Goal: Task Accomplishment & Management: Complete application form

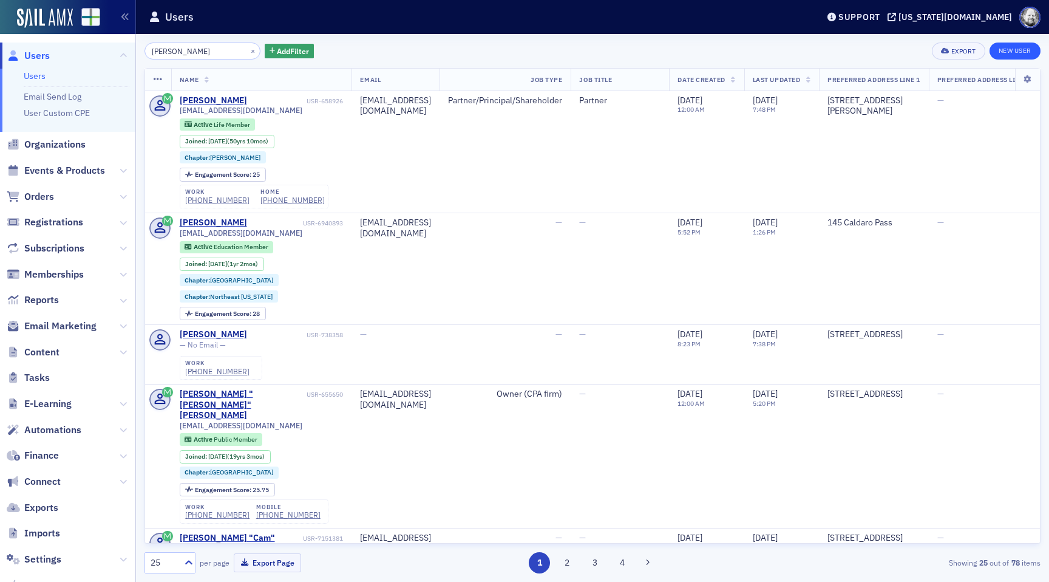
type input "[PERSON_NAME]"
click at [1019, 48] on link "New User" at bounding box center [1015, 51] width 51 height 17
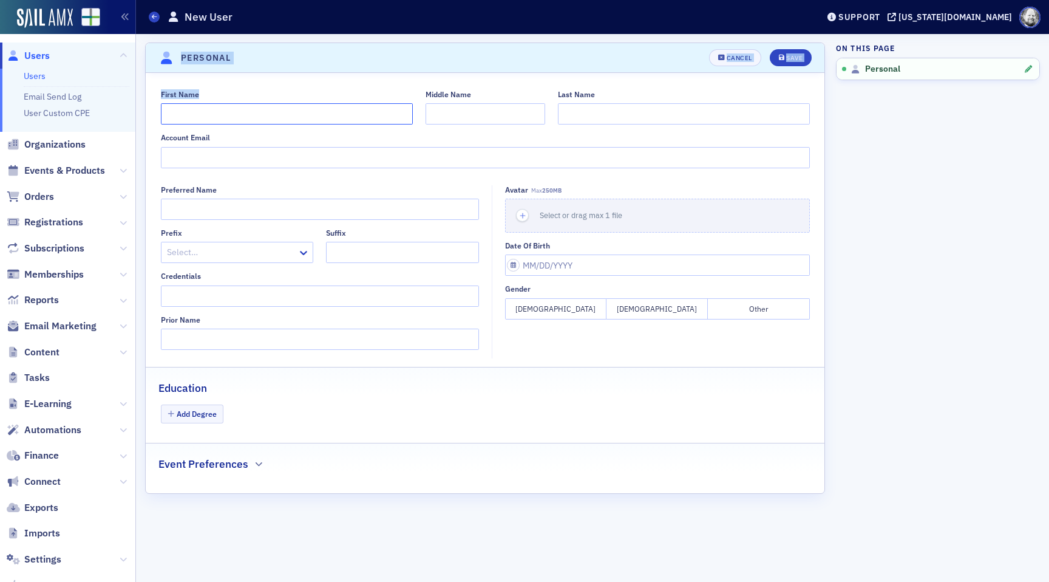
click at [254, 112] on input "First Name" at bounding box center [287, 113] width 252 height 21
type input "[PERSON_NAME]"
click at [788, 58] on div "Save" at bounding box center [794, 58] width 16 height 7
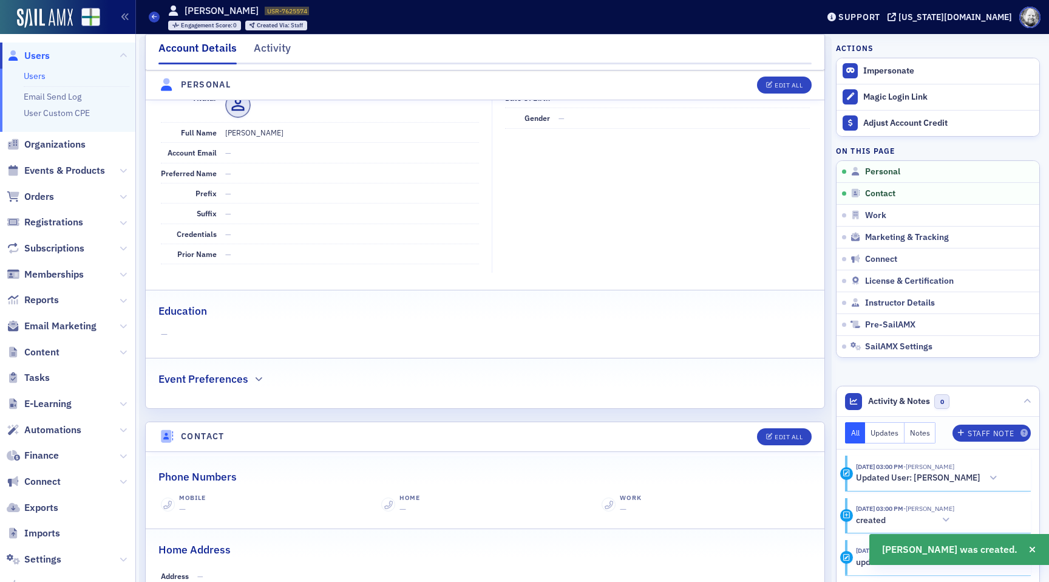
scroll to position [146, 0]
click at [525, 233] on fieldset "Date of Birth — Gender —" at bounding box center [654, 179] width 325 height 185
click at [898, 304] on span "Instructor Details" at bounding box center [900, 303] width 70 height 11
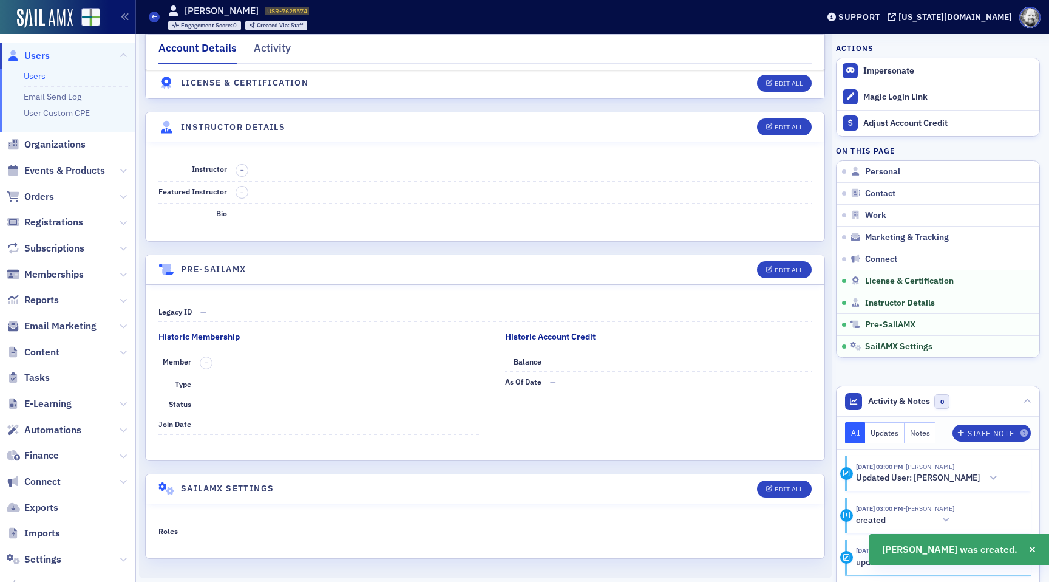
scroll to position [2036, 0]
click at [775, 124] on div "Edit All" at bounding box center [789, 124] width 28 height 7
select select "US"
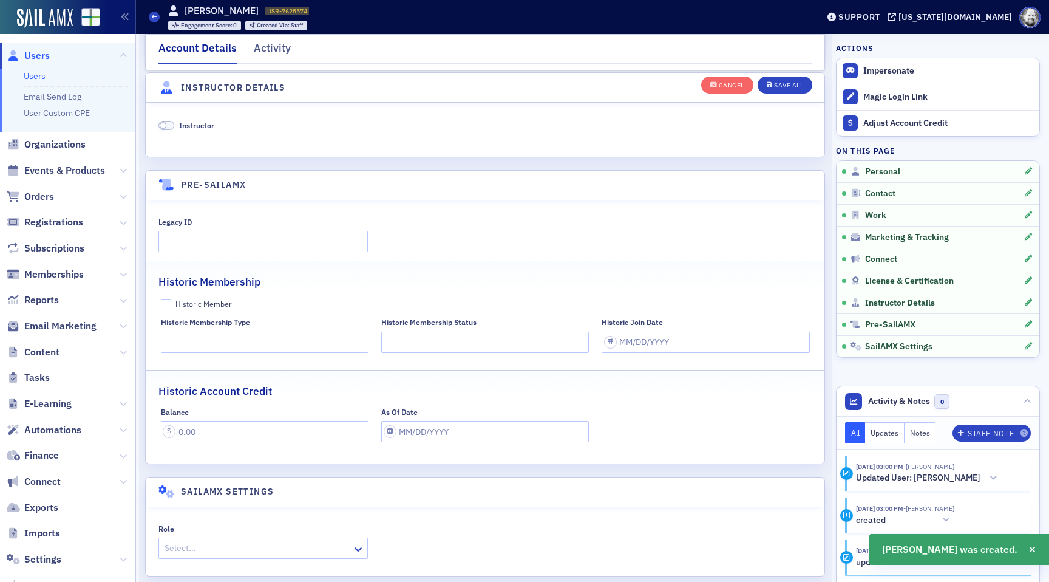
scroll to position [2348, 0]
click at [196, 121] on span "Instructor" at bounding box center [196, 123] width 35 height 10
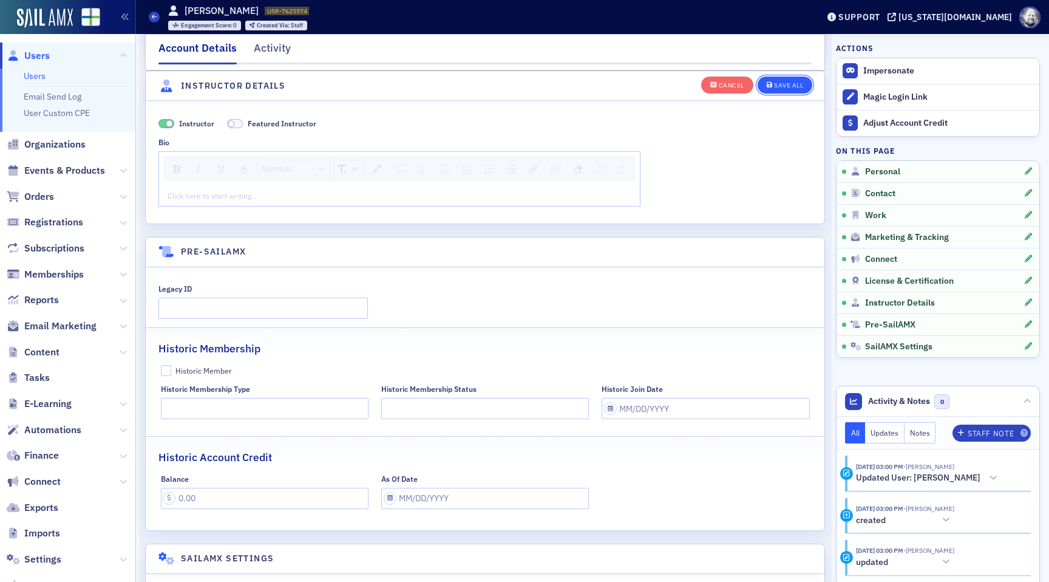
click at [772, 87] on button "Save All" at bounding box center [785, 84] width 55 height 17
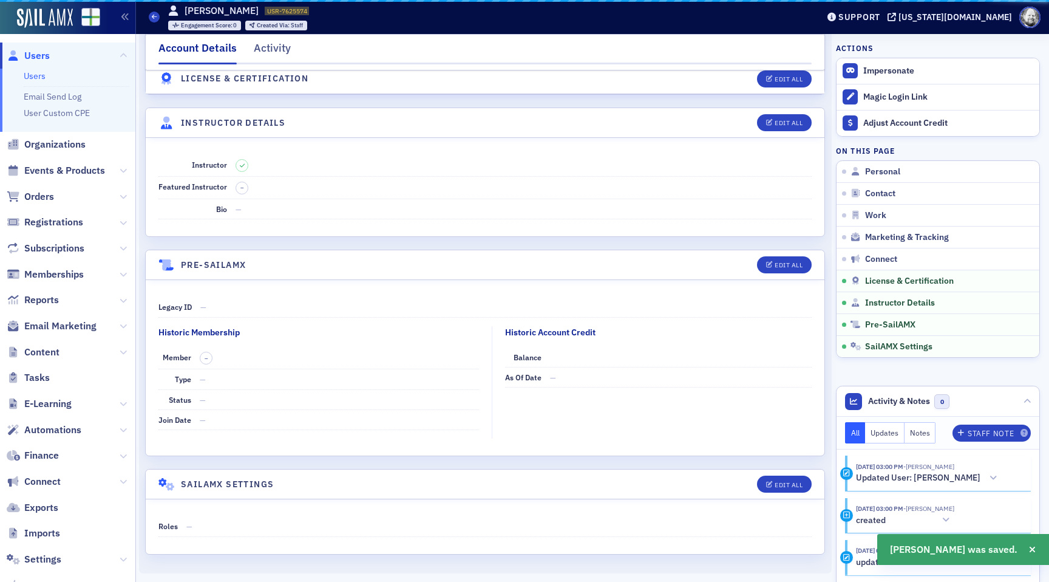
scroll to position [2036, 0]
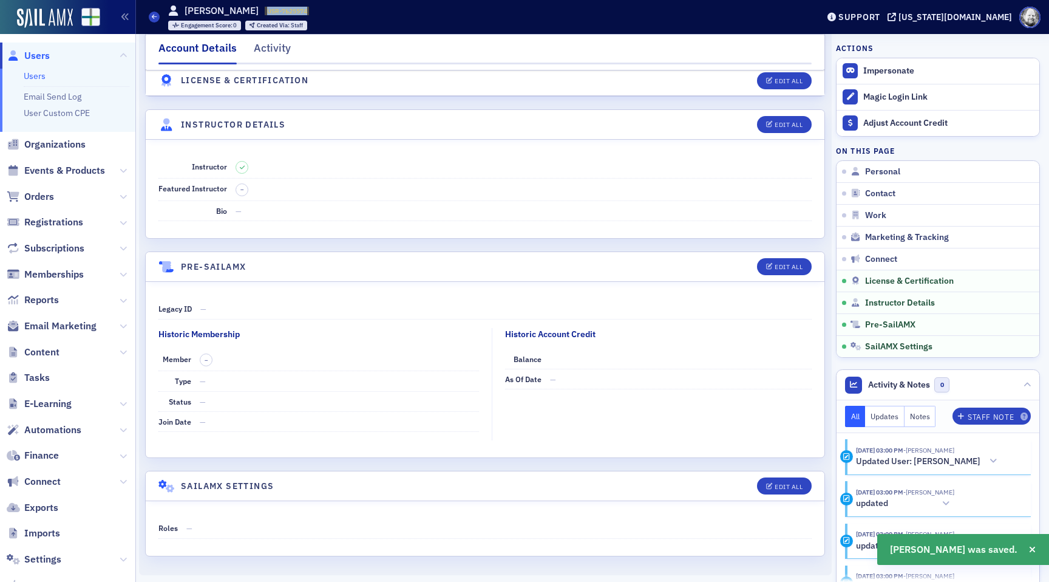
drag, startPoint x: 245, startPoint y: 10, endPoint x: 305, endPoint y: 10, distance: 60.1
click at [305, 10] on div "[PERSON_NAME] USR-7625574 7625574 Engagement Score : 0 Created Via : Staff" at bounding box center [238, 17] width 141 height 27
copy span "USR-7625574"
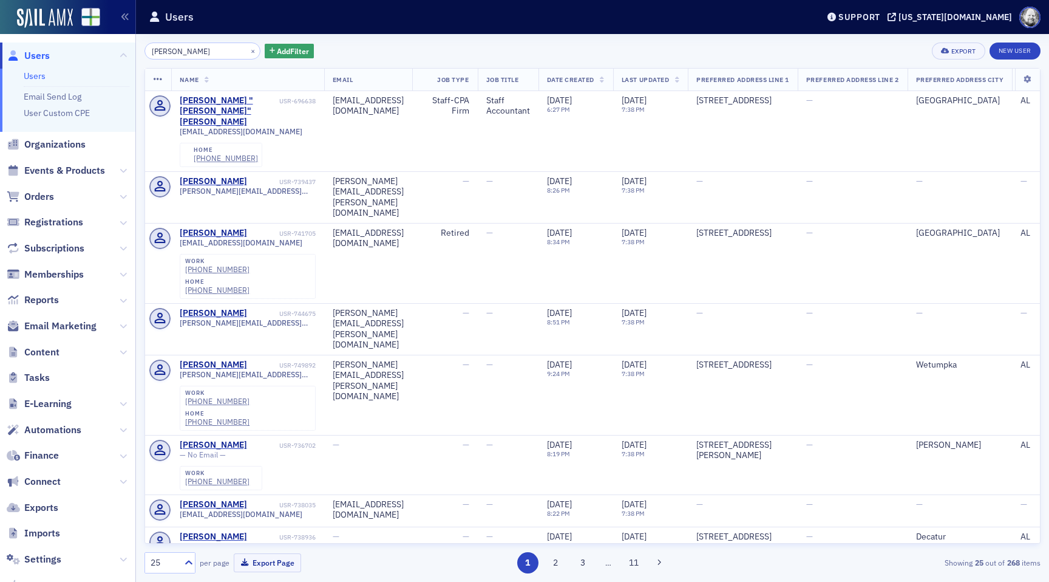
type input "[PERSON_NAME]"
click at [1026, 75] on th at bounding box center [1027, 80] width 25 height 22
click at [1028, 78] on icon at bounding box center [1027, 79] width 25 height 7
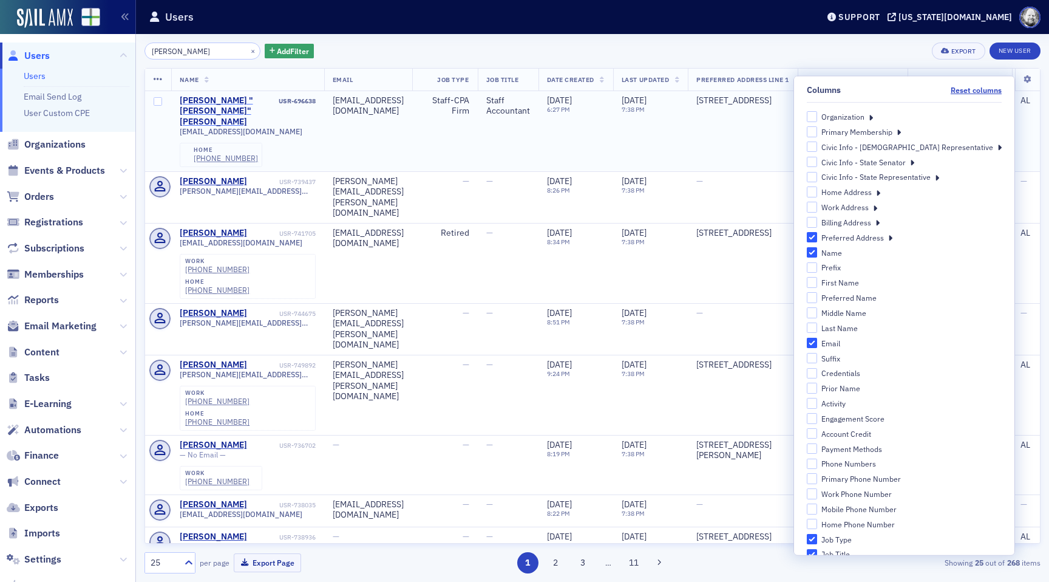
click at [215, 100] on div "[PERSON_NAME] "[PERSON_NAME]" [PERSON_NAME]" at bounding box center [228, 111] width 97 height 32
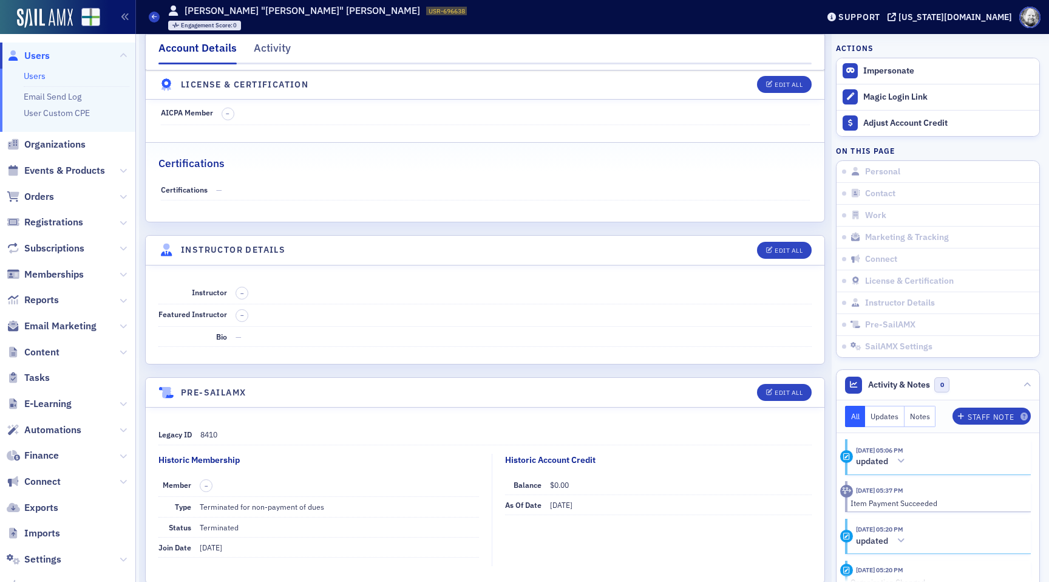
scroll to position [1953, 0]
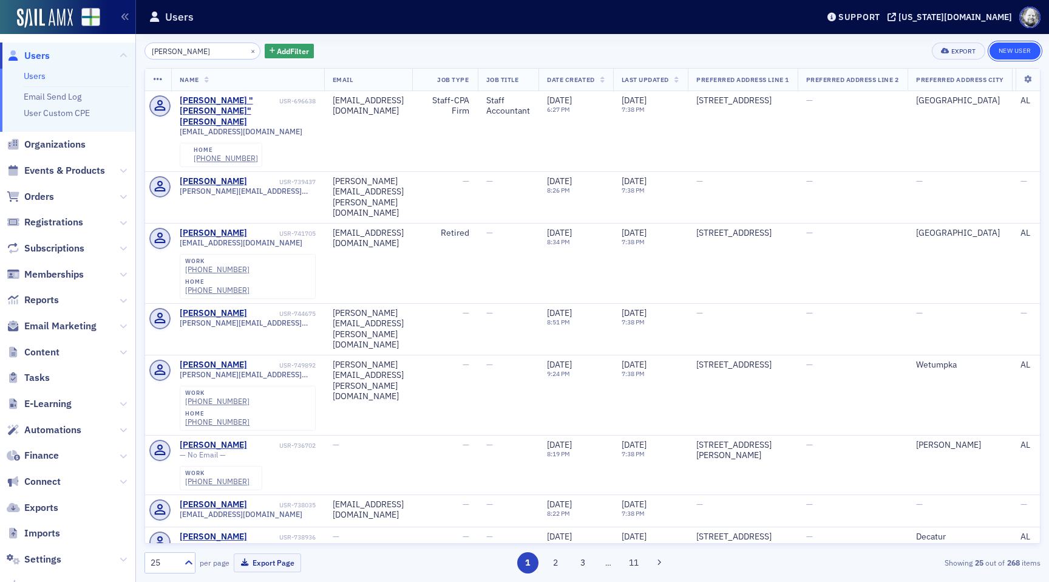
click at [994, 50] on link "New User" at bounding box center [1015, 51] width 51 height 17
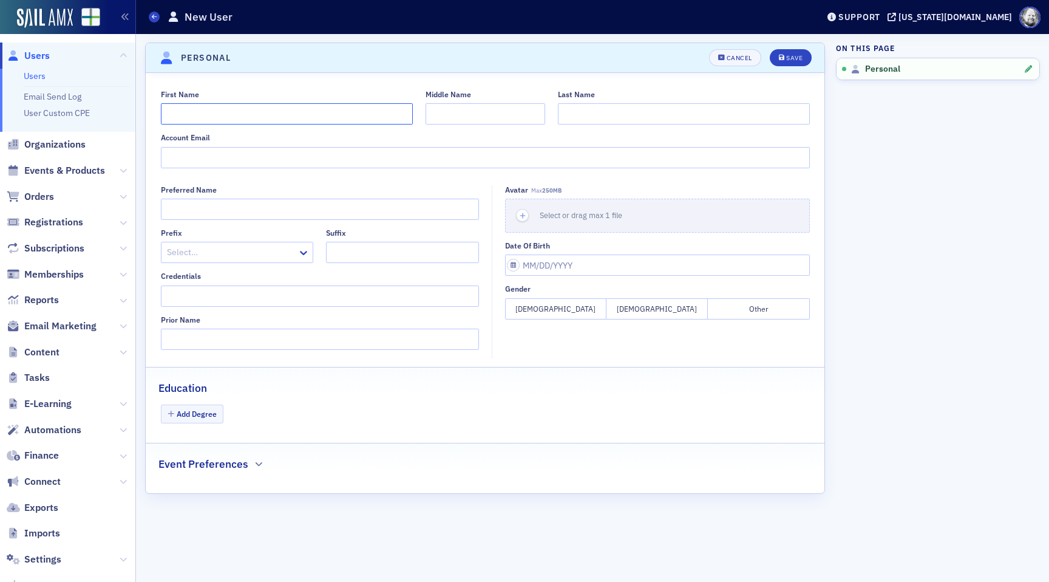
click at [339, 114] on input "First Name" at bounding box center [287, 113] width 252 height 21
type input "[PERSON_NAME]"
click at [807, 61] on button "Save" at bounding box center [791, 57] width 42 height 17
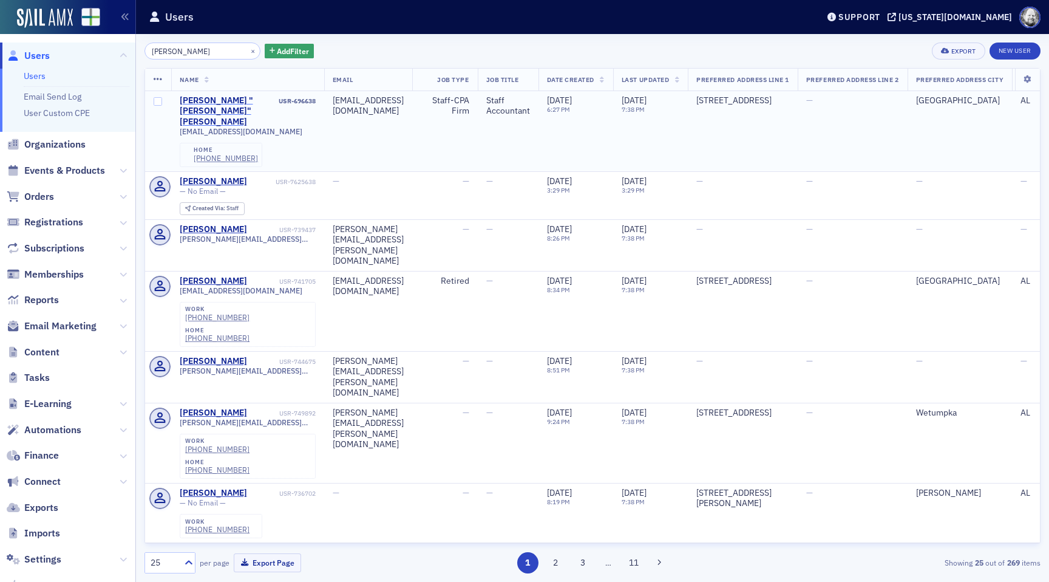
click at [235, 99] on div "[PERSON_NAME] "[PERSON_NAME]" [PERSON_NAME]" at bounding box center [228, 111] width 97 height 32
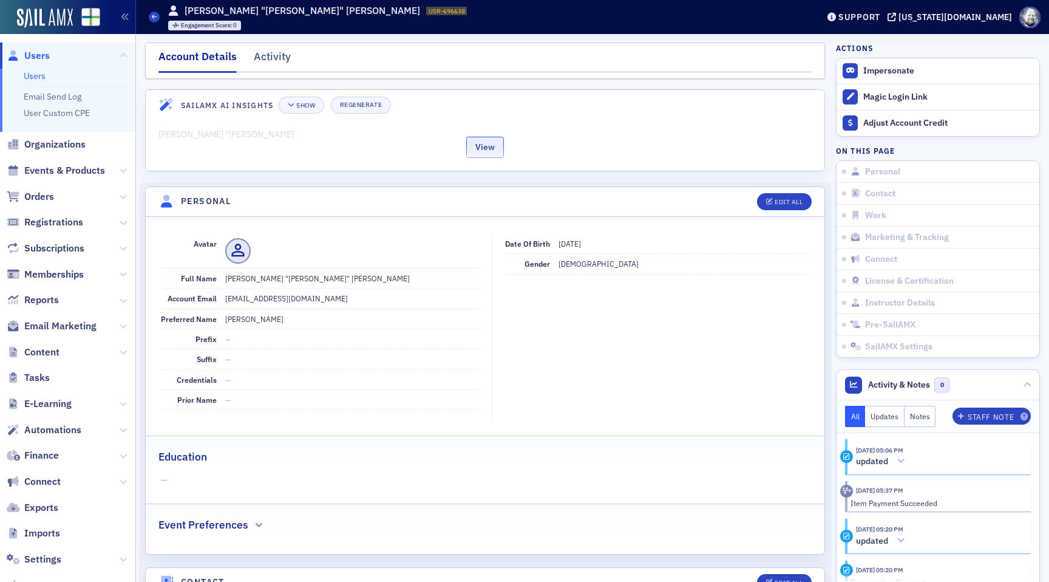
click at [474, 152] on button "View" at bounding box center [485, 147] width 38 height 21
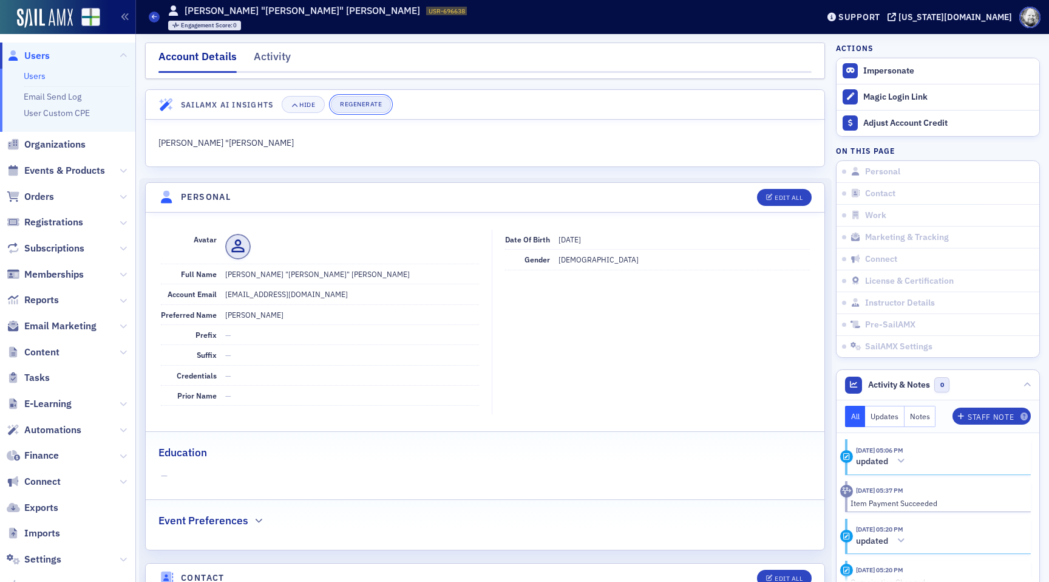
click at [360, 99] on button "Regenerate" at bounding box center [361, 104] width 60 height 17
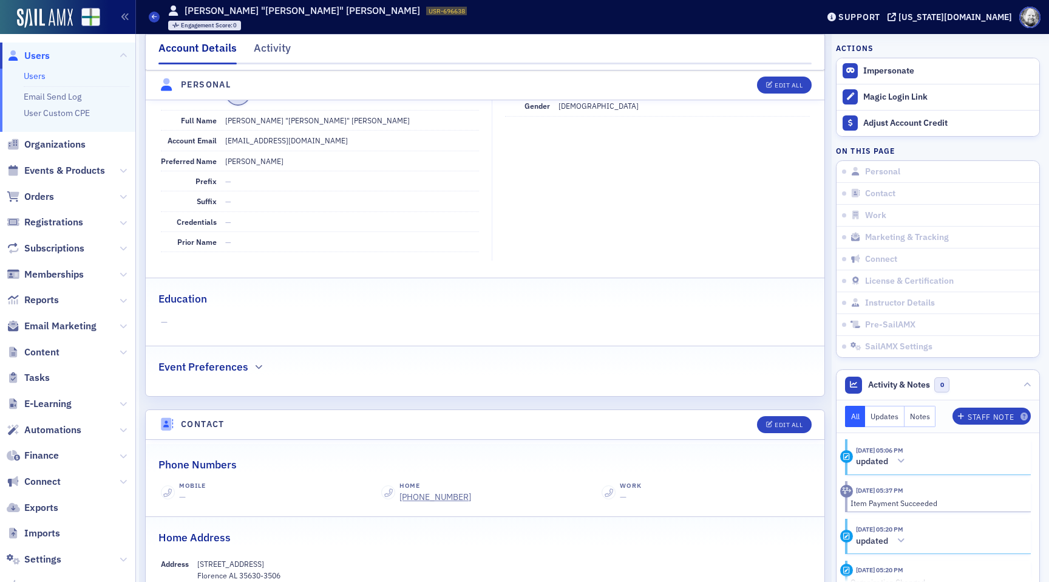
scroll to position [336, 0]
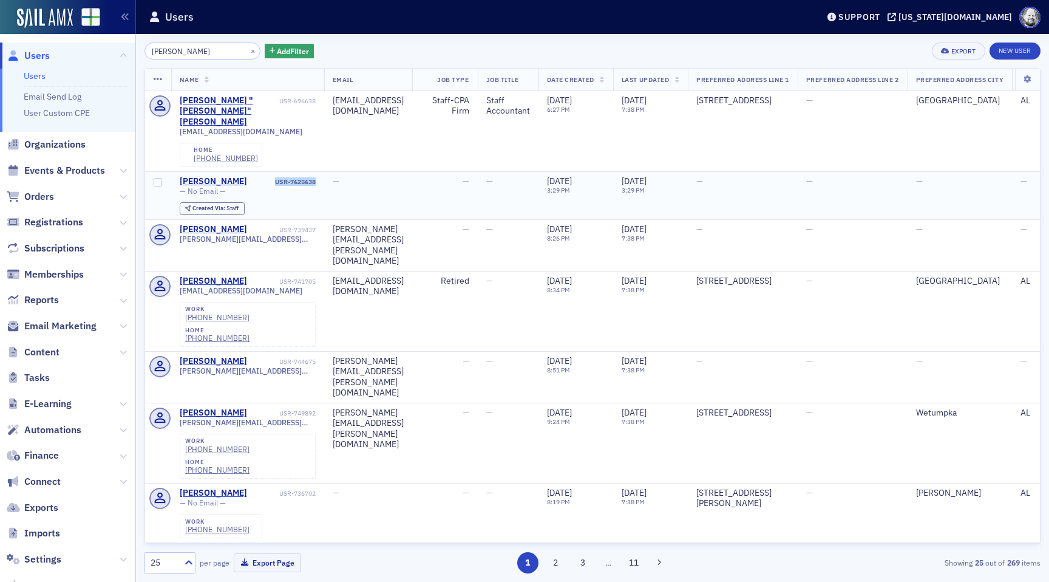
drag, startPoint x: 274, startPoint y: 160, endPoint x: 315, endPoint y: 161, distance: 40.1
click at [315, 178] on div "USR-7625638" at bounding box center [282, 182] width 67 height 8
copy div "USR-7625638"
click at [248, 51] on button "×" at bounding box center [253, 50] width 11 height 11
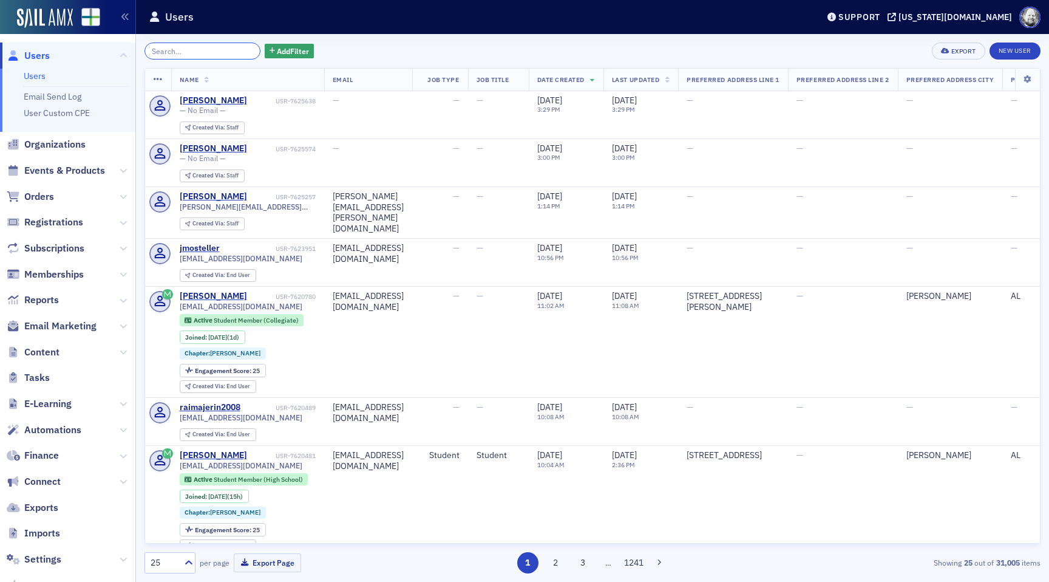
click at [188, 50] on input "search" at bounding box center [203, 51] width 116 height 17
paste input "[PERSON_NAME] (Stasaityte)"
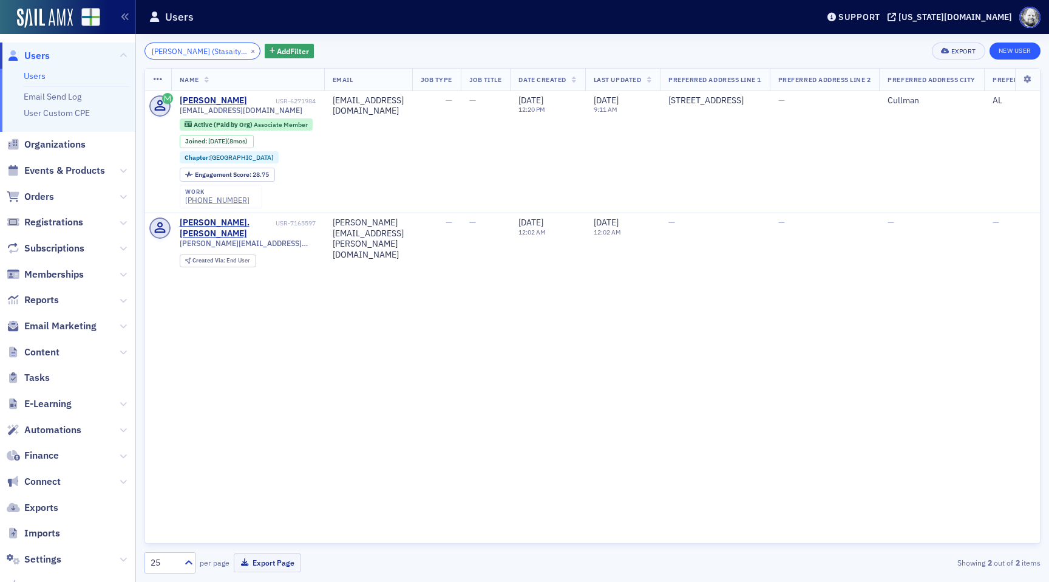
type input "[PERSON_NAME] (Stasaityte)"
click at [1017, 53] on link "New User" at bounding box center [1015, 51] width 51 height 17
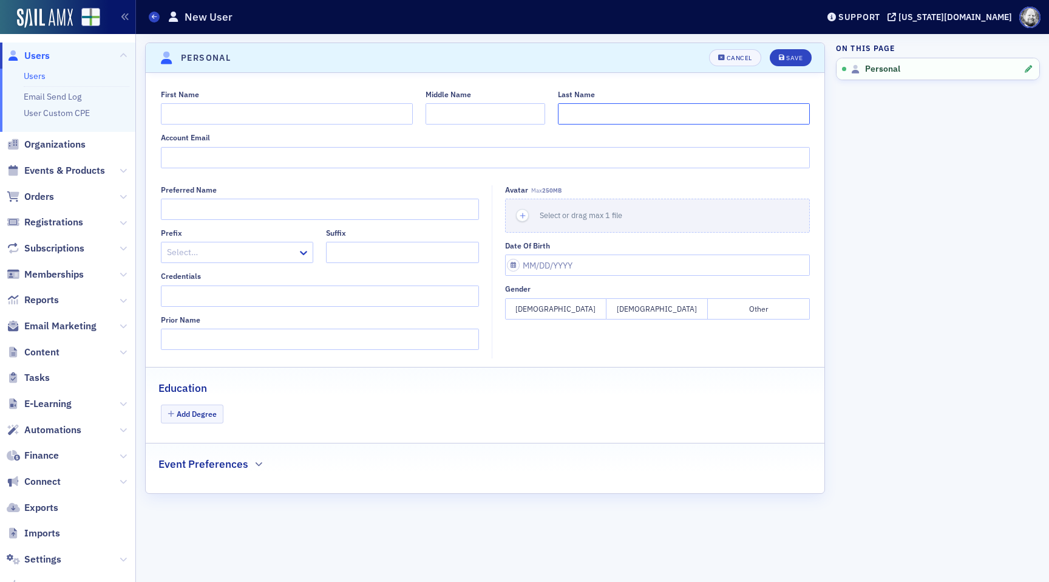
click at [616, 118] on input "Last Name" at bounding box center [684, 113] width 252 height 21
paste input "[PERSON_NAME] (Stasaityte)"
type input "[PERSON_NAME] (Stasaityte)"
click at [295, 118] on input "First Name" at bounding box center [287, 113] width 252 height 21
paste input "[PERSON_NAME]"
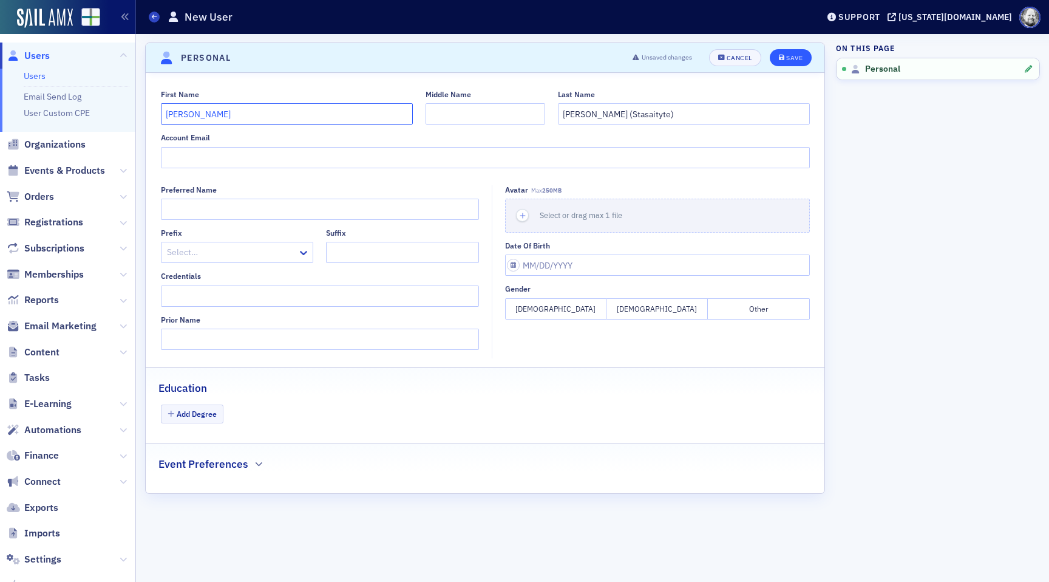
type input "[PERSON_NAME]"
click at [784, 58] on icon "submit" at bounding box center [782, 58] width 6 height 7
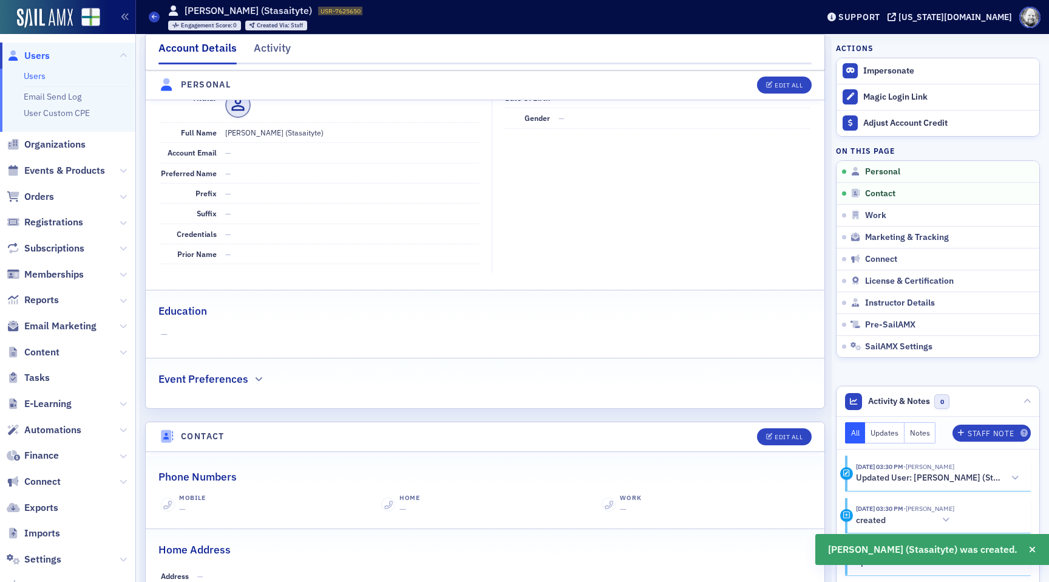
scroll to position [146, 0]
click at [881, 299] on span "Instructor Details" at bounding box center [900, 303] width 70 height 11
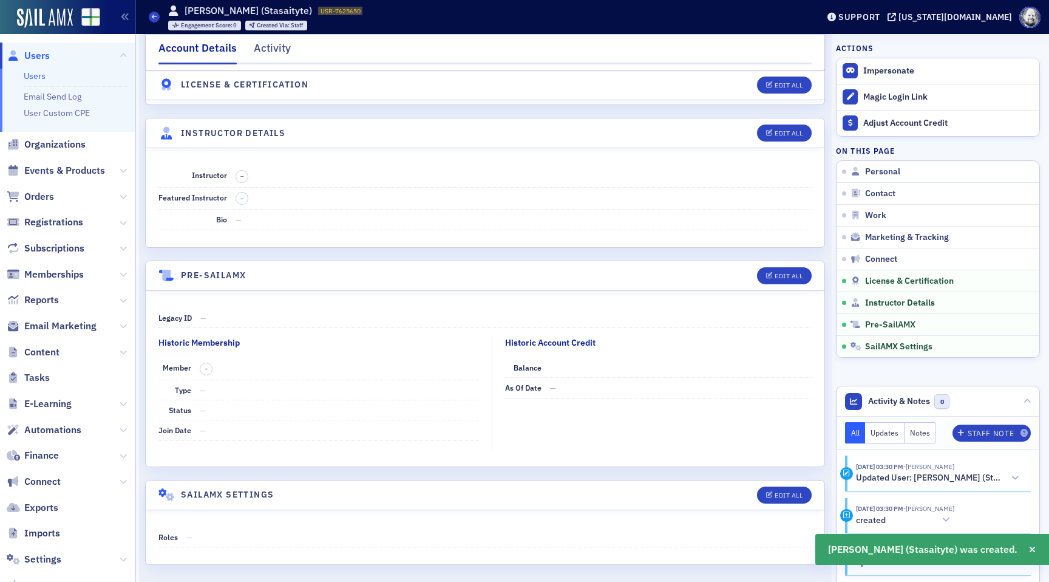
scroll to position [2036, 0]
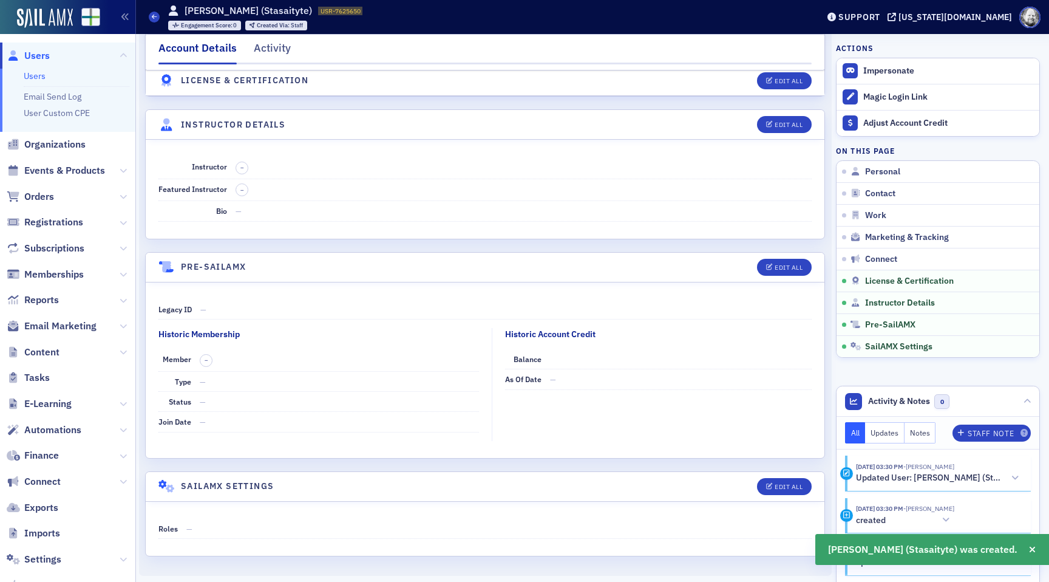
click at [798, 113] on header "Instructor Details Edit All" at bounding box center [485, 125] width 679 height 30
click at [794, 121] on div "Edit All" at bounding box center [789, 124] width 28 height 7
select select "US"
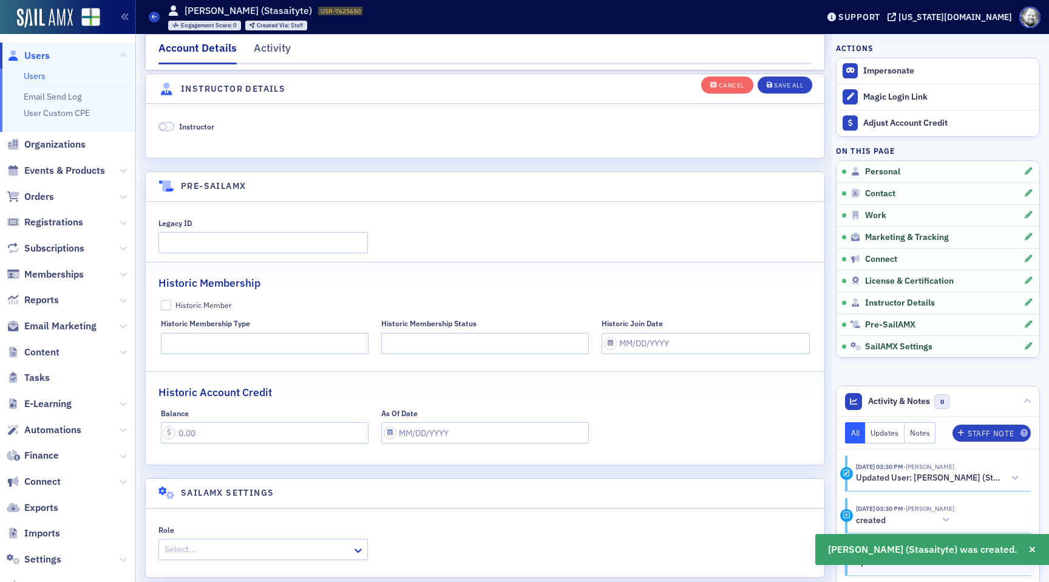
scroll to position [2348, 0]
click at [202, 117] on div "Instructor" at bounding box center [485, 127] width 679 height 53
click at [204, 119] on span "Instructor" at bounding box center [196, 123] width 35 height 10
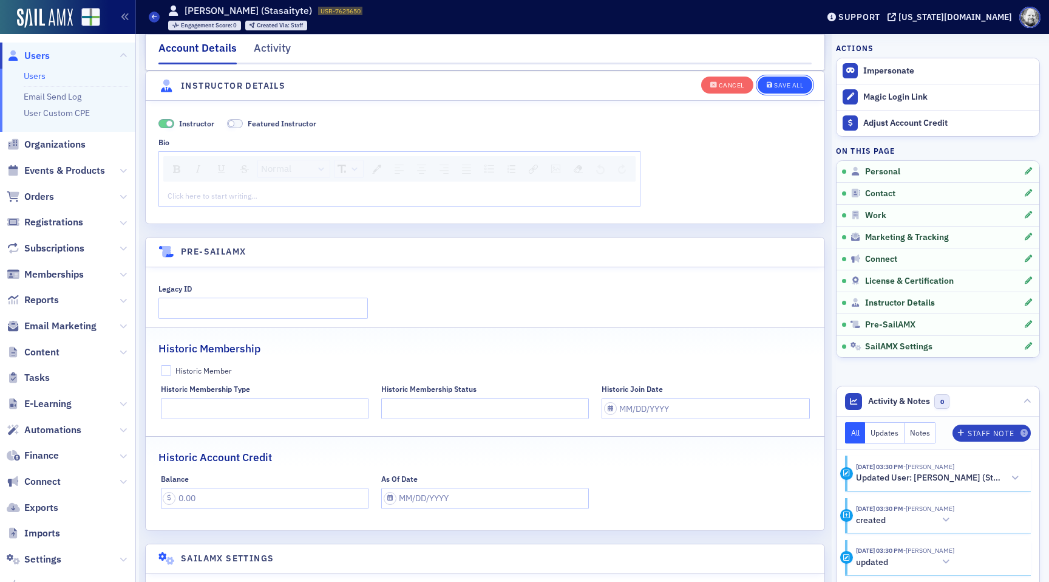
click at [775, 82] on div "Save All" at bounding box center [788, 85] width 29 height 7
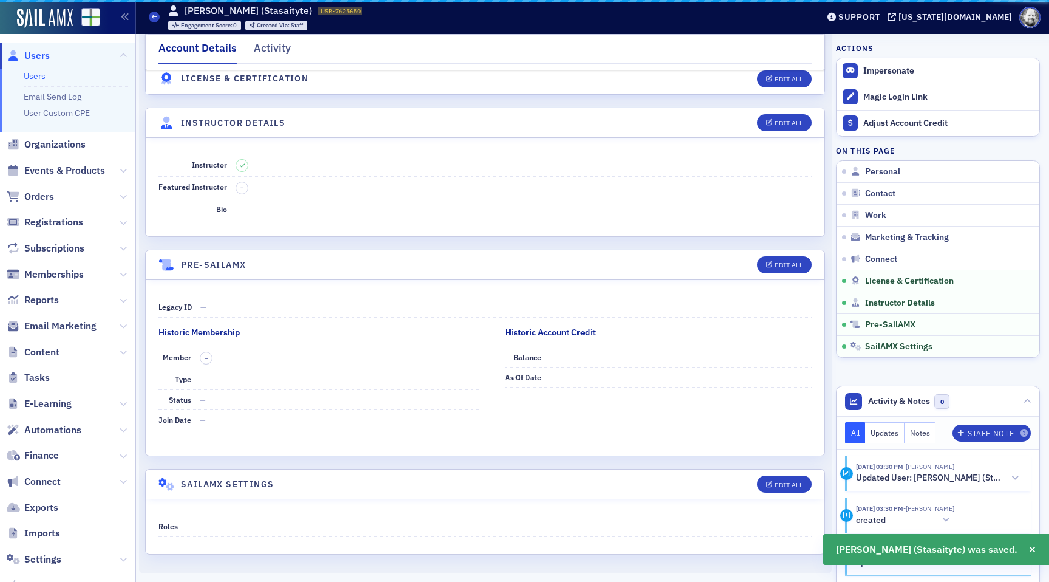
scroll to position [2036, 0]
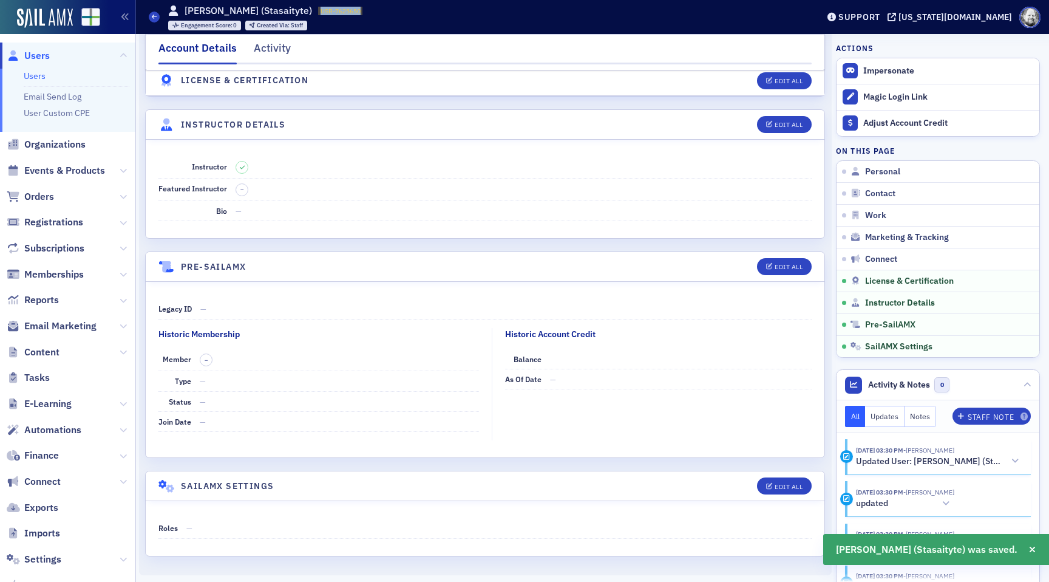
drag, startPoint x: 316, startPoint y: 10, endPoint x: 364, endPoint y: 12, distance: 48.0
click at [365, 11] on div "Users [PERSON_NAME] (Stasaityte) USR-7625650 7625650 Engagement Score : 0 Creat…" at bounding box center [474, 16] width 651 height 35
copy span "USR-7625650"
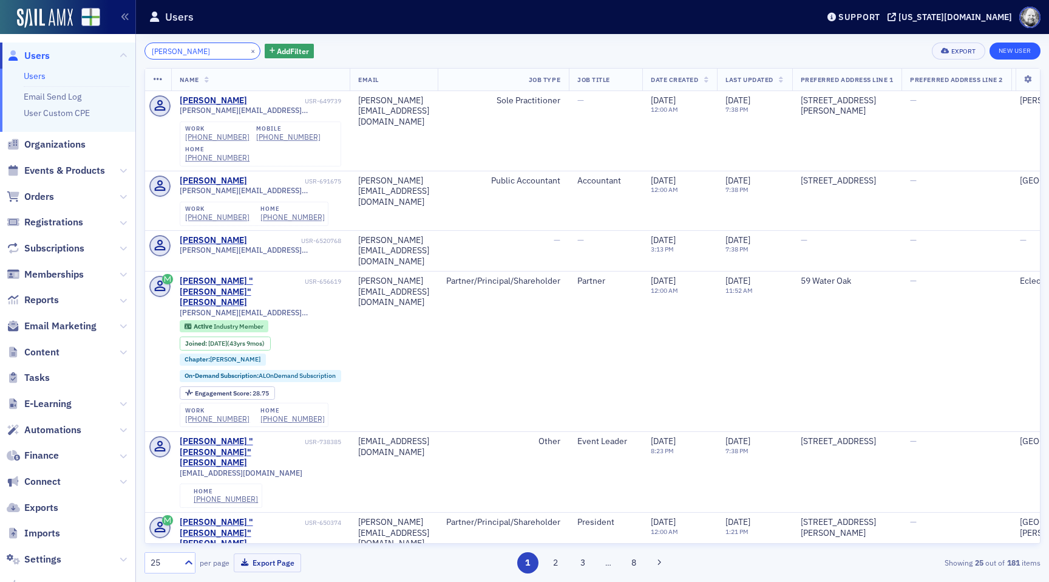
type input "[PERSON_NAME]"
click at [1009, 56] on link "New User" at bounding box center [1015, 51] width 51 height 17
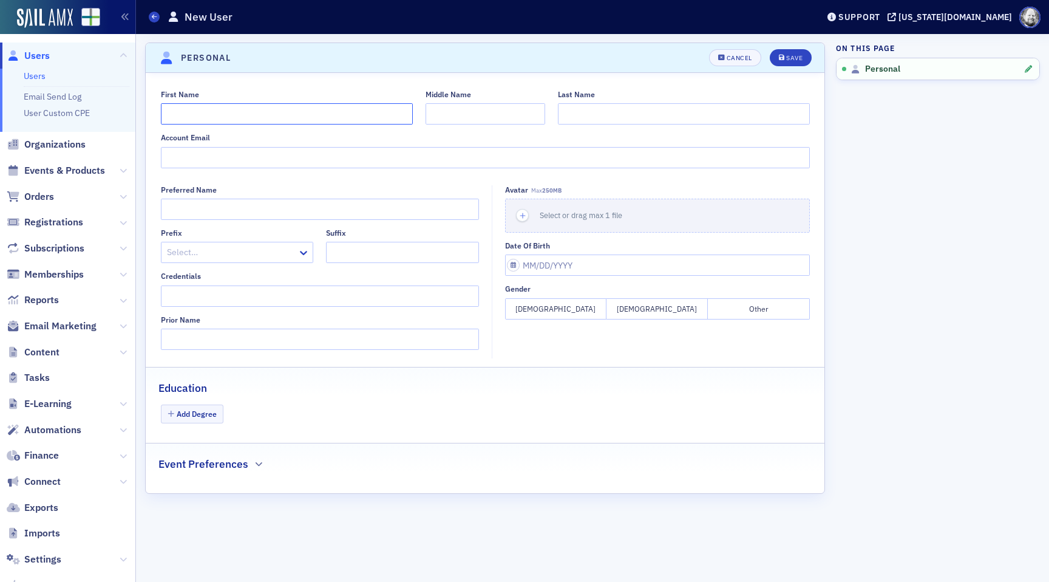
click at [371, 120] on input "First Name" at bounding box center [287, 113] width 252 height 21
type input "[PERSON_NAME]"
type input "L"
type input "[PERSON_NAME]"
click at [799, 61] on div "Save" at bounding box center [794, 58] width 16 height 7
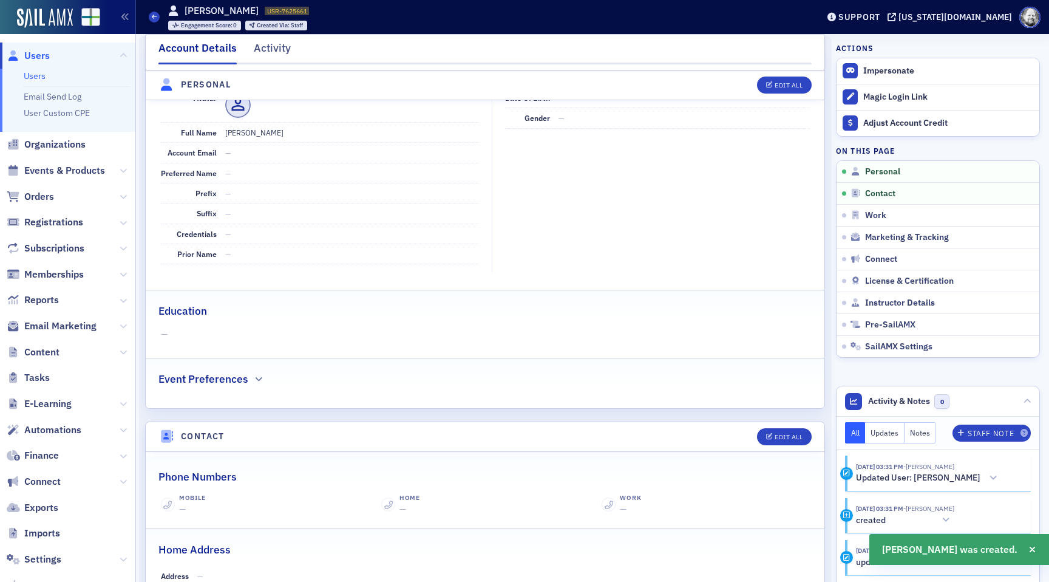
scroll to position [146, 0]
click at [890, 300] on span "Instructor Details" at bounding box center [900, 303] width 70 height 11
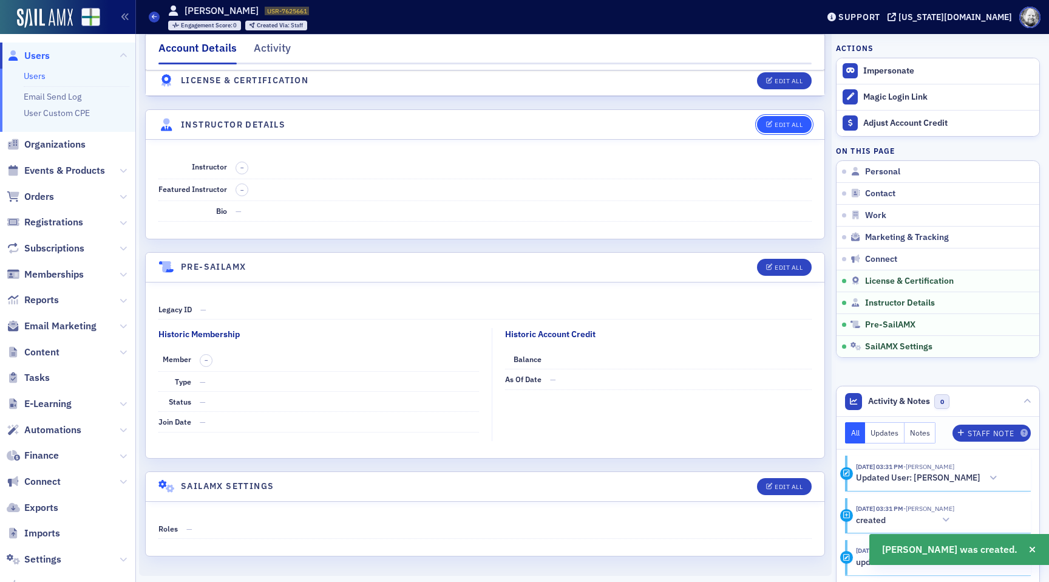
click at [788, 121] on div "Edit All" at bounding box center [789, 124] width 28 height 7
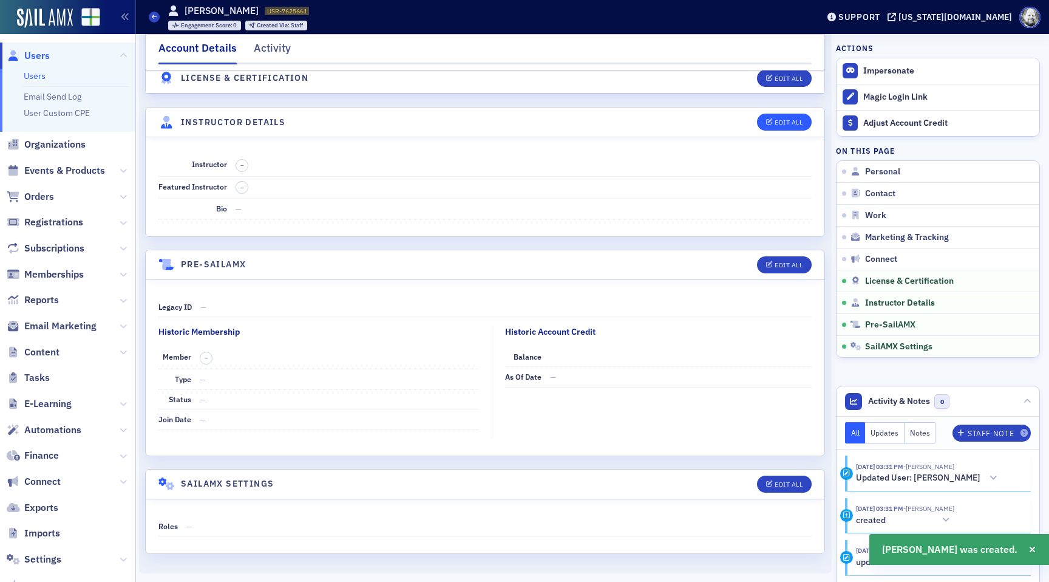
select select "US"
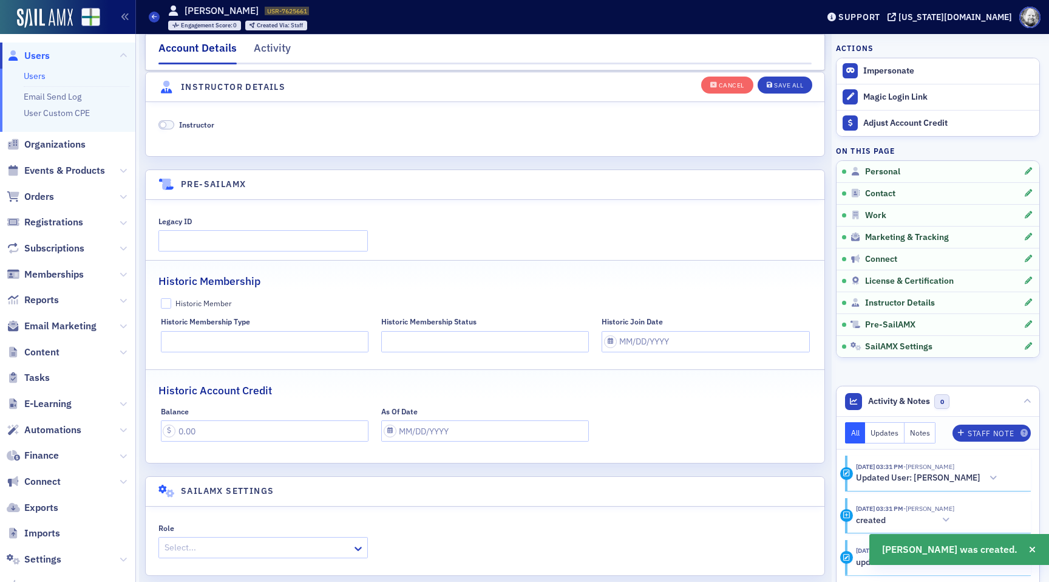
scroll to position [2348, 0]
click at [222, 122] on div "Instructor" at bounding box center [485, 123] width 653 height 11
click at [197, 125] on span "Instructor" at bounding box center [196, 123] width 35 height 10
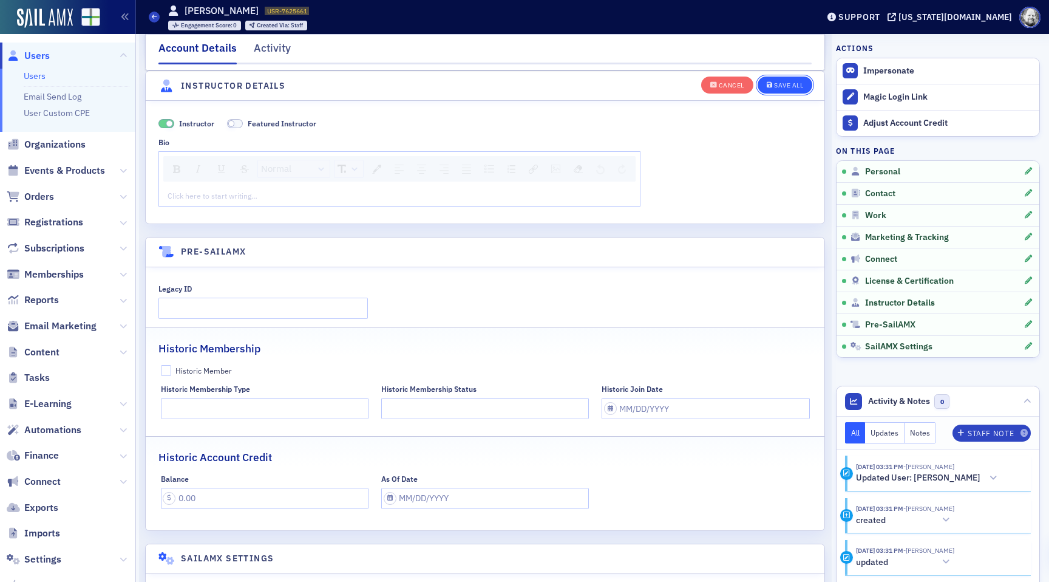
click at [785, 82] on div "Save All" at bounding box center [788, 85] width 29 height 7
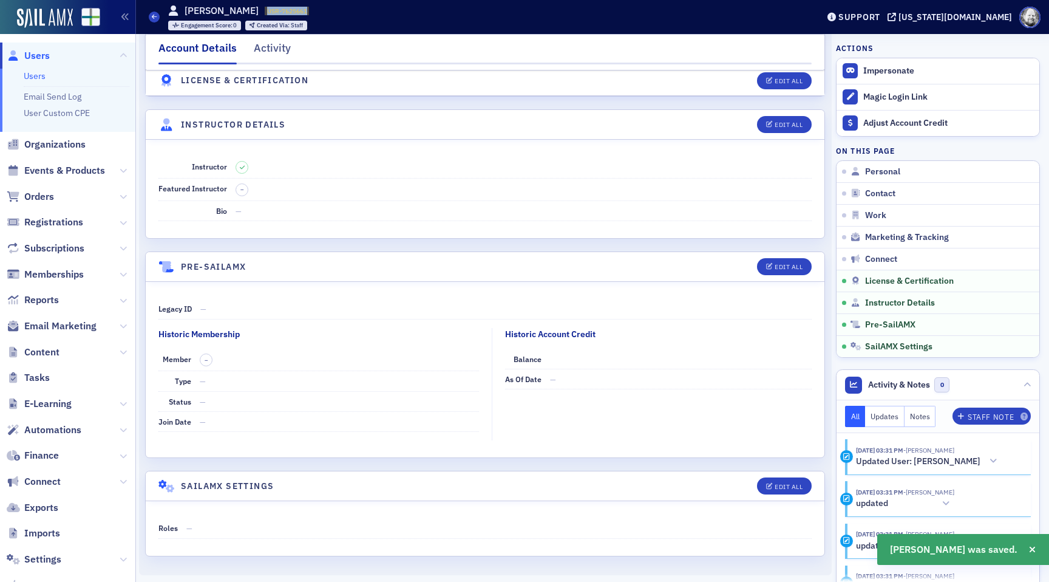
drag, startPoint x: 245, startPoint y: 9, endPoint x: 303, endPoint y: 10, distance: 58.3
click at [304, 9] on div "[PERSON_NAME] USR-7625661 7625661 Engagement Score : 0 Created Via : Staff" at bounding box center [238, 17] width 141 height 27
copy span "USR-7625661"
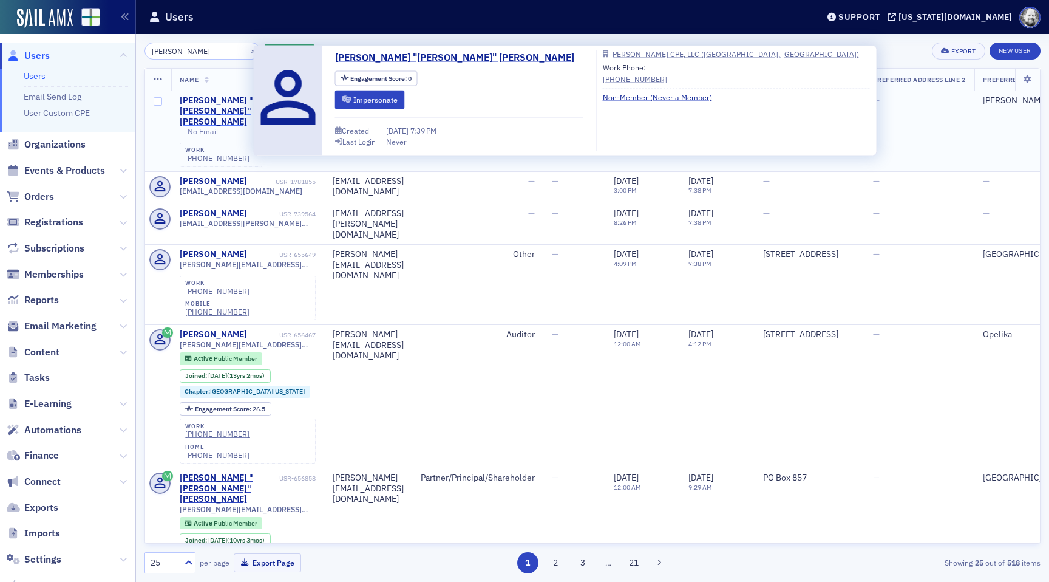
type input "[PERSON_NAME]"
click at [224, 101] on div "[PERSON_NAME] "[PERSON_NAME]" [PERSON_NAME]" at bounding box center [228, 111] width 97 height 32
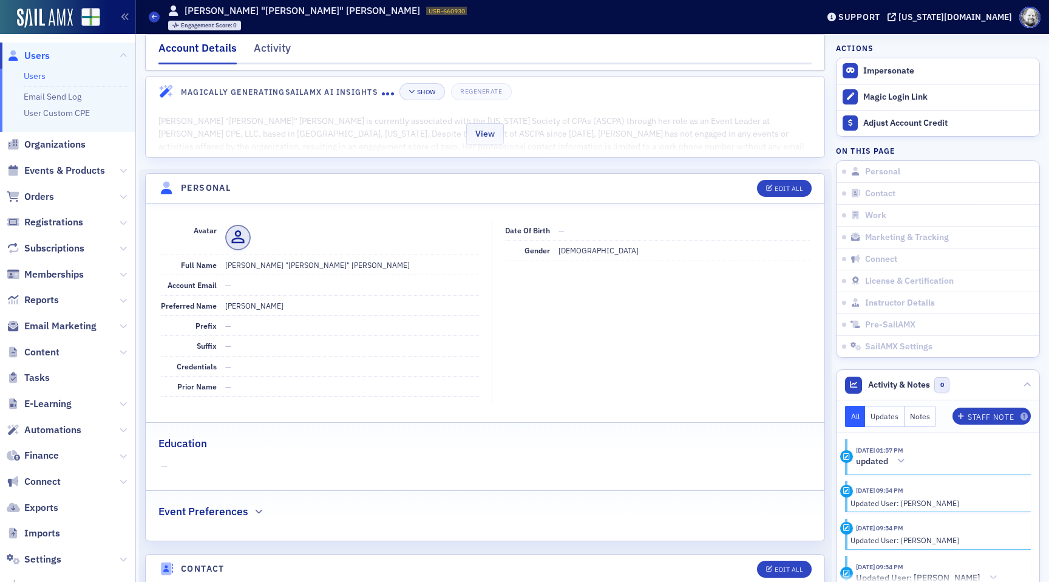
scroll to position [16, 0]
click at [247, 142] on div "View" at bounding box center [485, 129] width 679 height 51
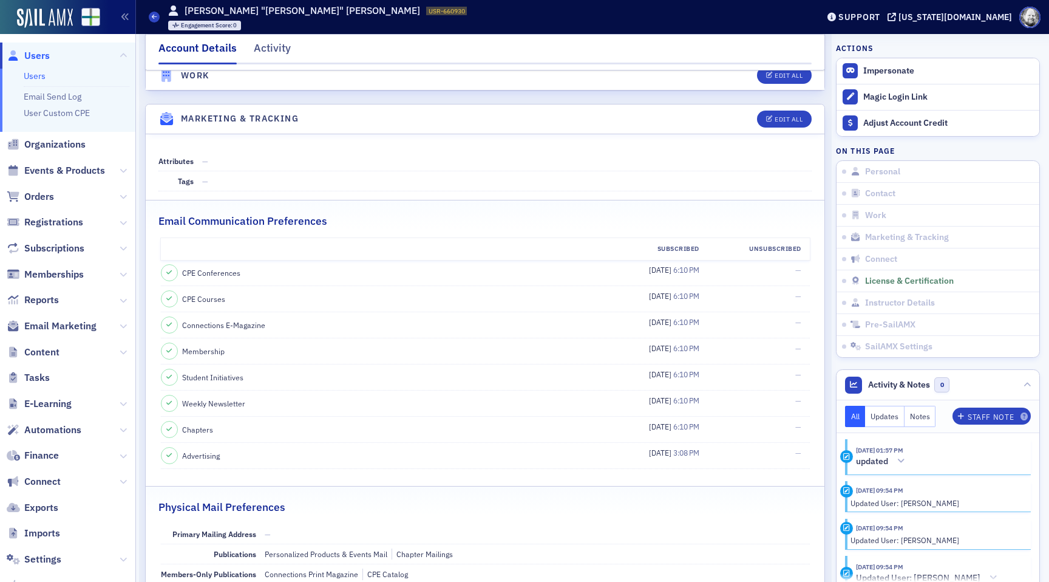
scroll to position [1389, 0]
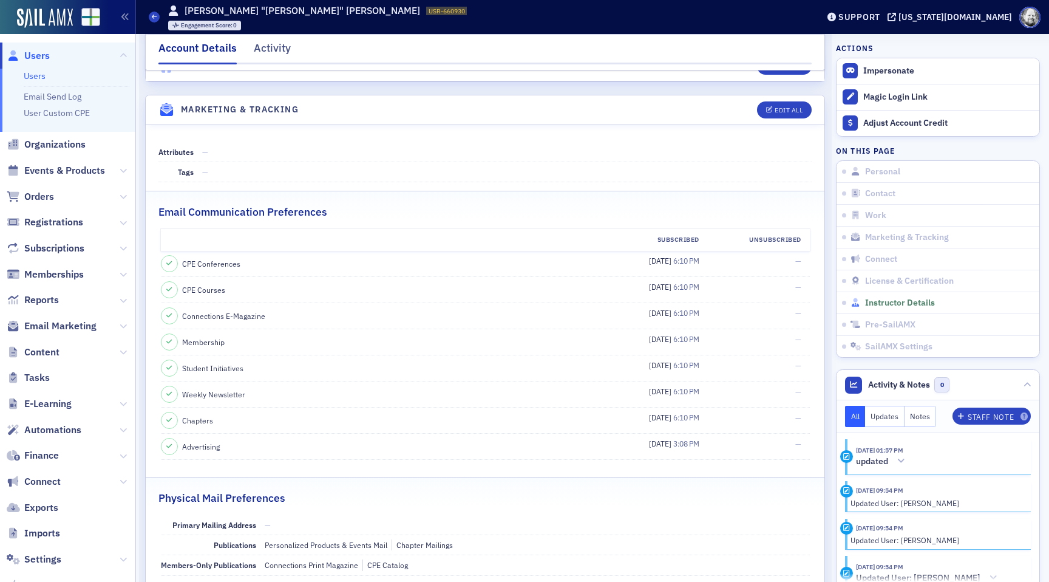
click at [900, 302] on span "Instructor Details" at bounding box center [900, 303] width 70 height 11
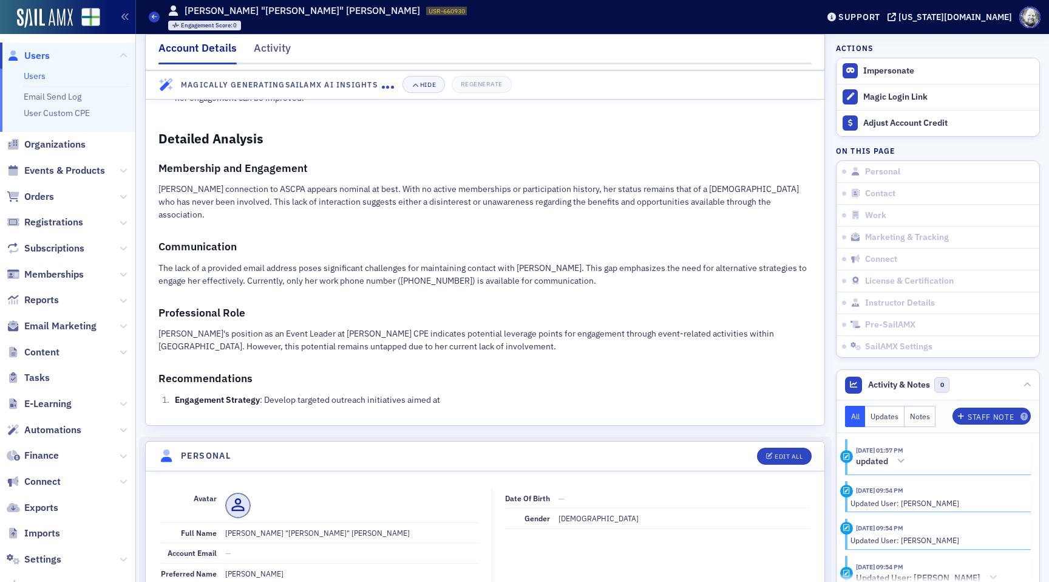
scroll to position [0, 0]
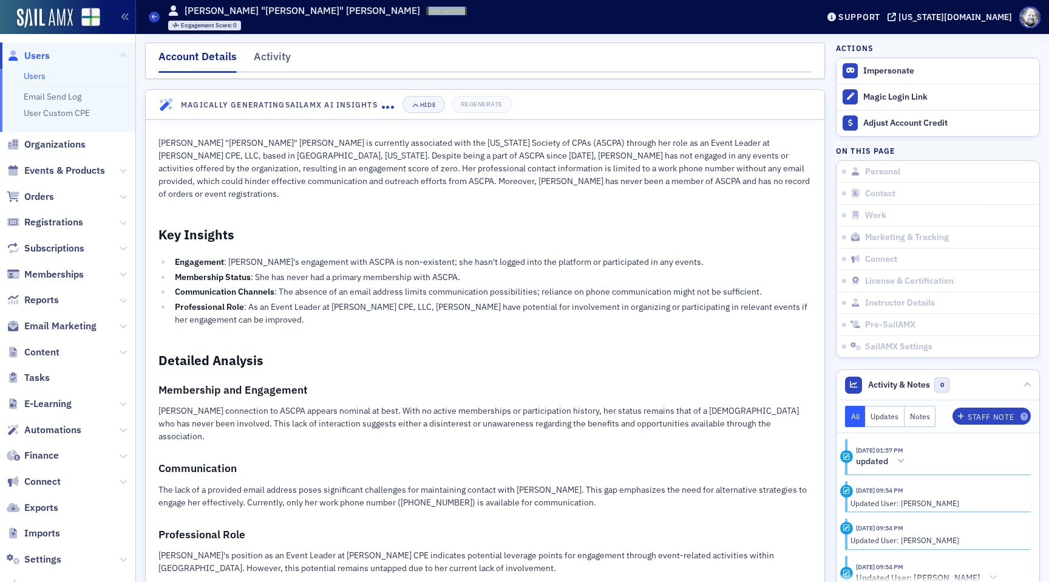
drag, startPoint x: 276, startPoint y: 10, endPoint x: 320, endPoint y: 12, distance: 43.8
click at [321, 12] on div "Users [PERSON_NAME] "[PERSON_NAME]" [PERSON_NAME] USR-660930 660930 Engagement …" at bounding box center [474, 16] width 651 height 35
copy span "USR-660930"
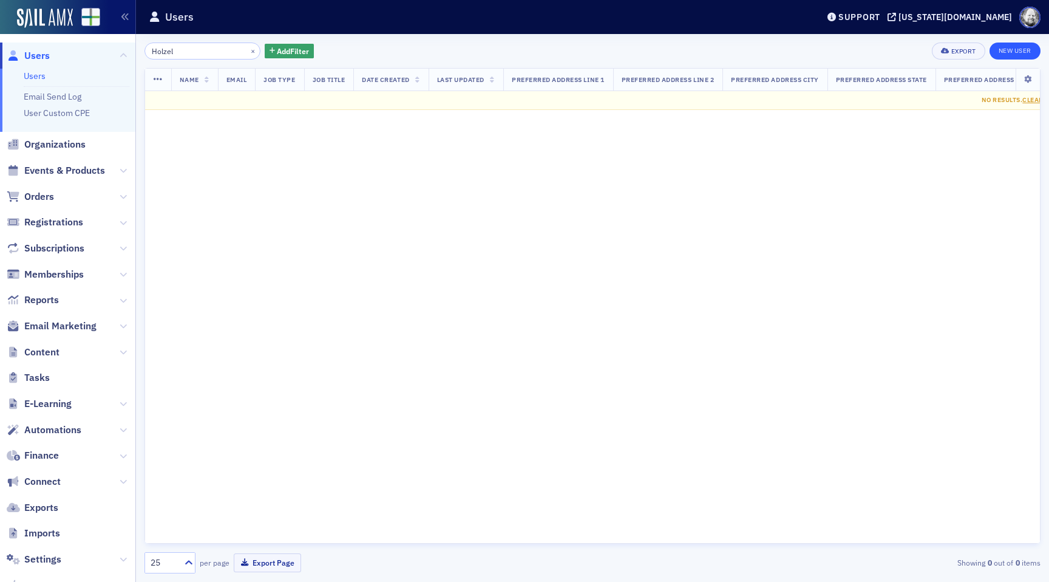
type input "Holzel"
click at [1012, 51] on link "New User" at bounding box center [1015, 51] width 51 height 17
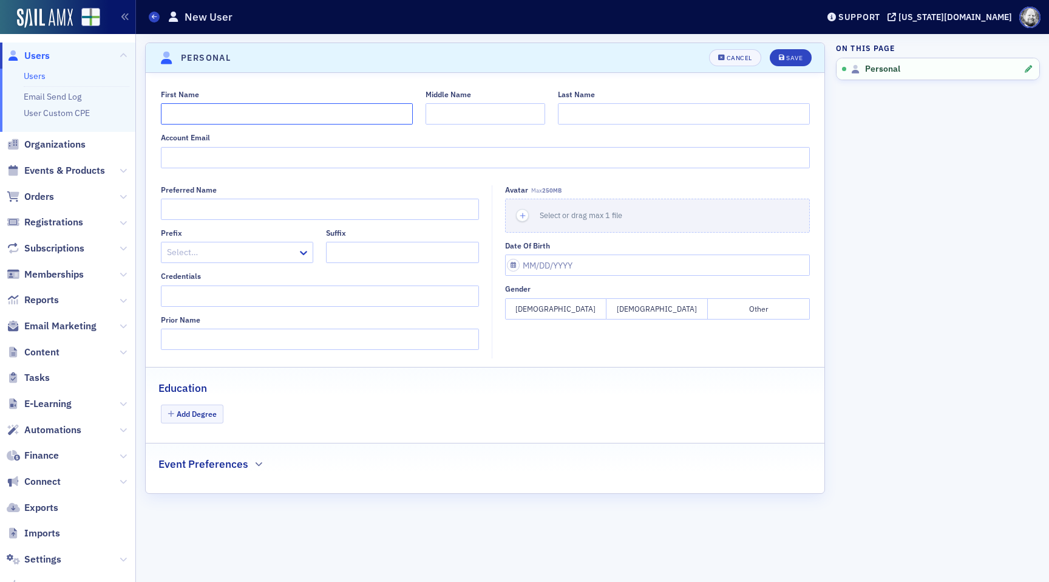
click at [299, 120] on input "First Name" at bounding box center [287, 113] width 252 height 21
type input "[PERSON_NAME]"
paste input "Holzel"
type input "Holzel"
click at [789, 64] on button "Save" at bounding box center [791, 57] width 42 height 17
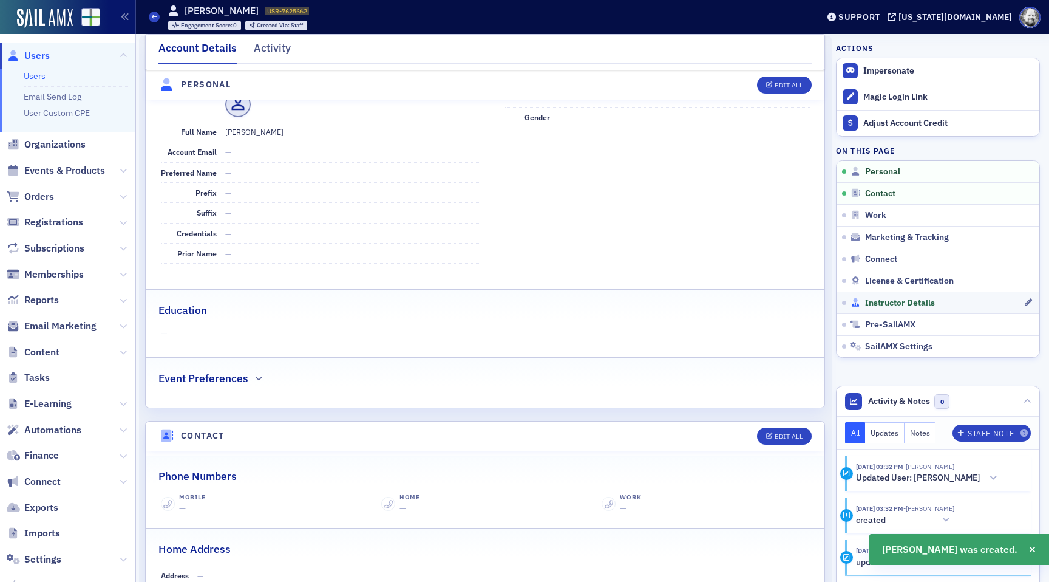
click at [869, 304] on span "Instructor Details" at bounding box center [900, 303] width 70 height 11
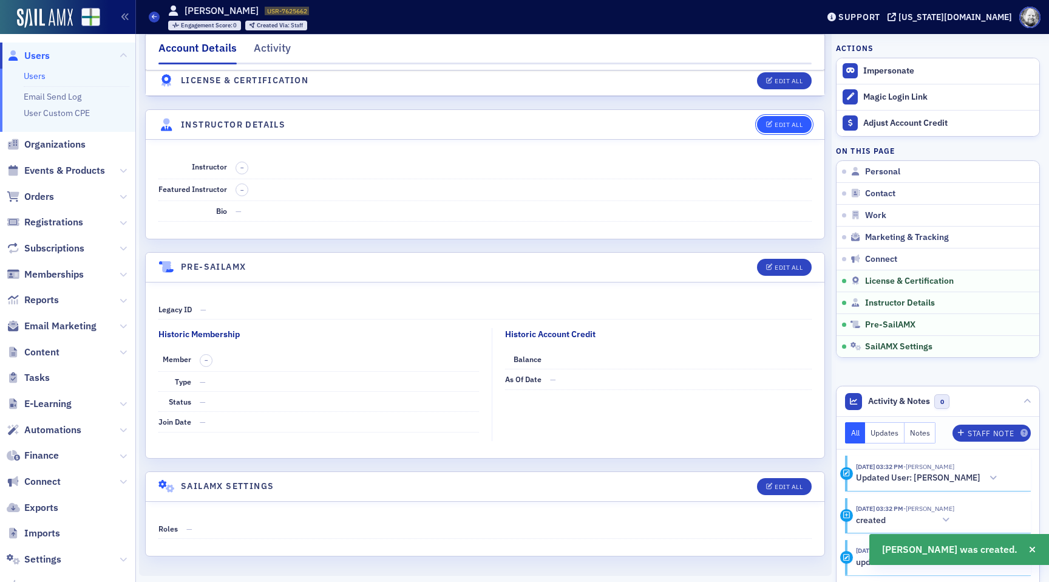
click at [784, 121] on div "Edit All" at bounding box center [789, 124] width 28 height 7
select select "US"
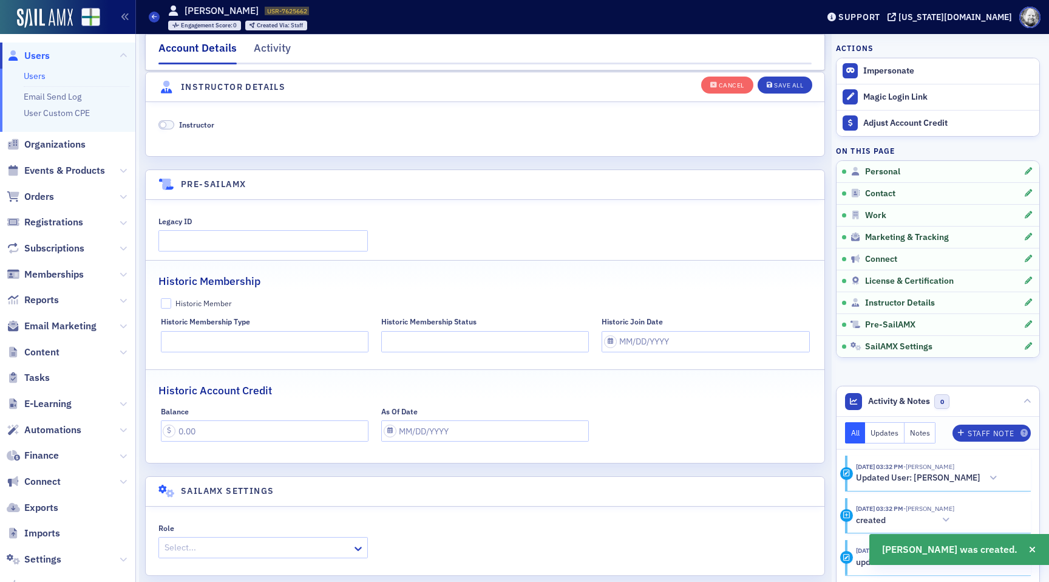
scroll to position [2348, 0]
click at [197, 114] on div "Instructor" at bounding box center [485, 127] width 679 height 53
click at [197, 121] on span "Instructor" at bounding box center [196, 123] width 35 height 10
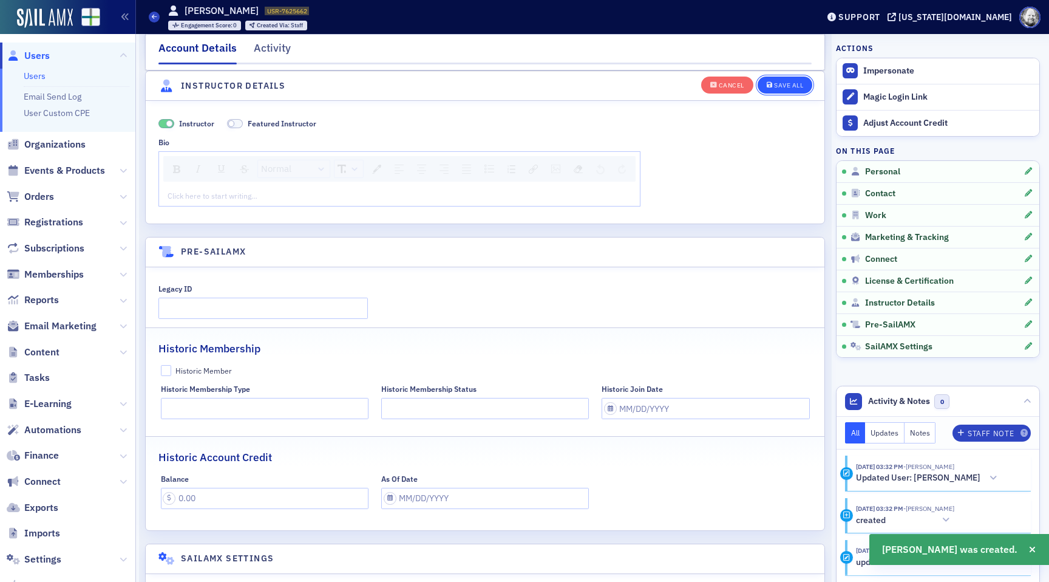
click at [784, 87] on div "Save All" at bounding box center [788, 85] width 29 height 7
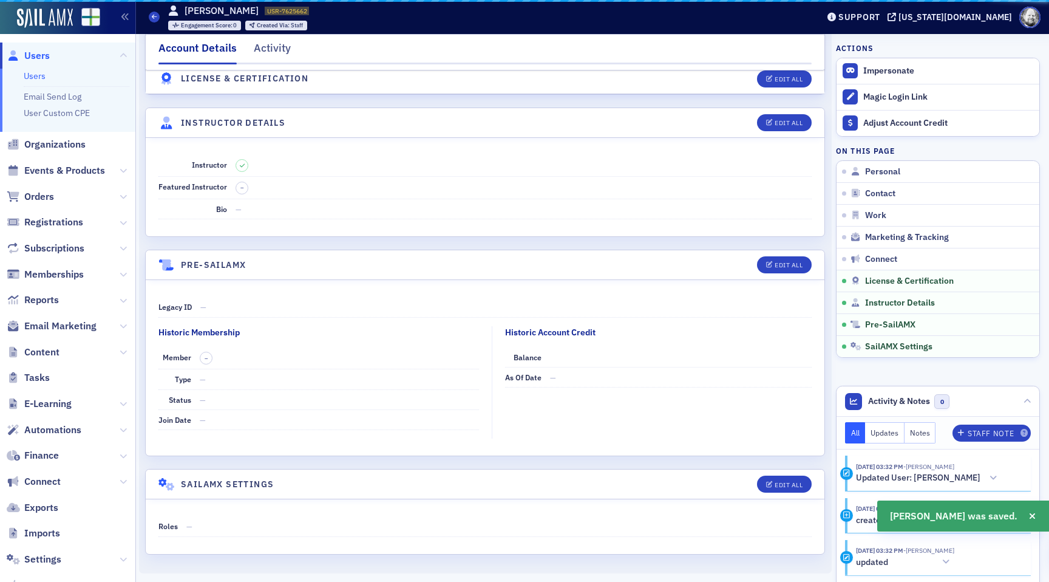
scroll to position [2036, 0]
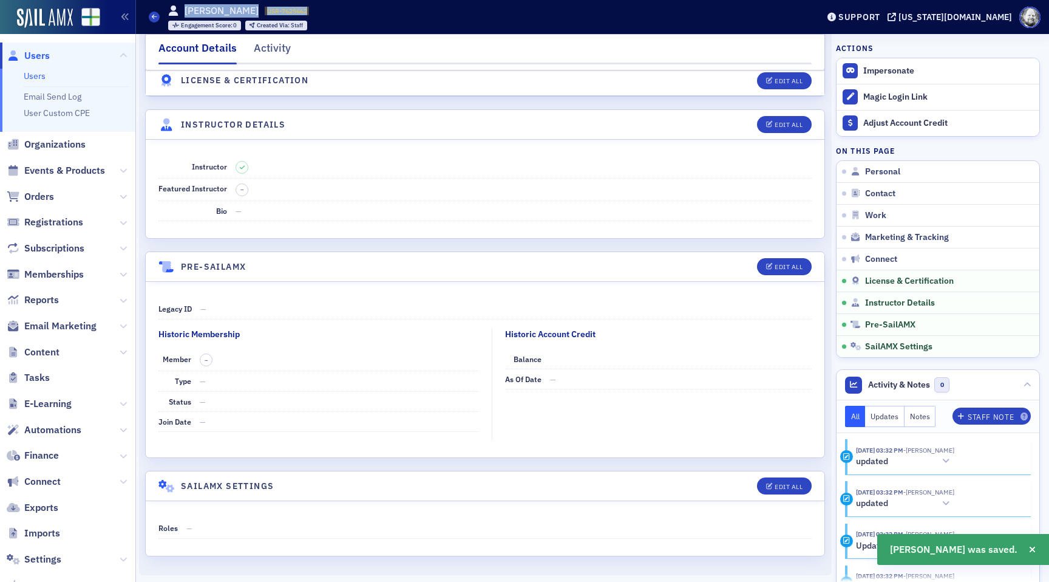
drag, startPoint x: 186, startPoint y: 9, endPoint x: 327, endPoint y: 9, distance: 140.9
click at [327, 9] on div "Users [PERSON_NAME] USR-7625662 7625662 Engagement Score : 0 Created Via : Staff" at bounding box center [474, 16] width 651 height 35
copy div "[PERSON_NAME] USR-7625662"
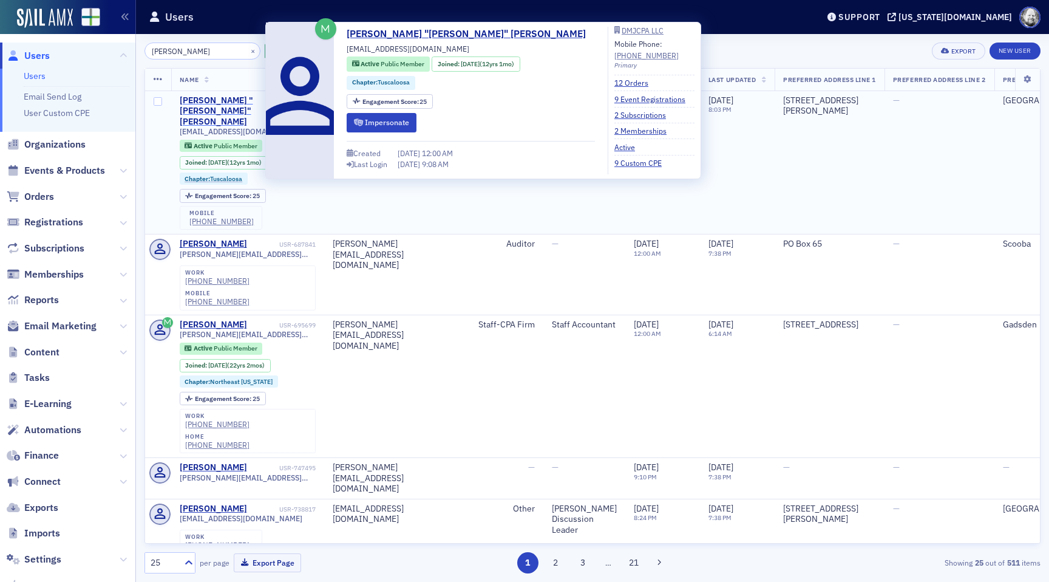
type input "[PERSON_NAME]"
click at [228, 101] on div "[PERSON_NAME] "[PERSON_NAME]" [PERSON_NAME]" at bounding box center [228, 111] width 97 height 32
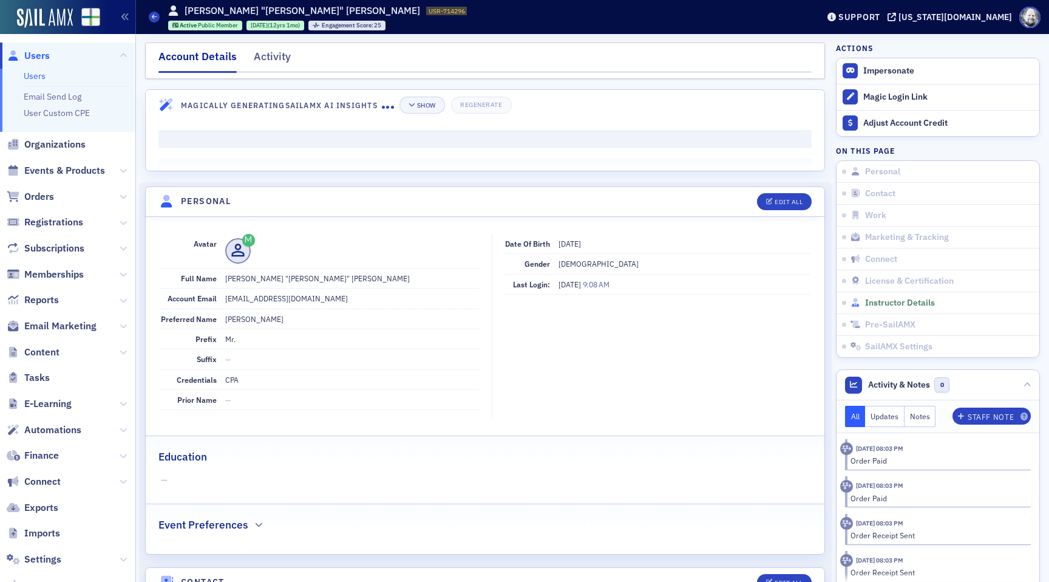
click at [885, 300] on span "Instructor Details" at bounding box center [900, 303] width 70 height 11
click at [874, 301] on span "Instructor Details" at bounding box center [900, 303] width 70 height 11
click at [487, 159] on div "View" at bounding box center [485, 150] width 38 height 26
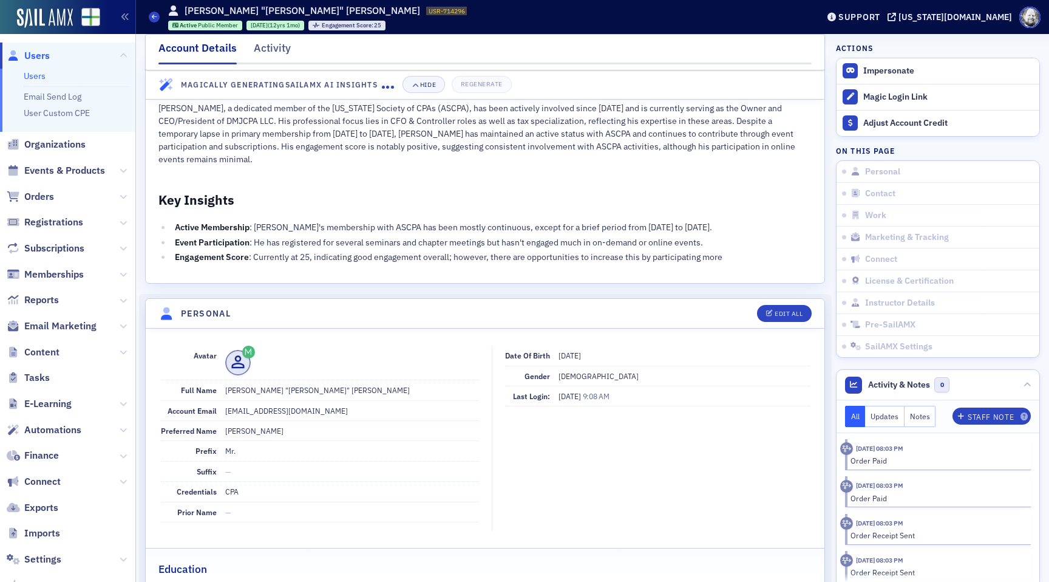
scroll to position [40, 0]
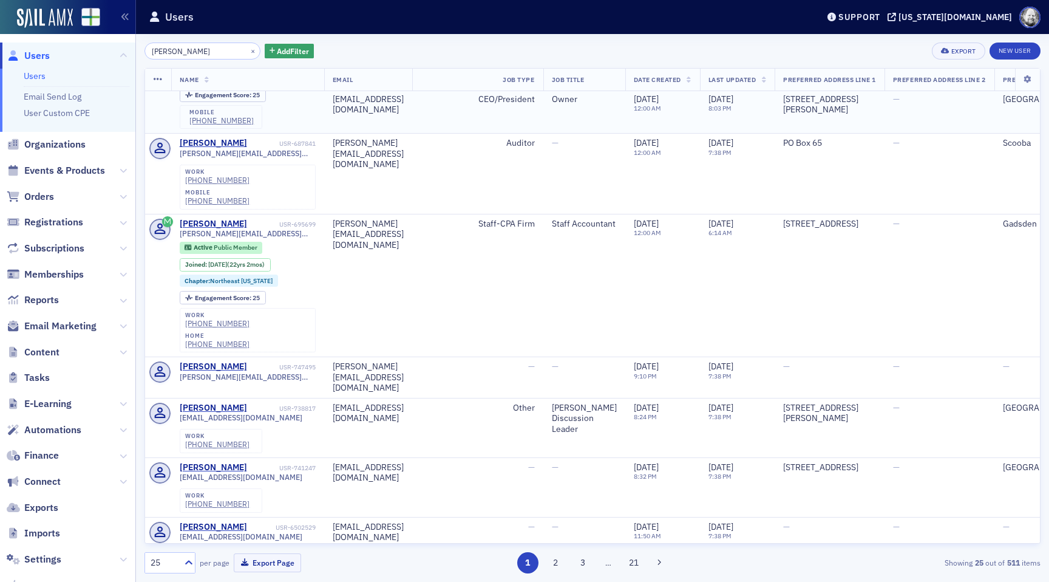
scroll to position [101, 0]
click at [1029, 52] on link "New User" at bounding box center [1015, 51] width 51 height 17
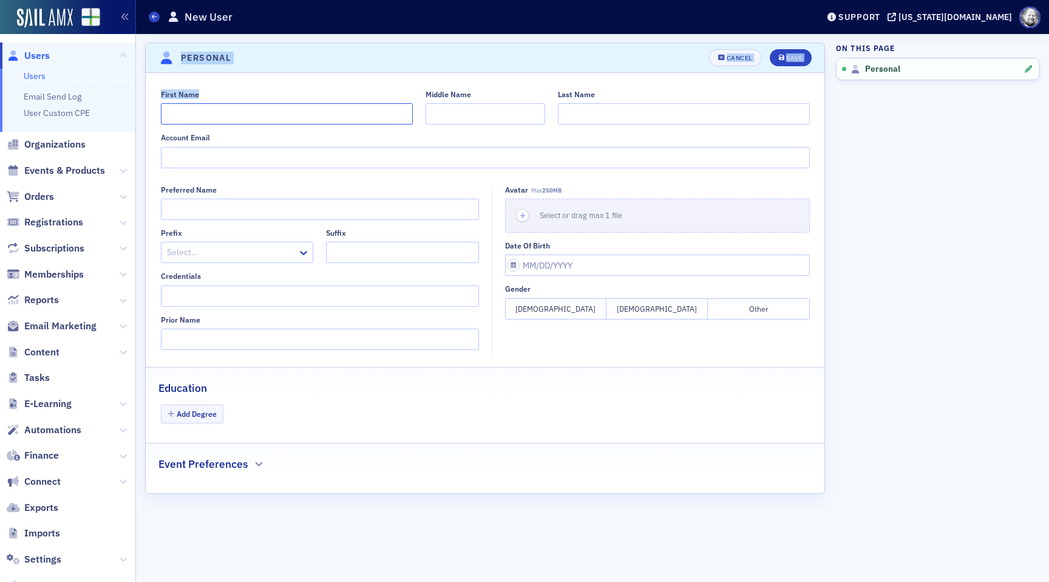
click at [269, 114] on input "First Name" at bounding box center [287, 113] width 252 height 21
type input "[PERSON_NAME]"
type input "H"
type input "[PERSON_NAME]"
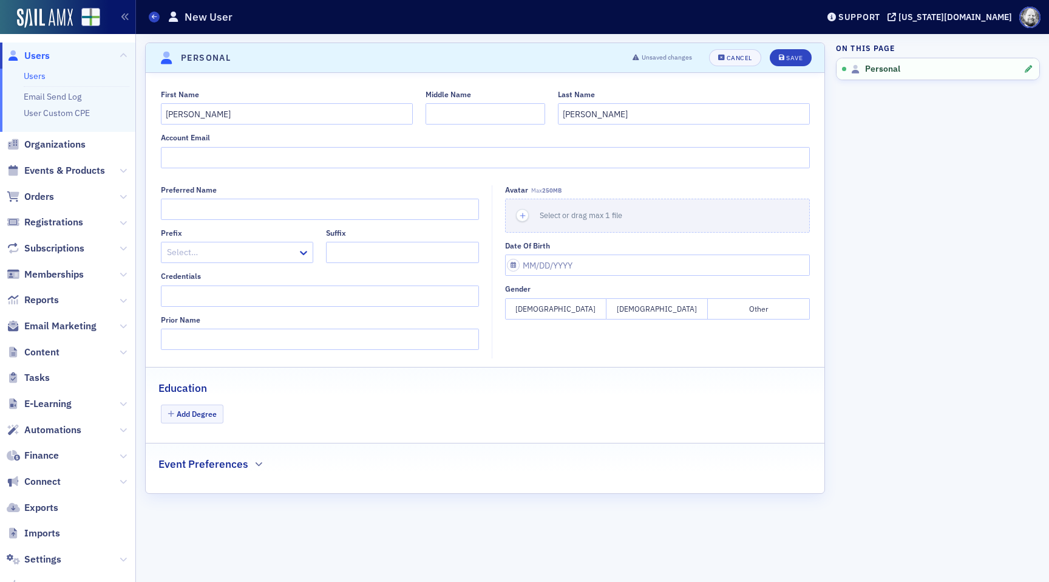
click at [789, 67] on header "Personal Unsaved changes Cancel Save" at bounding box center [485, 58] width 679 height 30
click at [789, 61] on div "Save" at bounding box center [794, 58] width 16 height 7
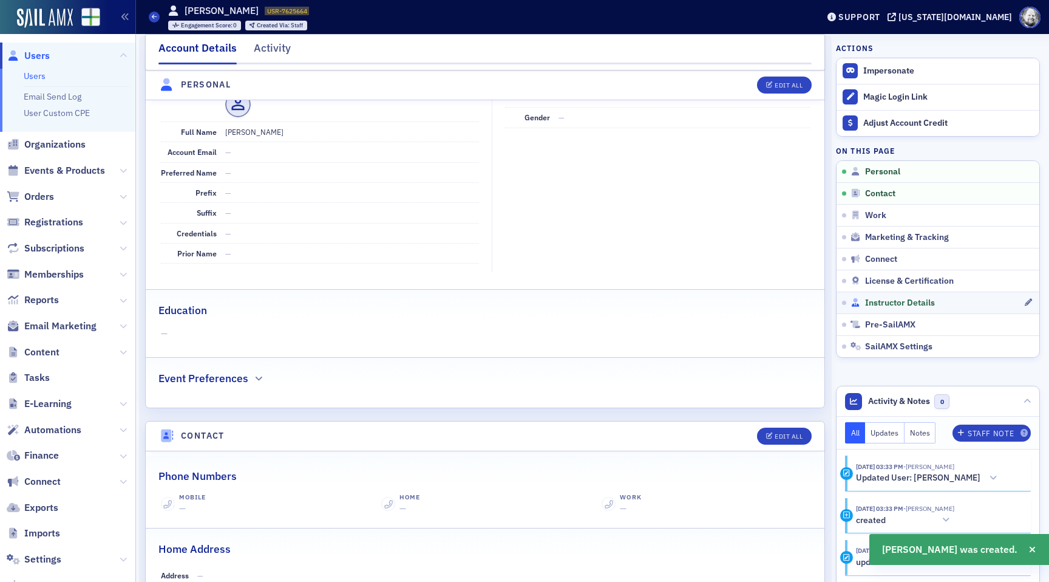
click at [887, 300] on span "Instructor Details" at bounding box center [900, 303] width 70 height 11
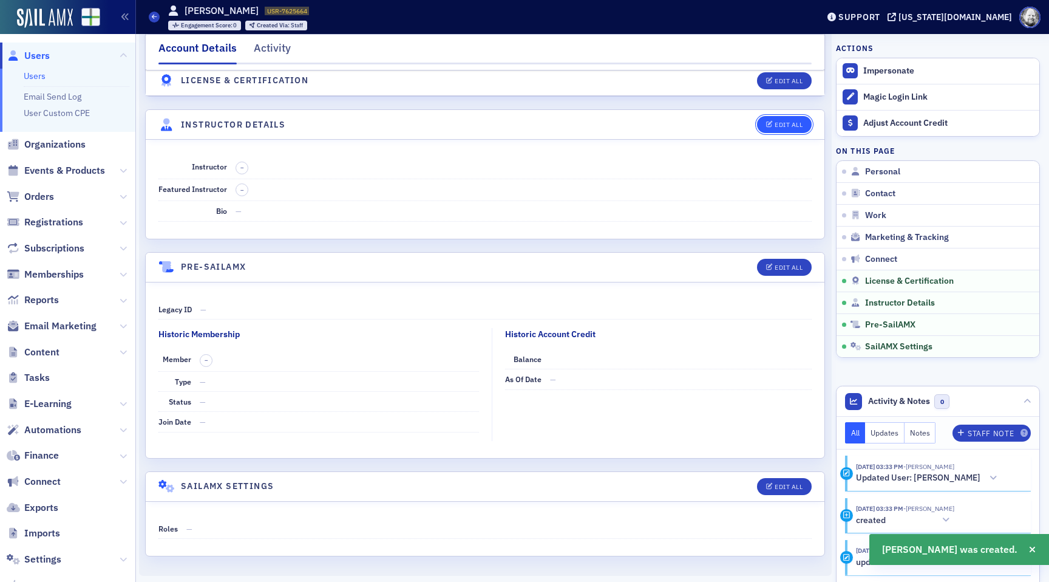
click at [783, 126] on div "Edit All" at bounding box center [789, 124] width 28 height 7
select select "US"
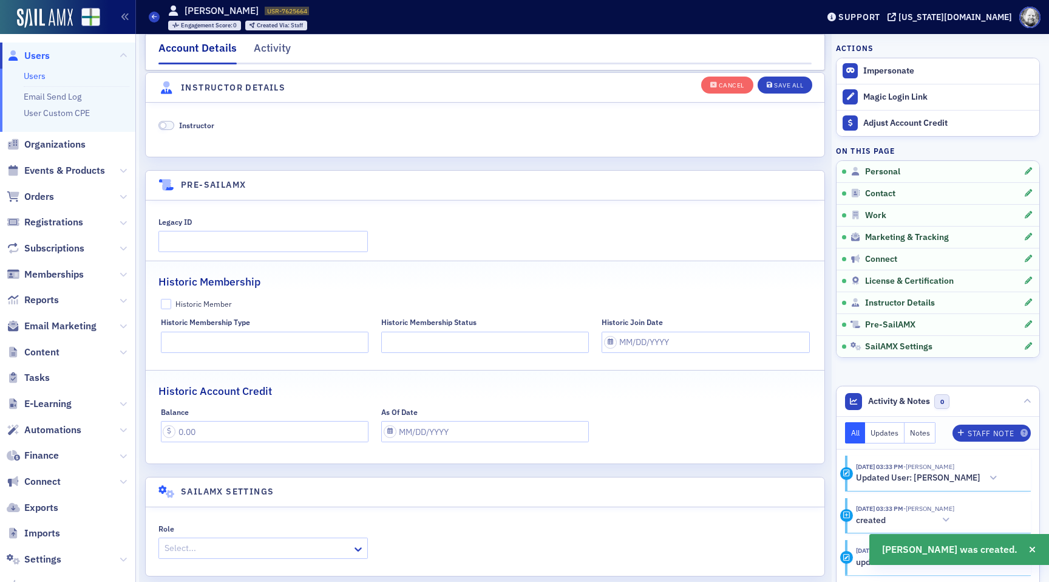
scroll to position [2348, 0]
click at [202, 124] on span "Instructor" at bounding box center [196, 123] width 35 height 10
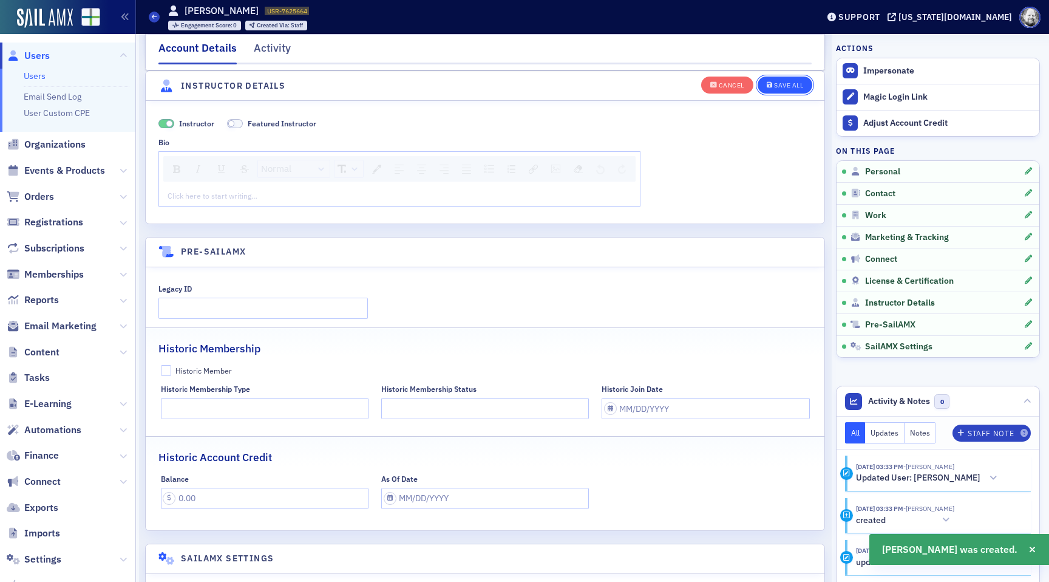
click at [779, 90] on button "Save All" at bounding box center [785, 84] width 55 height 17
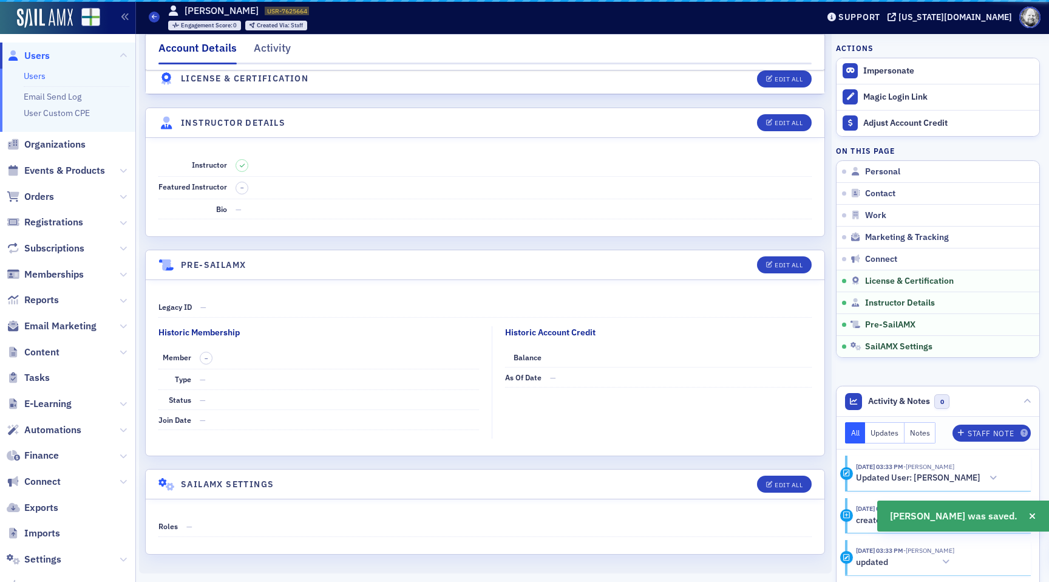
scroll to position [2036, 0]
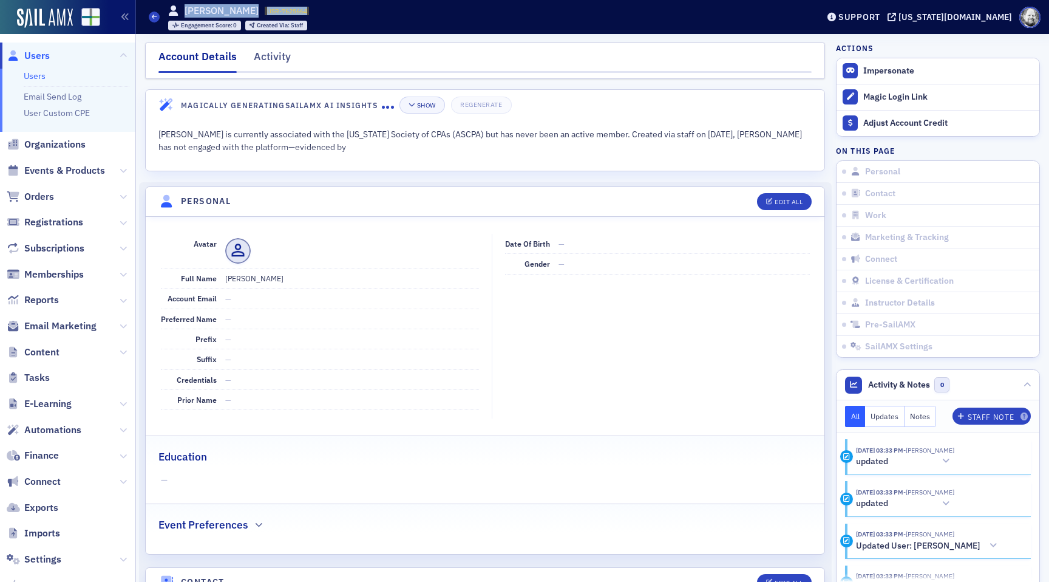
drag, startPoint x: 183, startPoint y: 12, endPoint x: 301, endPoint y: 12, distance: 117.8
click at [301, 12] on div "[PERSON_NAME] USR-7625664 7625664" at bounding box center [238, 10] width 141 height 13
copy div "[PERSON_NAME] USR-7625664"
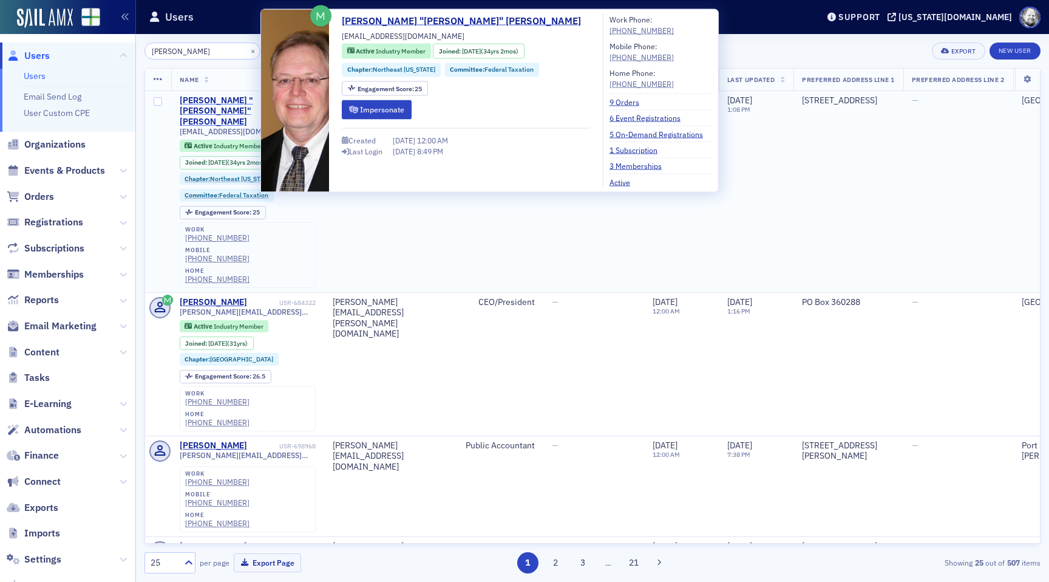
type input "[PERSON_NAME]"
click at [241, 103] on div "[PERSON_NAME] "[PERSON_NAME]" [PERSON_NAME]" at bounding box center [228, 111] width 97 height 32
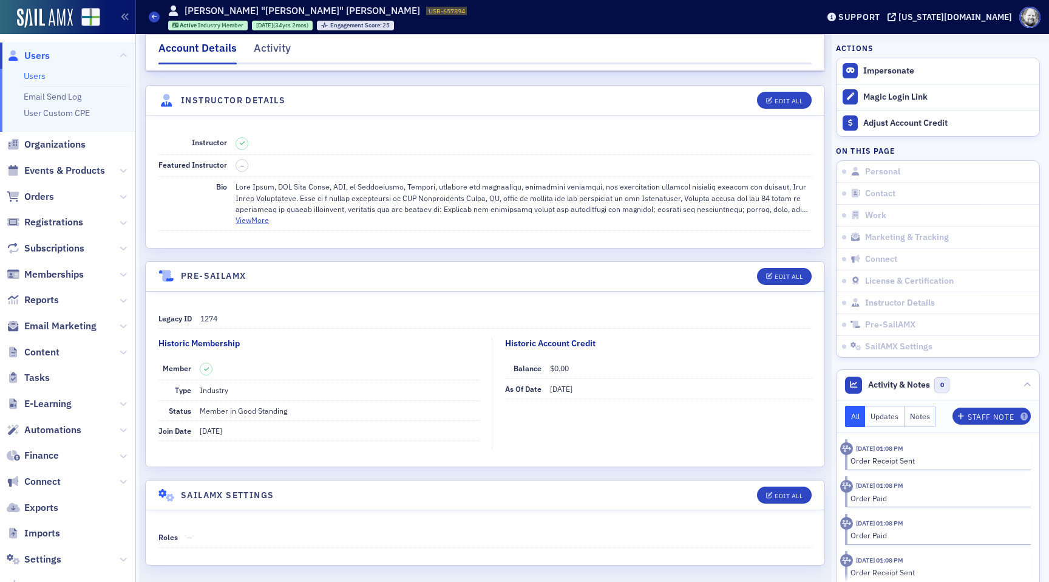
scroll to position [2146, 0]
click at [251, 222] on button "View More" at bounding box center [252, 221] width 33 height 11
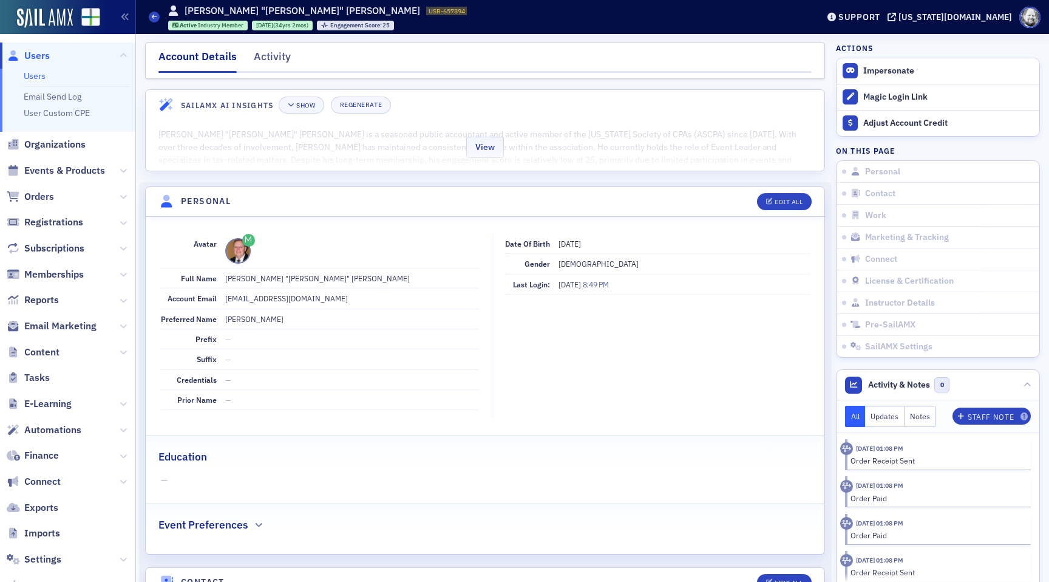
click at [460, 155] on div "View" at bounding box center [485, 145] width 679 height 51
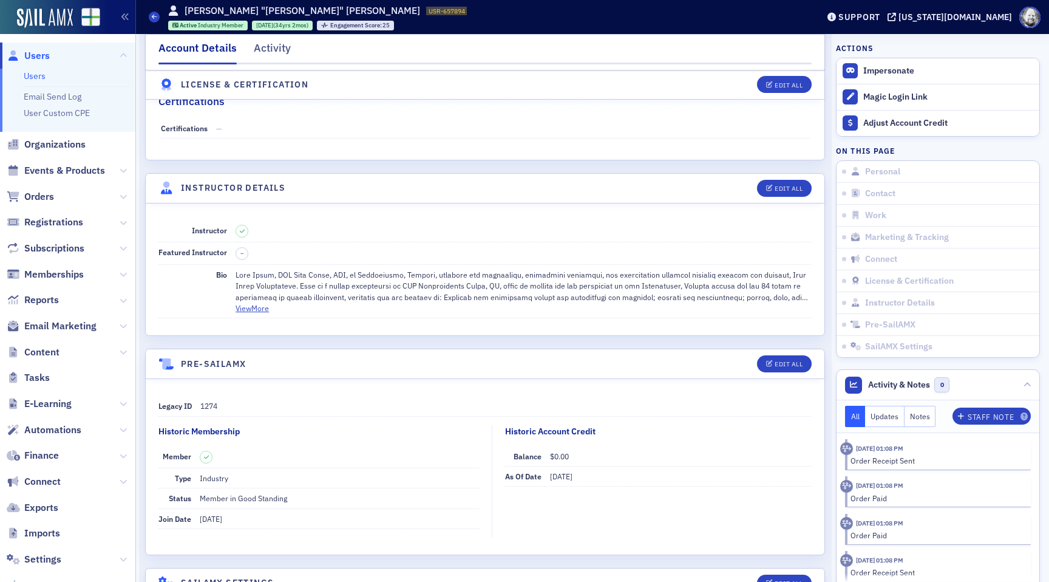
scroll to position [2448, 0]
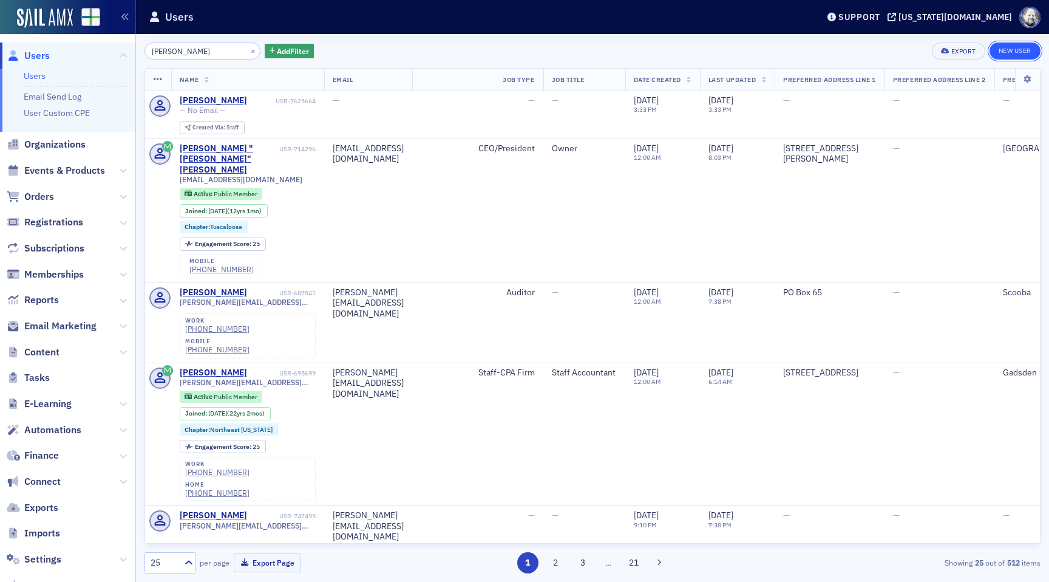
click at [1024, 58] on link "New User" at bounding box center [1015, 51] width 51 height 17
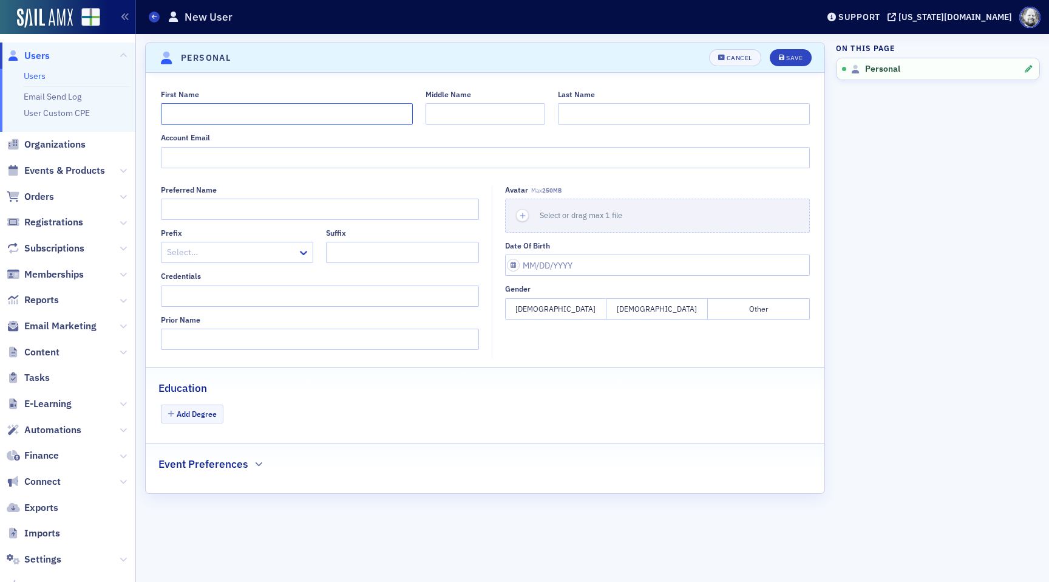
click at [335, 115] on input "First Name" at bounding box center [287, 113] width 252 height 21
click at [322, 117] on input "First Name" at bounding box center [287, 113] width 252 height 21
type input "[PERSON_NAME]"
type input "Frost"
click at [780, 52] on button "Save" at bounding box center [791, 57] width 42 height 17
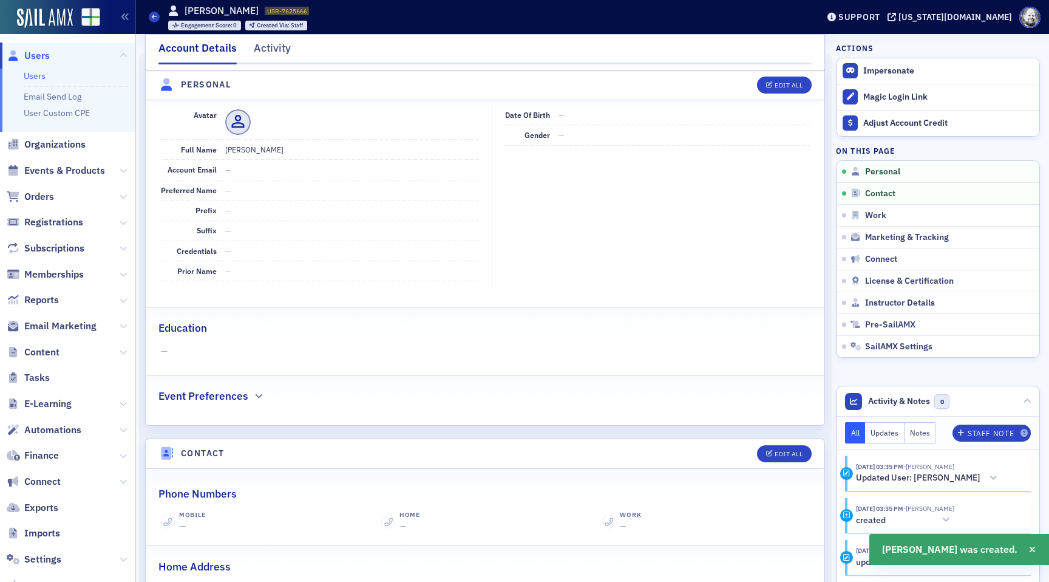
scroll to position [146, 0]
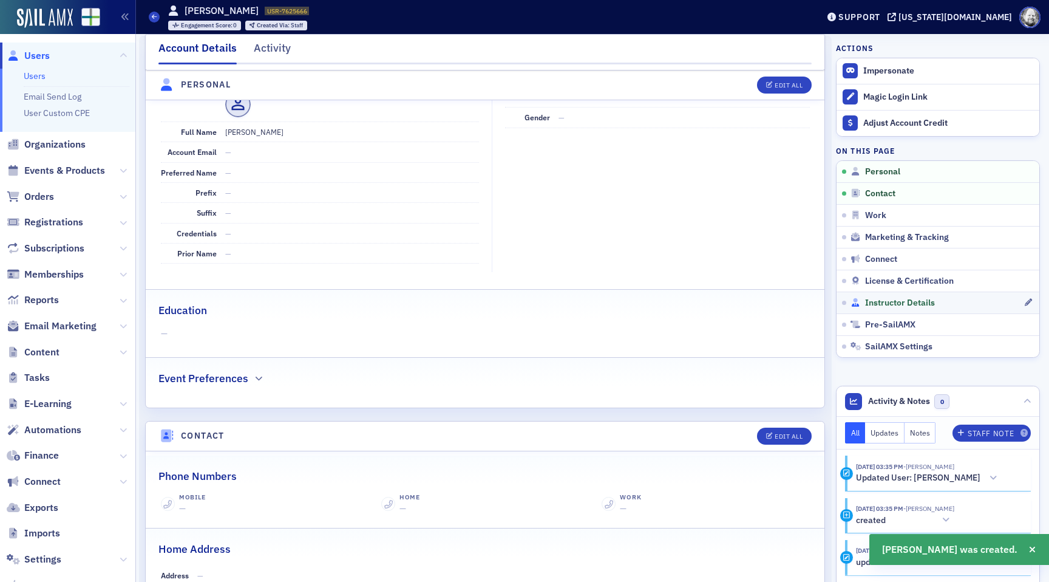
click at [880, 304] on span "Instructor Details" at bounding box center [900, 303] width 70 height 11
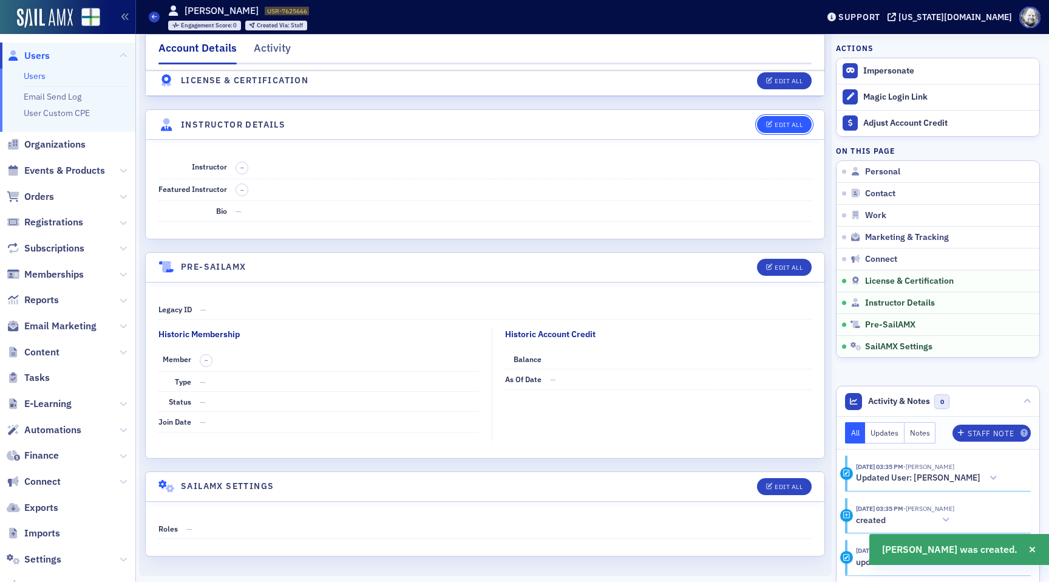
click at [786, 127] on div "Edit All" at bounding box center [789, 124] width 28 height 7
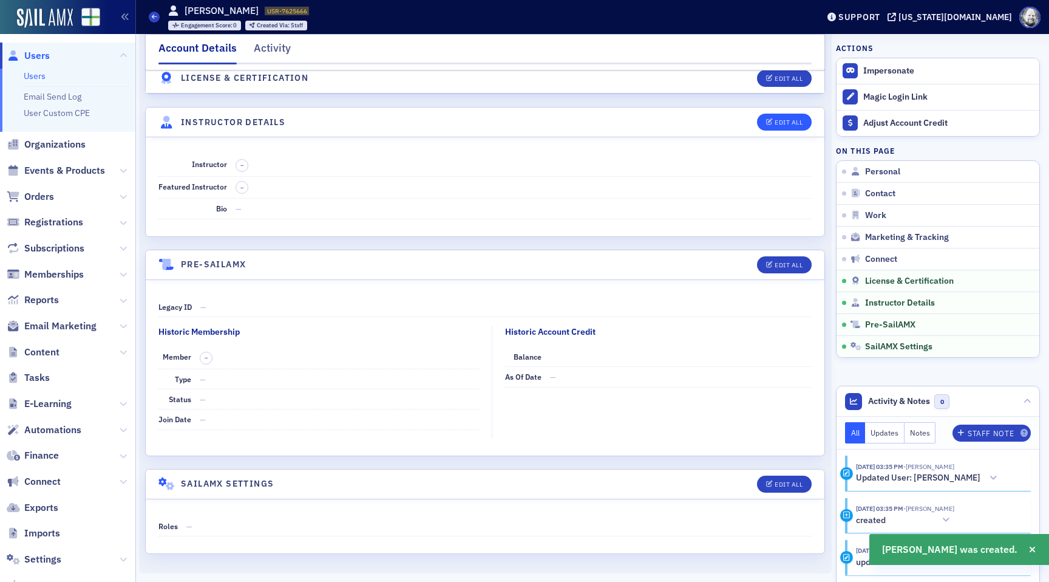
select select "US"
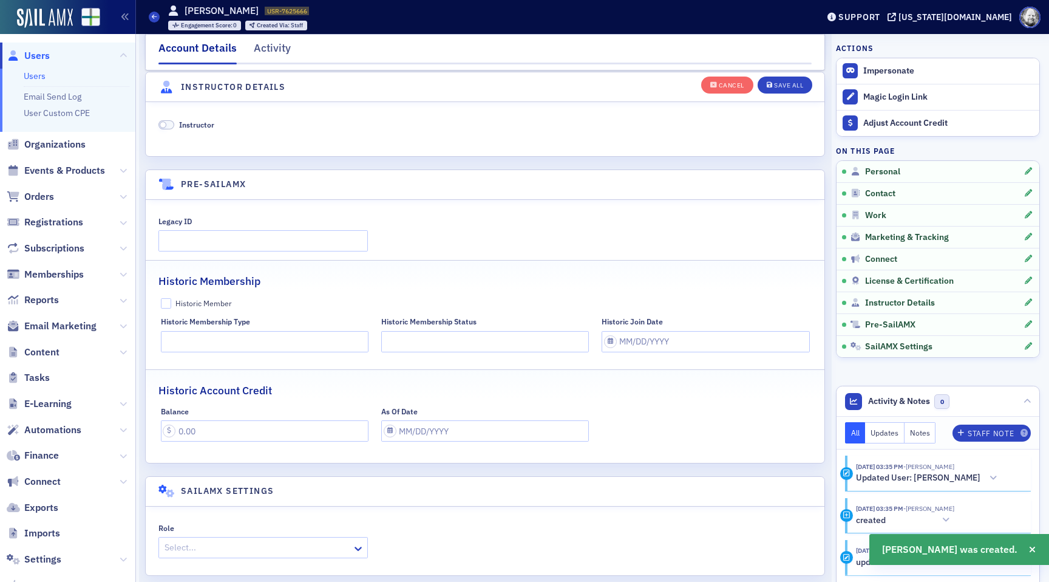
scroll to position [2348, 0]
click at [197, 124] on span "Instructor" at bounding box center [196, 123] width 35 height 10
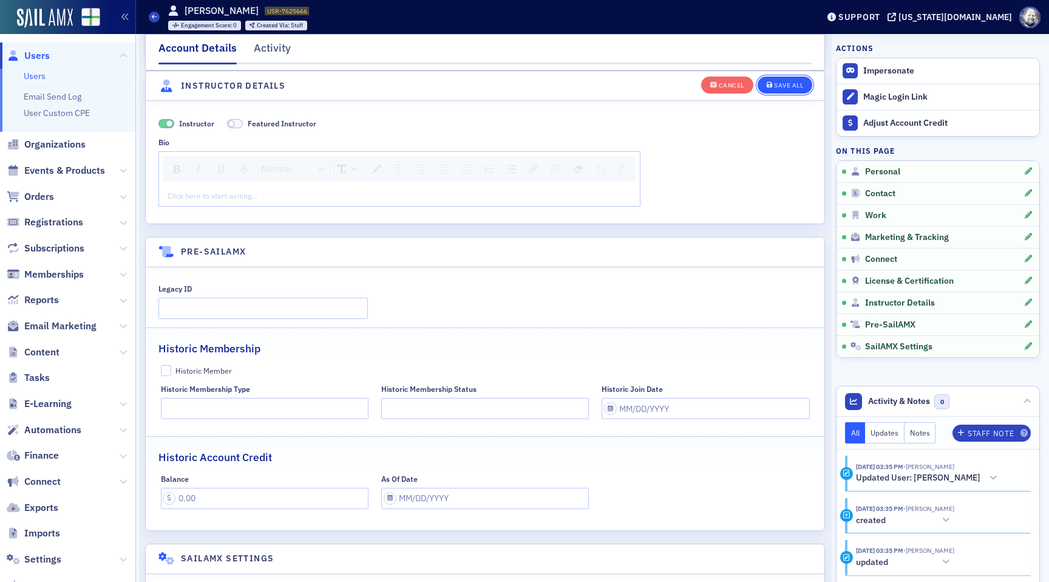
click at [782, 92] on button "Save All" at bounding box center [785, 84] width 55 height 17
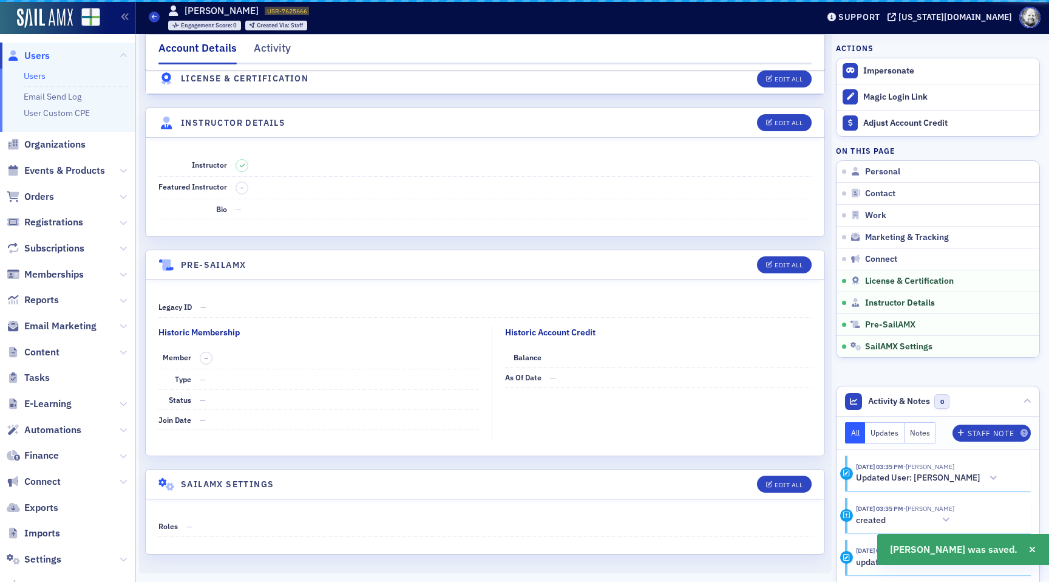
scroll to position [2036, 0]
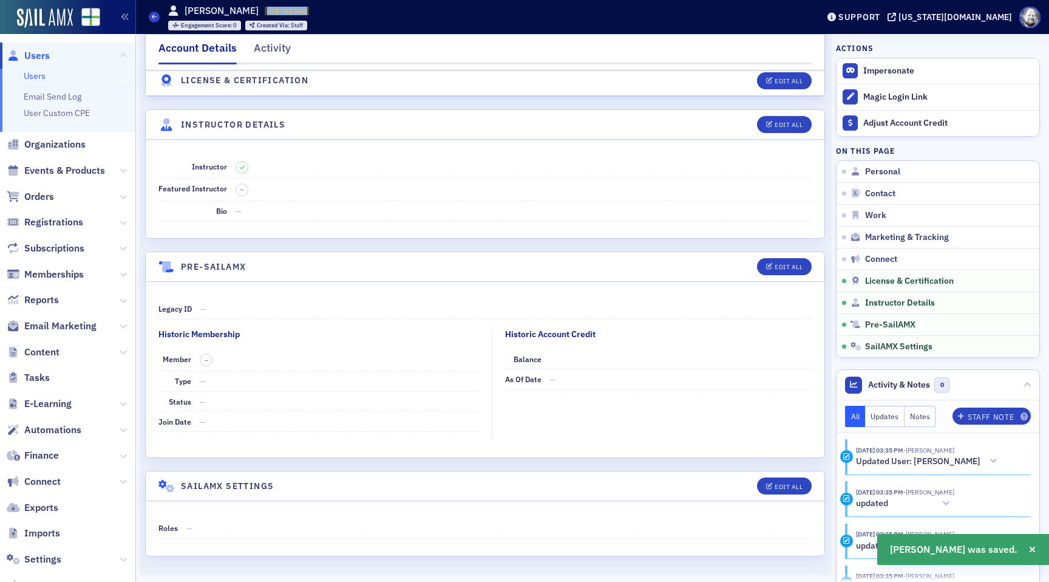
drag, startPoint x: 252, startPoint y: 10, endPoint x: 317, endPoint y: 10, distance: 65.0
click at [317, 10] on div "Users [PERSON_NAME] USR-7625666 7625666 Engagement Score : 0 Created Via : Staff" at bounding box center [474, 16] width 651 height 35
copy span "USR-7625666"
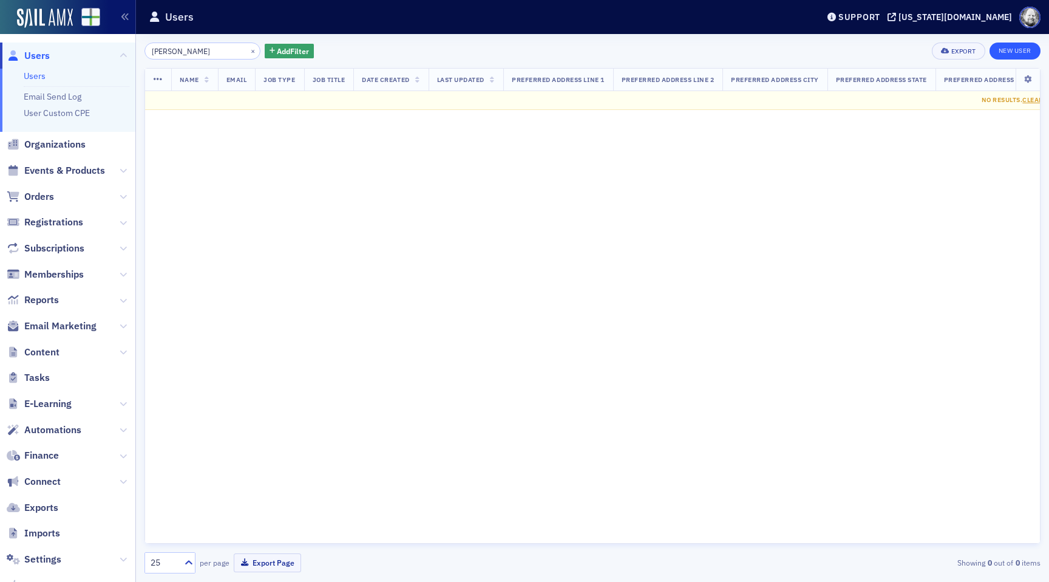
type input "[PERSON_NAME]"
click at [1012, 56] on link "New User" at bounding box center [1015, 51] width 51 height 17
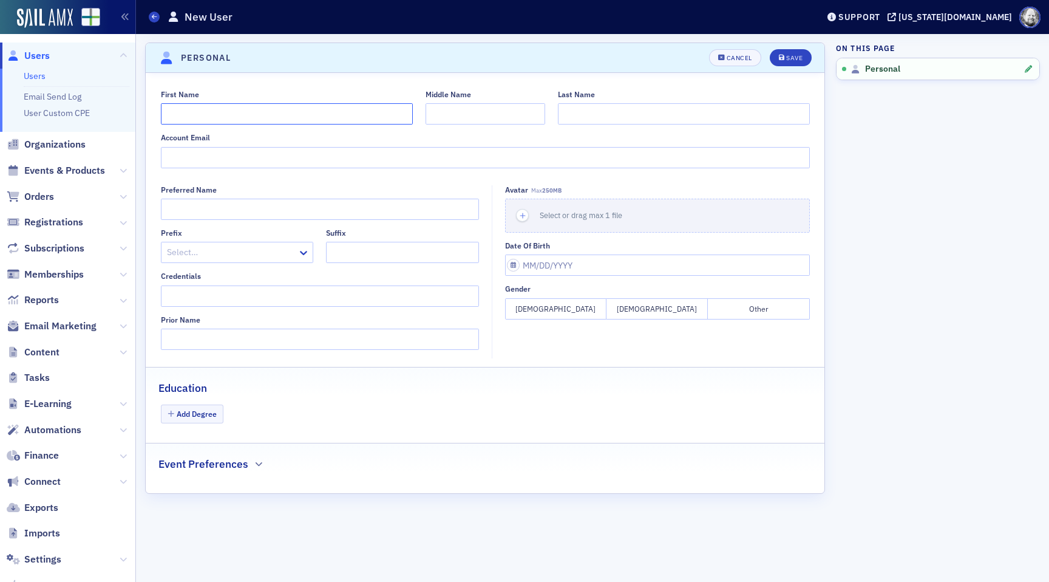
click at [311, 118] on input "First Name" at bounding box center [287, 113] width 252 height 21
type input "[PERSON_NAME]"
paste input "[PERSON_NAME]"
type input "[PERSON_NAME]"
click at [792, 49] on button "Save" at bounding box center [791, 57] width 42 height 17
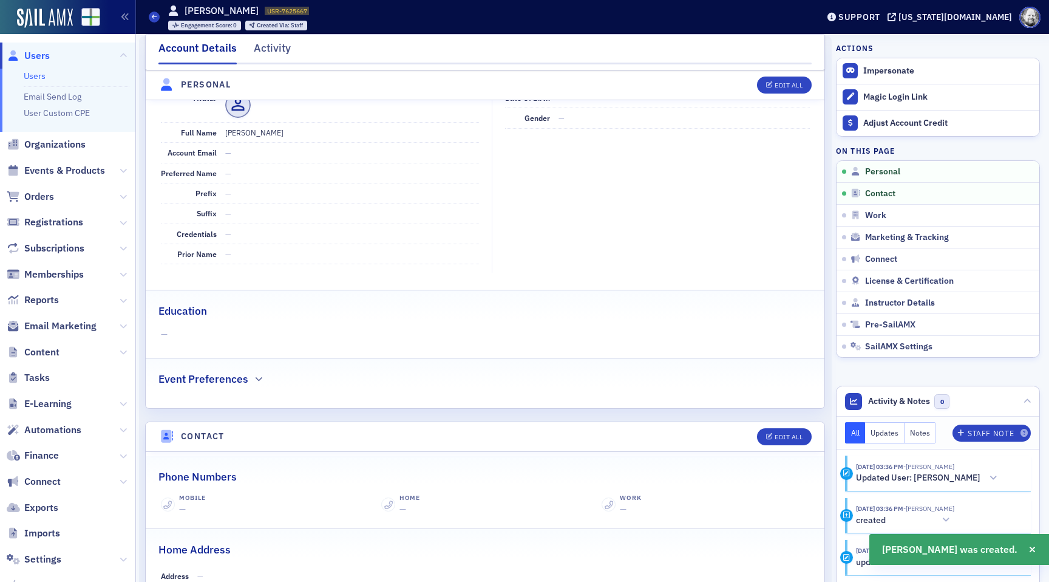
scroll to position [146, 0]
click at [871, 298] on span "Instructor Details" at bounding box center [900, 303] width 70 height 11
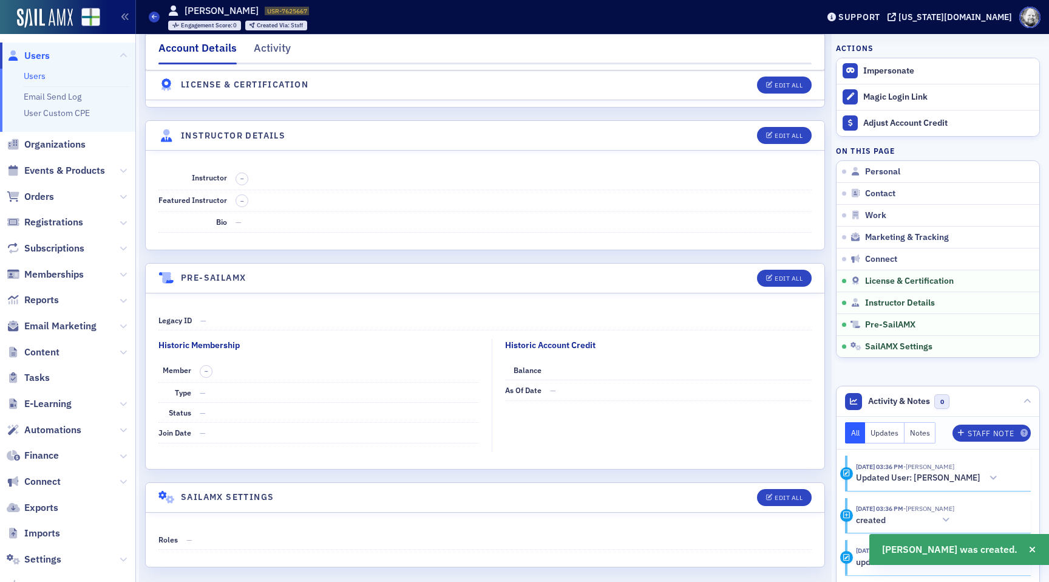
scroll to position [2036, 0]
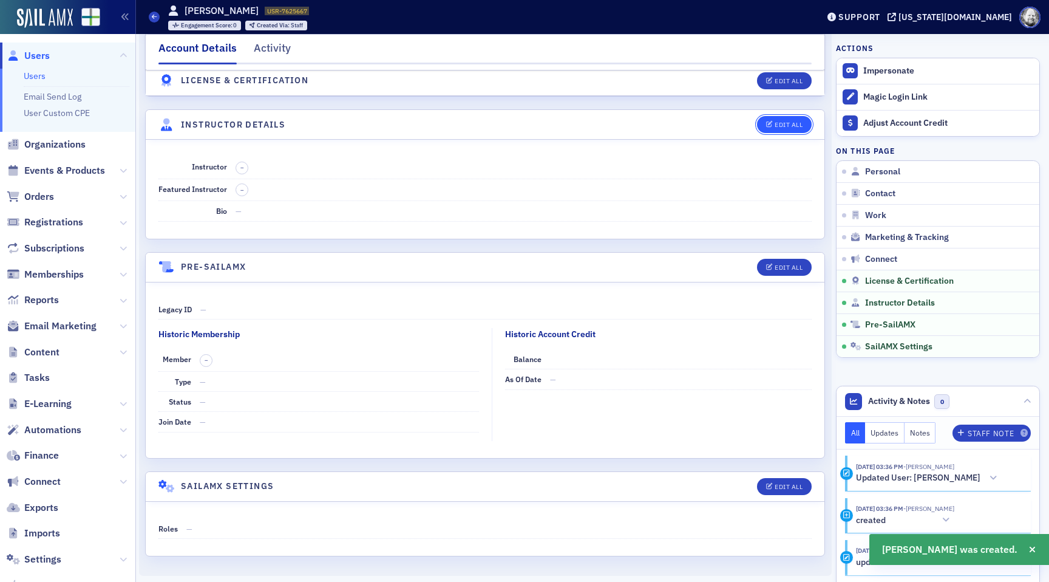
click at [789, 129] on button "Edit All" at bounding box center [784, 124] width 55 height 17
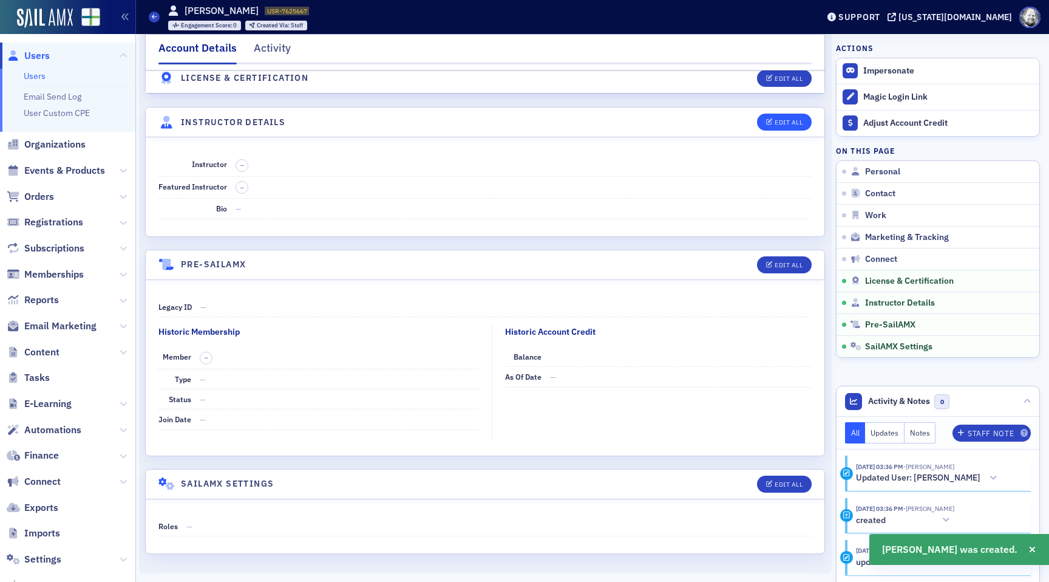
select select "US"
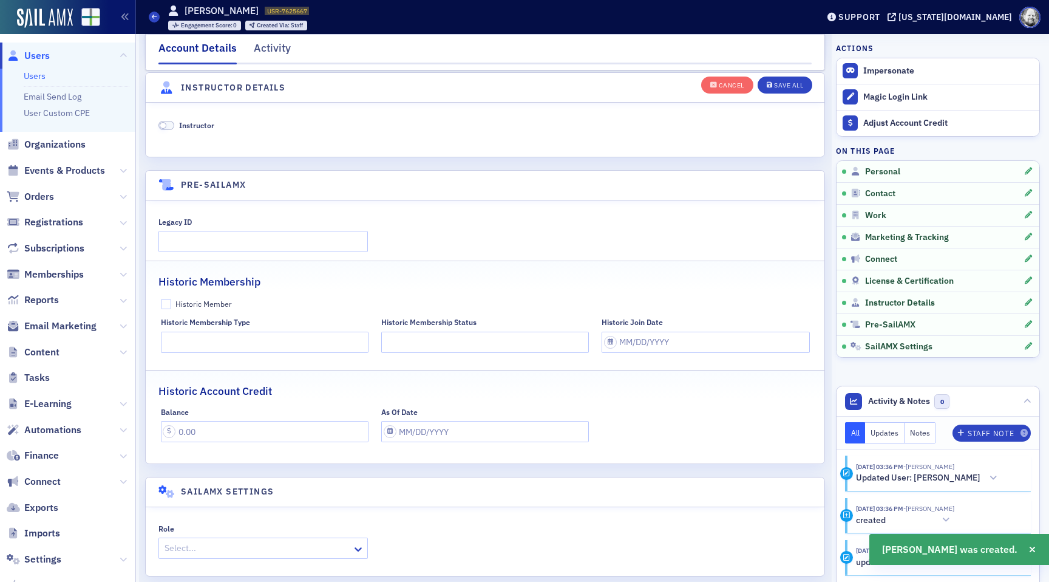
scroll to position [2348, 0]
click at [184, 124] on span "Instructor" at bounding box center [196, 123] width 35 height 10
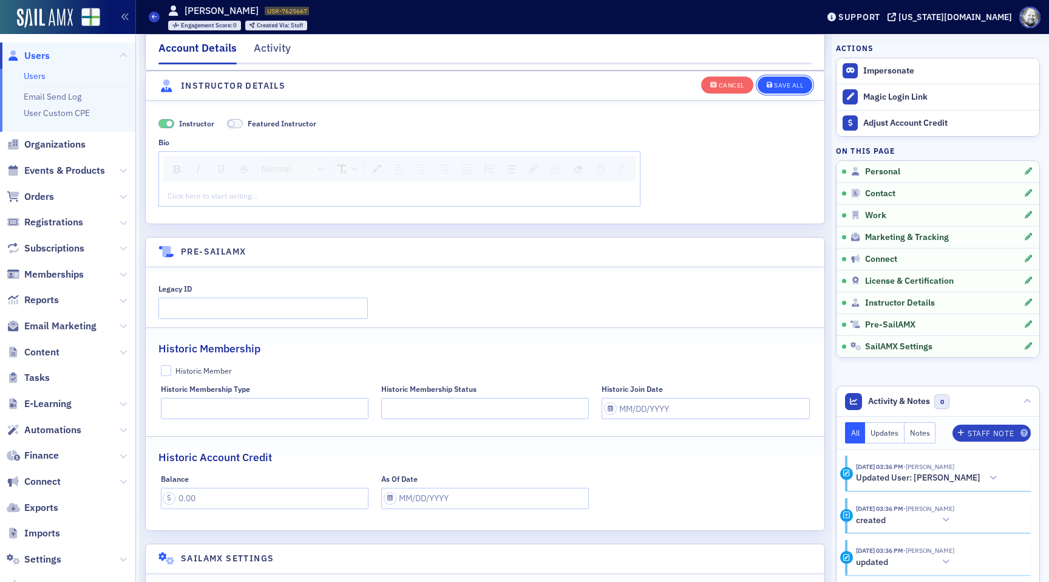
click at [776, 91] on button "Save All" at bounding box center [785, 84] width 55 height 17
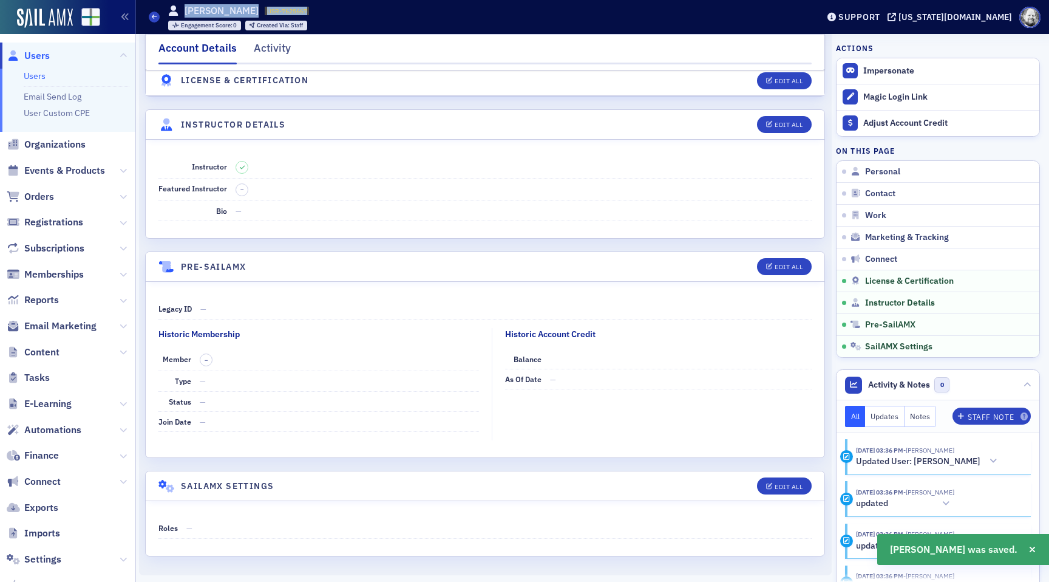
drag, startPoint x: 186, startPoint y: 7, endPoint x: 304, endPoint y: 8, distance: 118.4
click at [304, 8] on div "[PERSON_NAME] USR-7625667 7625667 Engagement Score : 0 Created Via : Staff" at bounding box center [238, 17] width 141 height 27
copy div "[PERSON_NAME] USR-7625667"
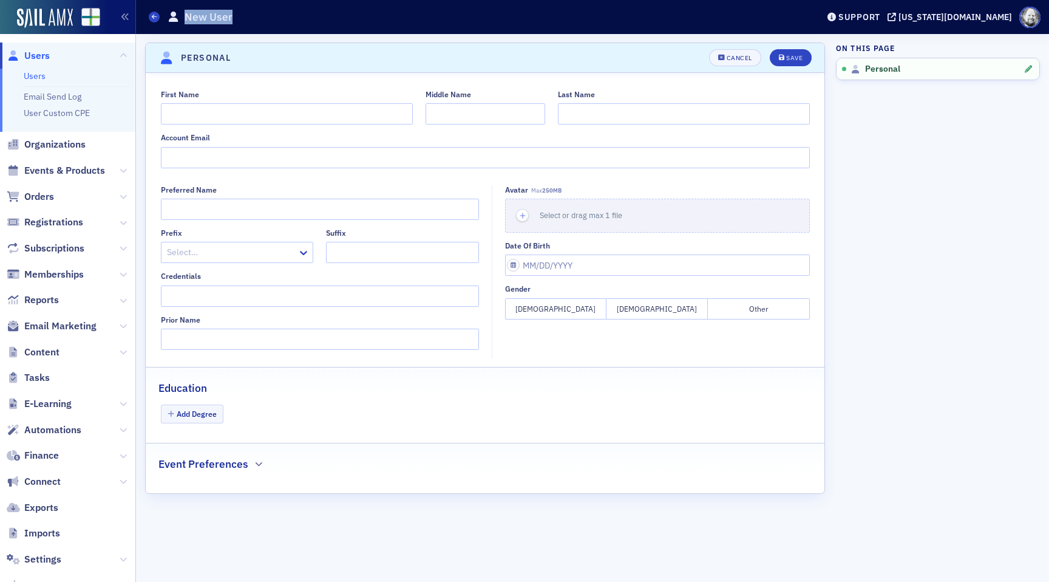
click at [42, 75] on link "Users" at bounding box center [35, 75] width 22 height 11
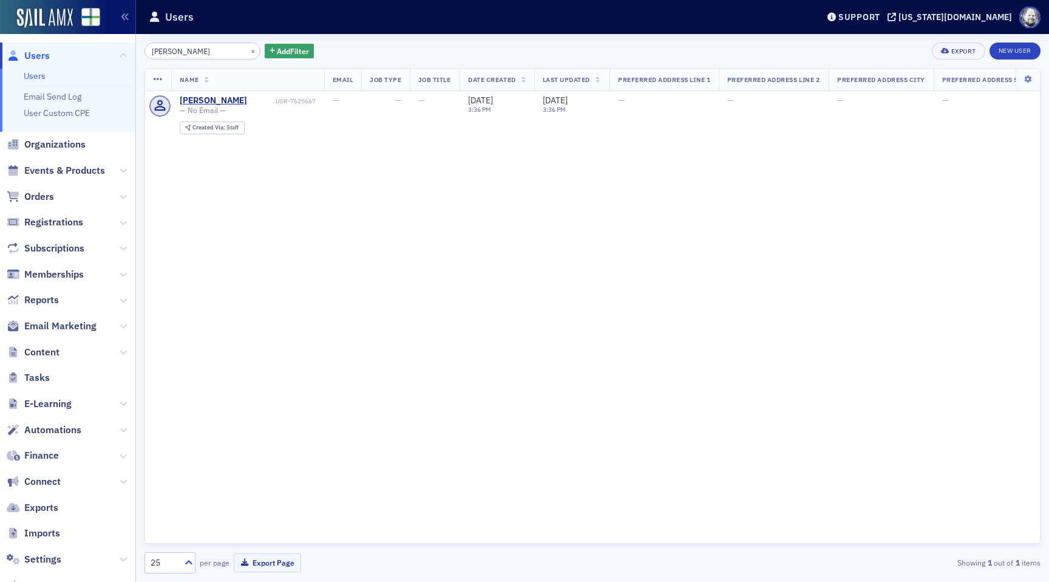
drag, startPoint x: 188, startPoint y: 49, endPoint x: 65, endPoint y: 49, distance: 123.3
click at [65, 49] on div "Prod Users Users Email Send Log User Custom CPE Organizations Events & Products…" at bounding box center [524, 291] width 1049 height 582
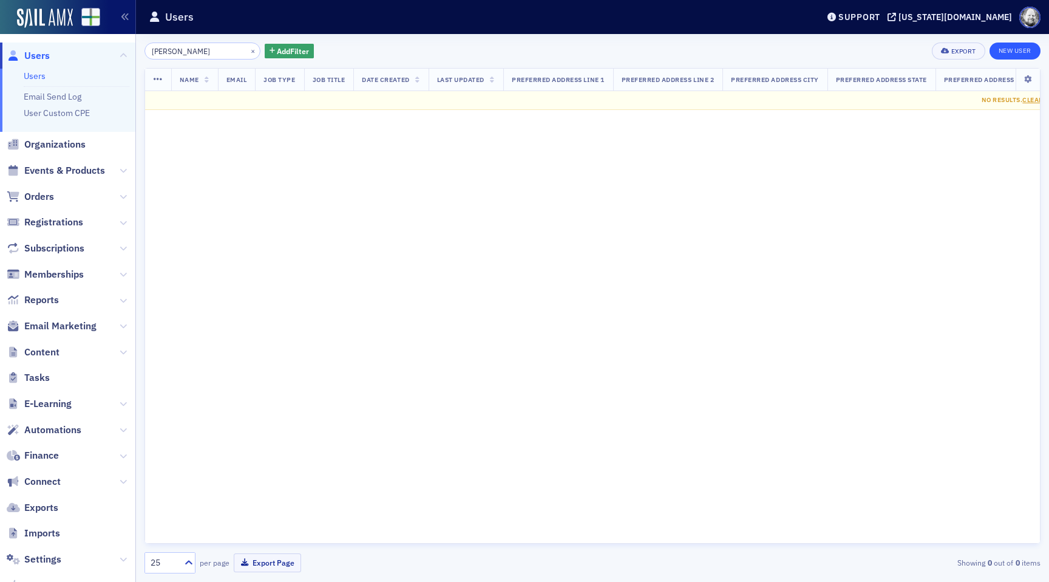
type input "[PERSON_NAME]"
click at [1014, 54] on link "New User" at bounding box center [1015, 51] width 51 height 17
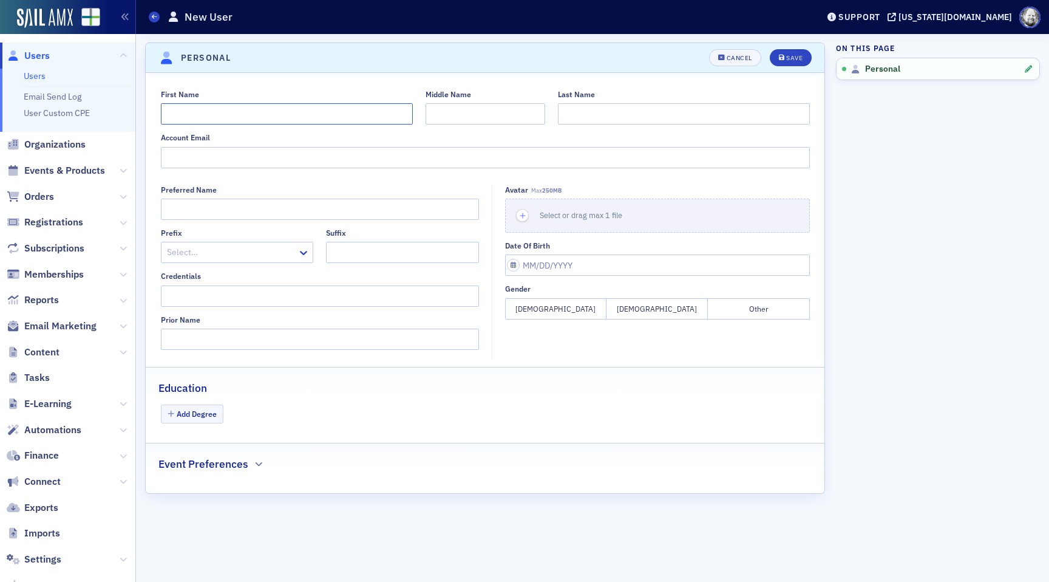
click at [293, 118] on input "First Name" at bounding box center [287, 113] width 252 height 21
type input "[PERSON_NAME]"
paste input "[PERSON_NAME]"
type input "[PERSON_NAME]"
click at [771, 55] on button "Save" at bounding box center [791, 57] width 42 height 17
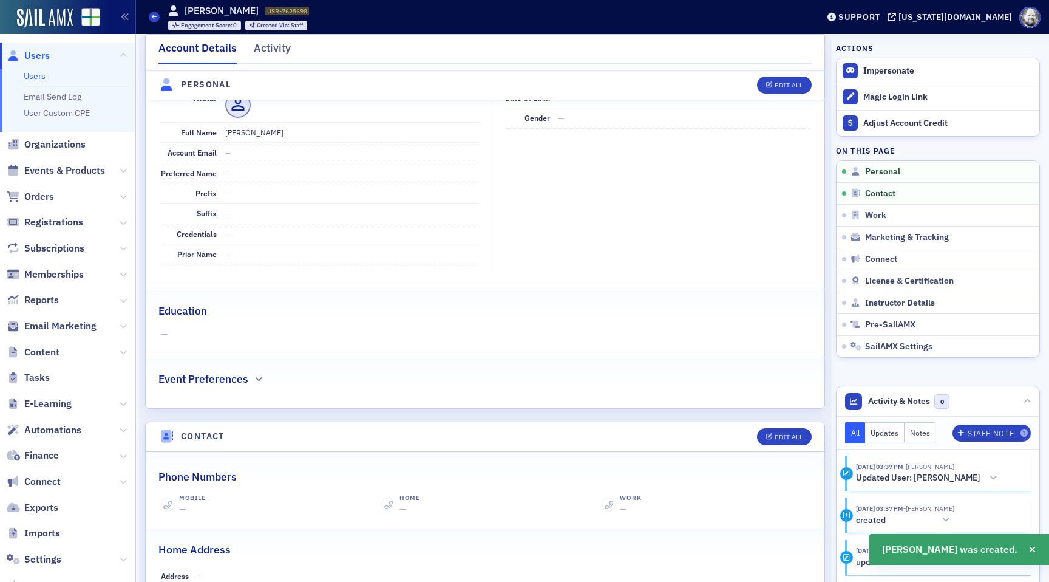
scroll to position [146, 0]
drag, startPoint x: 185, startPoint y: 9, endPoint x: 325, endPoint y: 9, distance: 139.7
click at [326, 9] on div "Users [PERSON_NAME] USR-7625698 7625698 Engagement Score : 0 Created Via : Staff" at bounding box center [474, 16] width 651 height 35
copy div "[PERSON_NAME] USR-7625698"
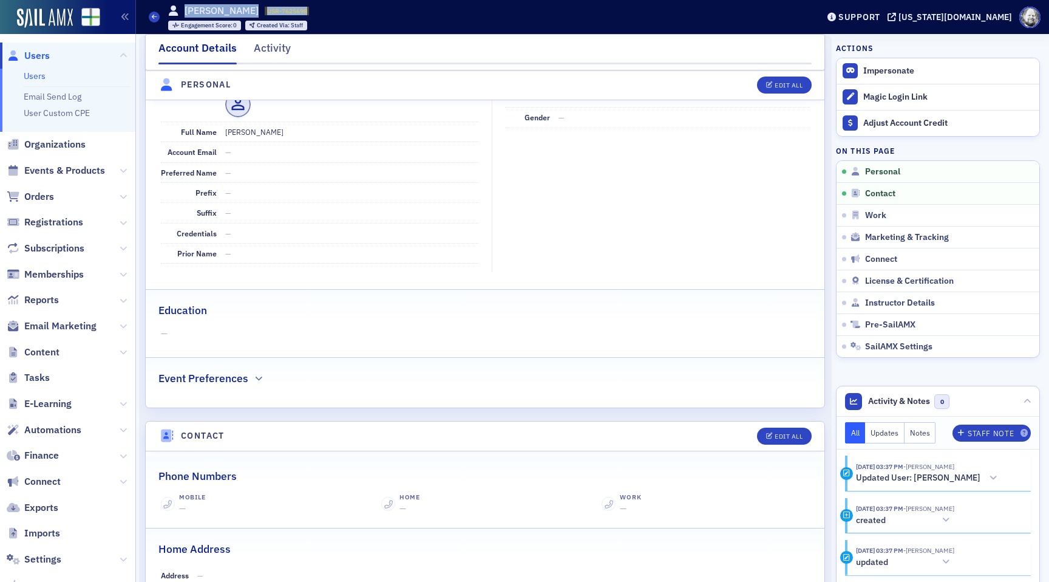
click at [33, 77] on link "Users" at bounding box center [35, 75] width 22 height 11
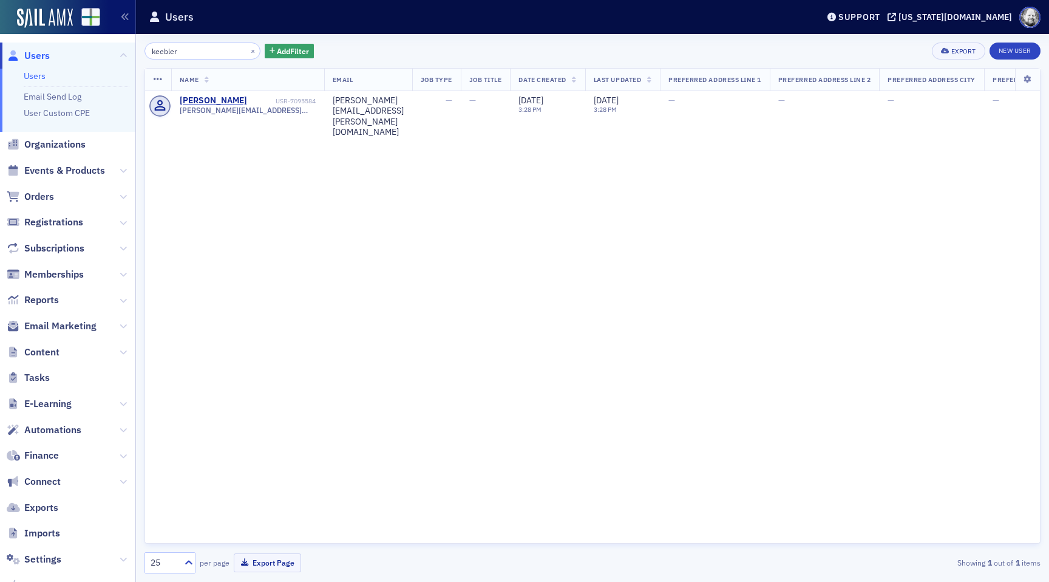
type input "keebler"
click at [1010, 53] on link "New User" at bounding box center [1015, 51] width 51 height 17
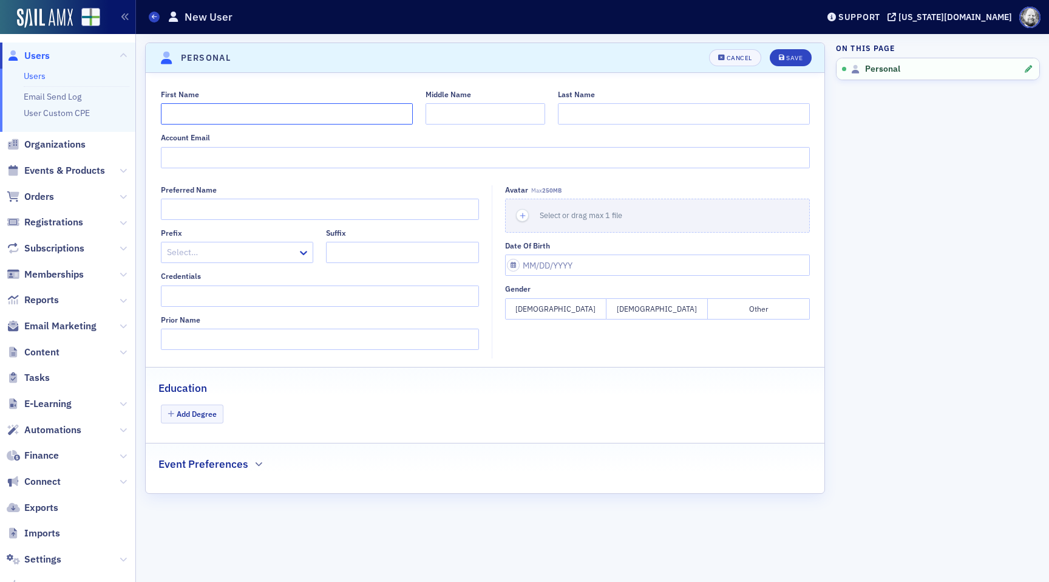
click at [284, 123] on input "First Name" at bounding box center [287, 113] width 252 height 21
type input "[PERSON_NAME]"
type input "Keebler"
click at [789, 60] on div "Save" at bounding box center [794, 58] width 16 height 7
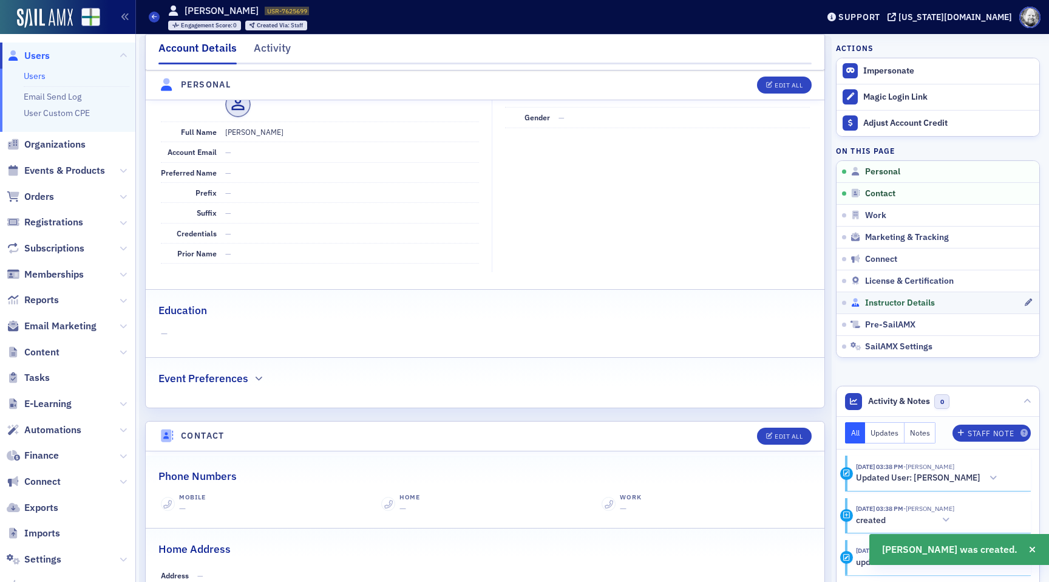
click at [899, 301] on span "Instructor Details" at bounding box center [900, 303] width 70 height 11
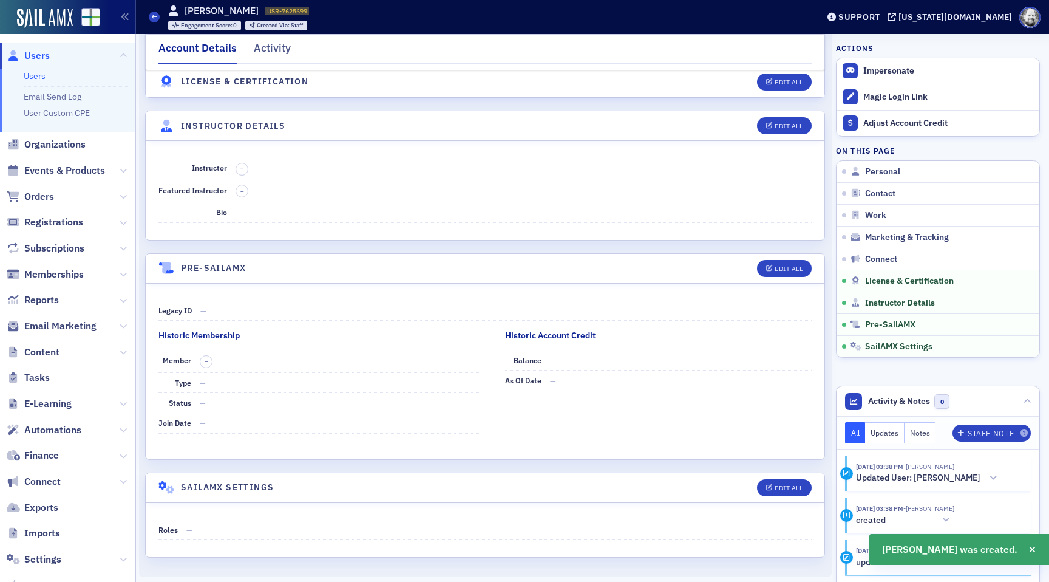
scroll to position [2036, 0]
click at [797, 126] on div "Edit All" at bounding box center [789, 124] width 28 height 7
select select "US"
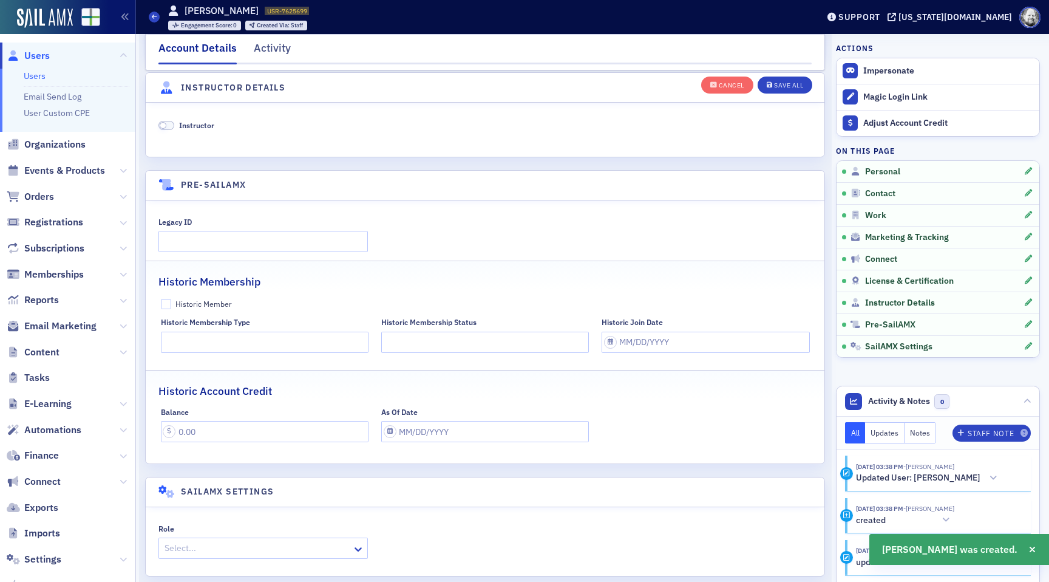
scroll to position [2348, 0]
click at [192, 121] on span "Instructor" at bounding box center [196, 123] width 35 height 10
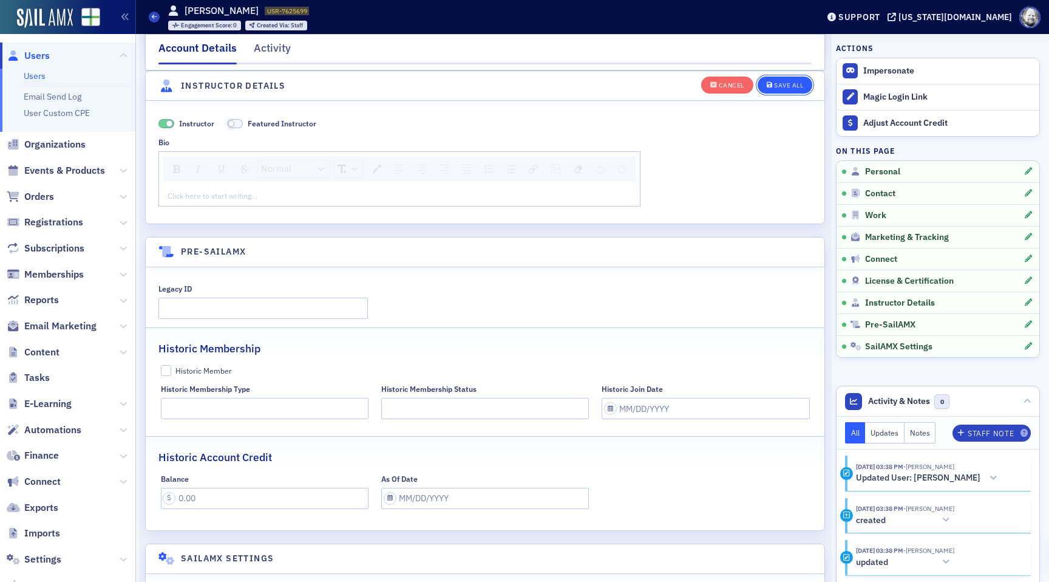
click at [775, 90] on button "Save All" at bounding box center [785, 84] width 55 height 17
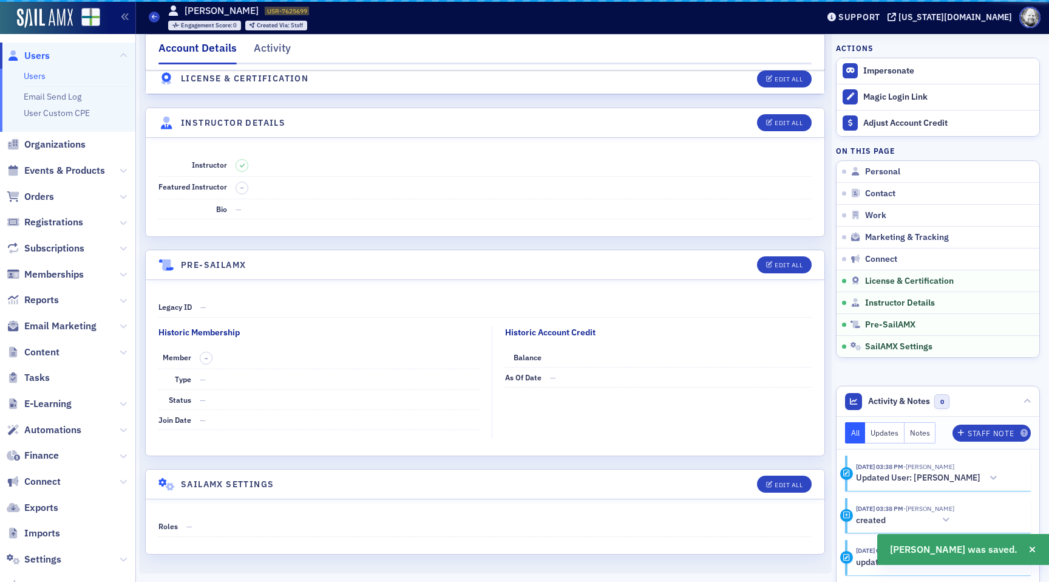
scroll to position [2036, 0]
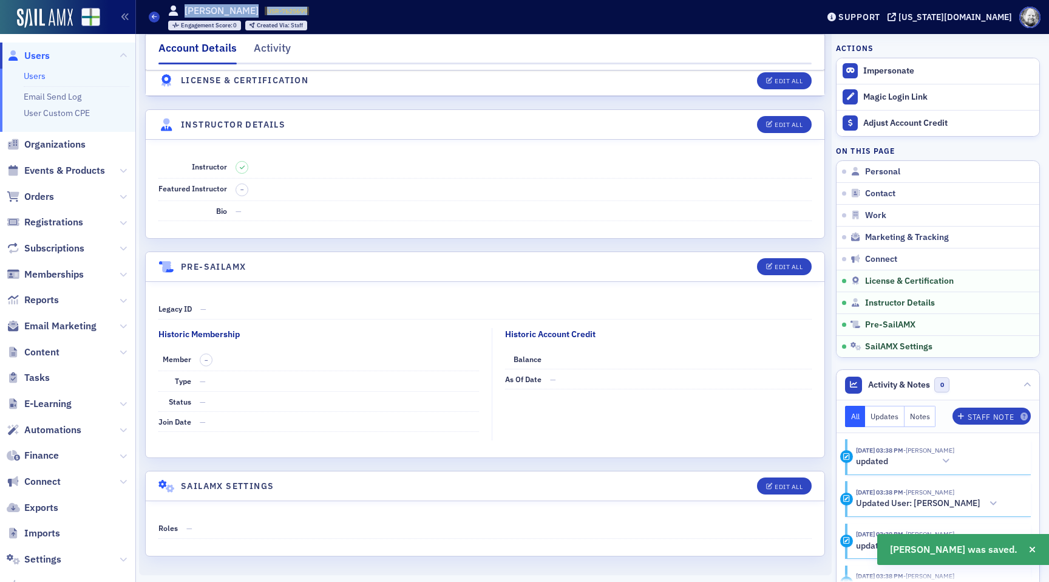
drag, startPoint x: 186, startPoint y: 7, endPoint x: 318, endPoint y: 7, distance: 131.8
click at [318, 7] on div "Users [PERSON_NAME] USR-7625699 7625699 Engagement Score : 0 Created Via : Staff" at bounding box center [474, 16] width 651 height 35
click at [39, 71] on link "Users" at bounding box center [35, 75] width 22 height 11
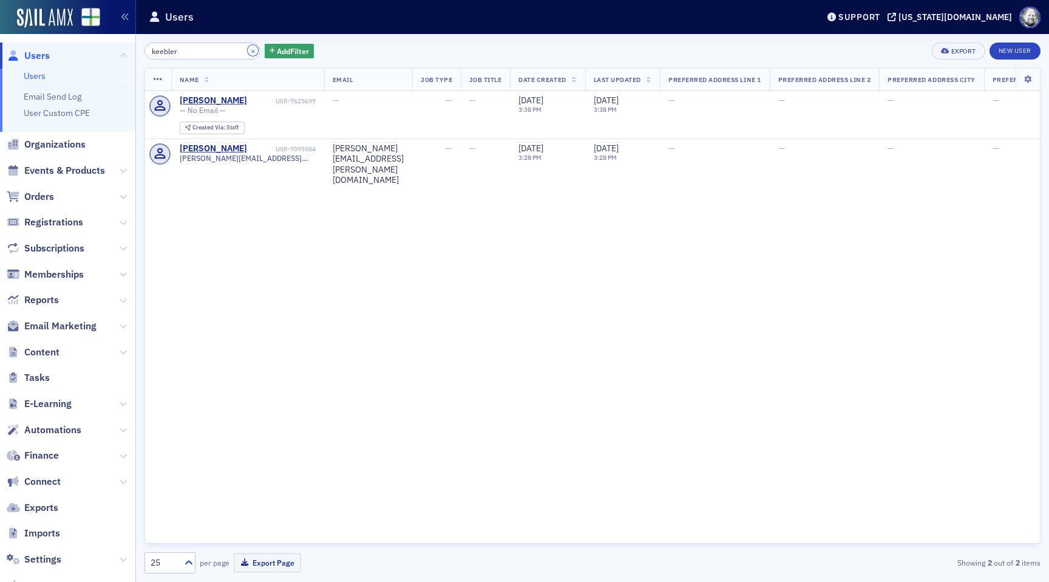
click at [248, 49] on button "×" at bounding box center [253, 50] width 11 height 11
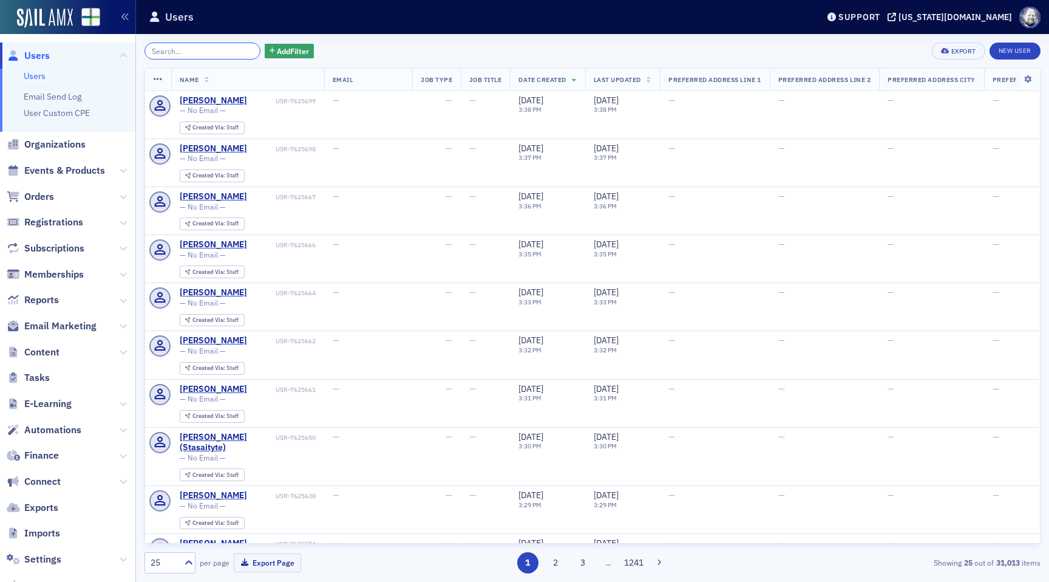
click at [213, 50] on input "search" at bounding box center [203, 51] width 116 height 17
paste input "Chandrasekera"
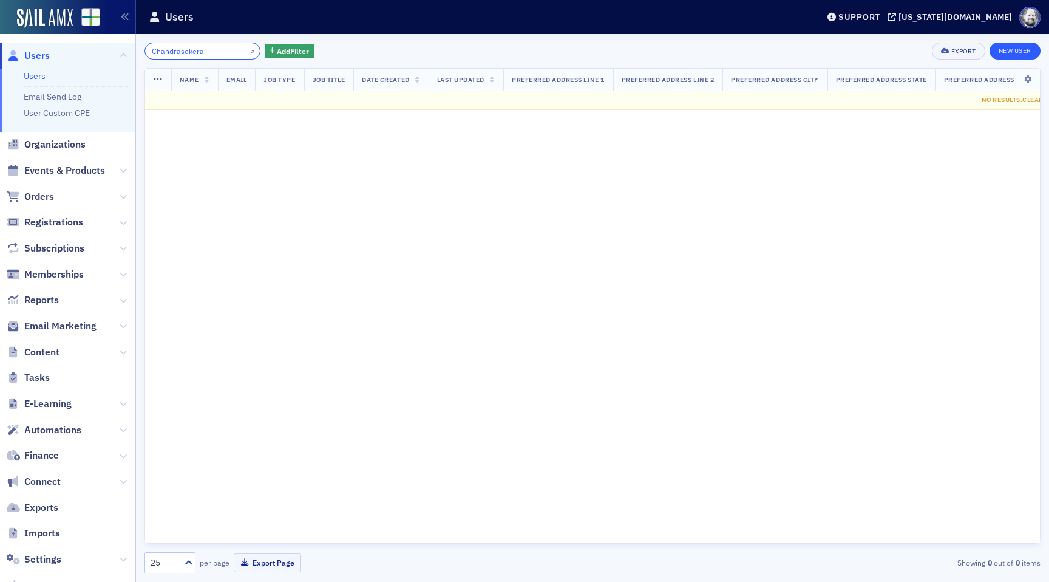
type input "Chandrasekera"
click at [1009, 52] on link "New User" at bounding box center [1015, 51] width 51 height 17
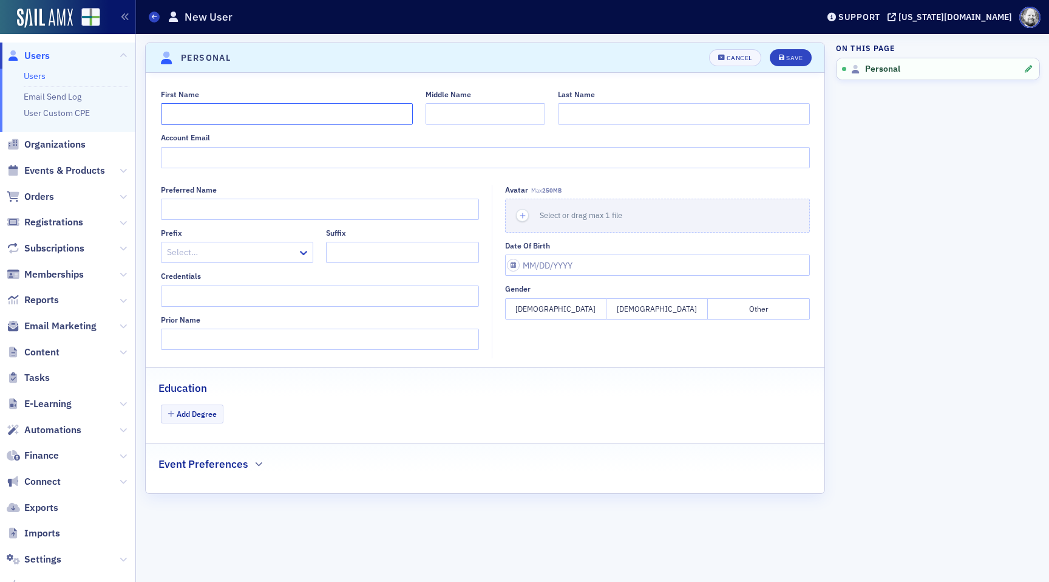
click at [262, 115] on input "First Name" at bounding box center [287, 113] width 252 height 21
type input "[PERSON_NAME]"
paste input "Chandrasekera"
type input "Chandrasekera"
click at [785, 58] on span "Save" at bounding box center [791, 58] width 24 height 7
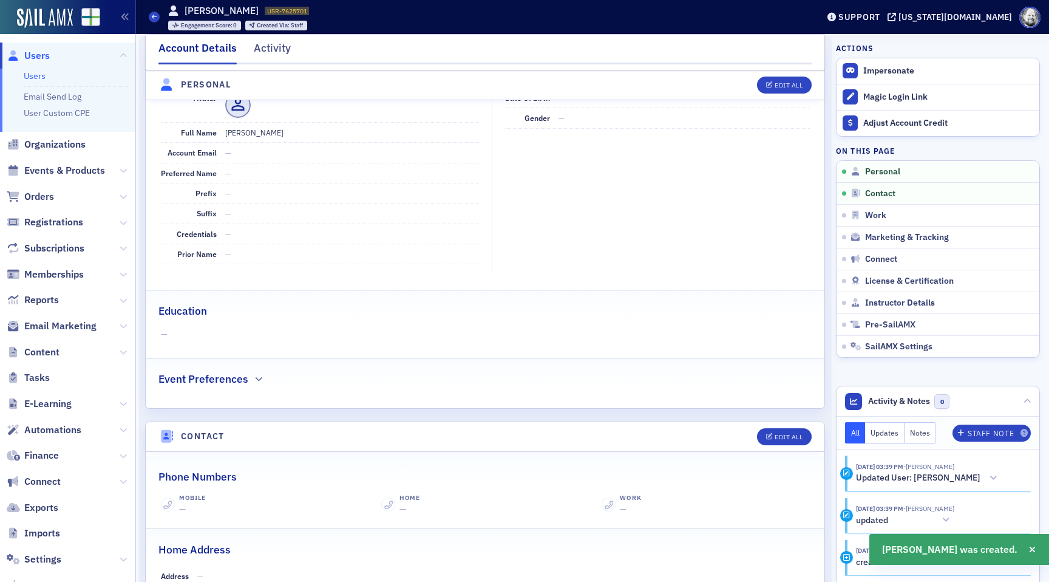
scroll to position [146, 0]
click at [885, 305] on span "Instructor Details" at bounding box center [900, 303] width 70 height 11
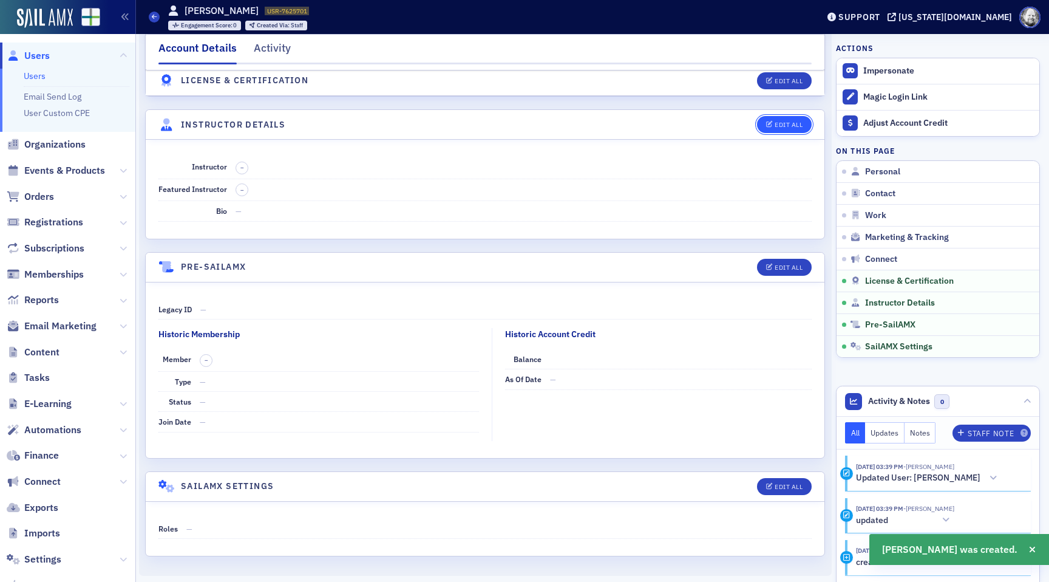
click at [777, 121] on div "Edit All" at bounding box center [789, 124] width 28 height 7
select select "US"
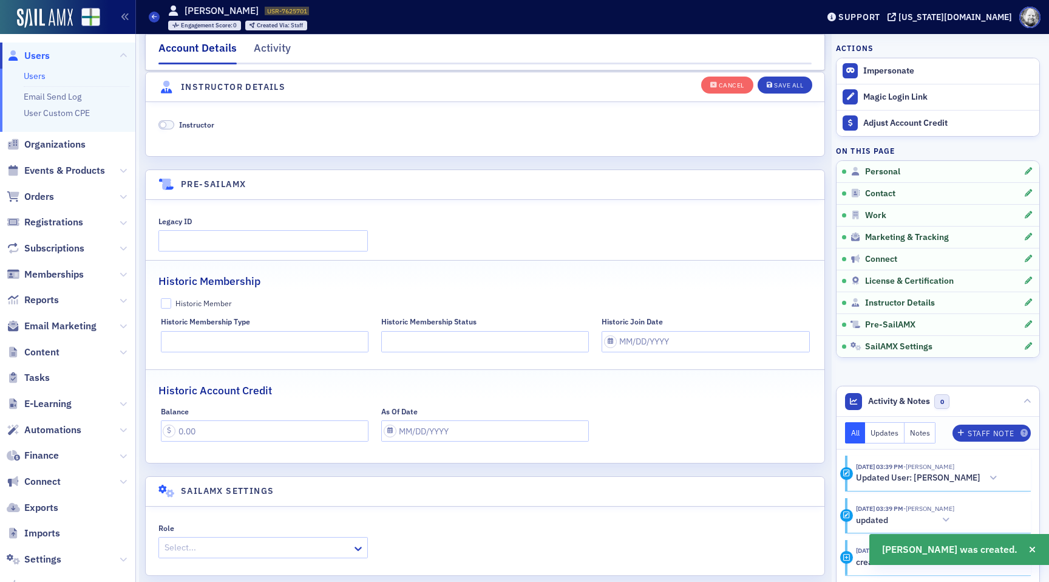
scroll to position [2348, 0]
click at [199, 121] on span "Instructor" at bounding box center [196, 123] width 35 height 10
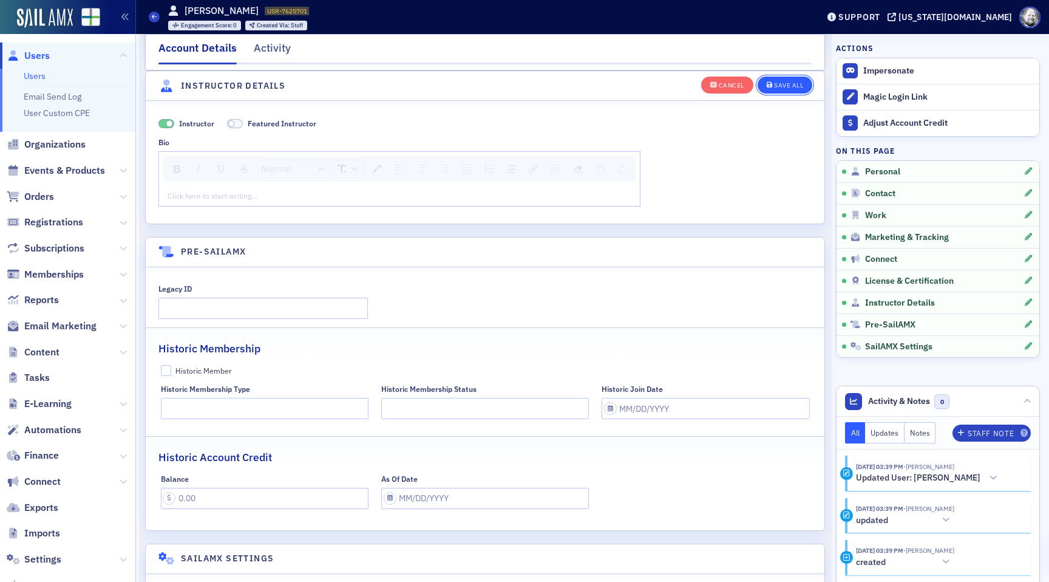
click at [786, 80] on button "Save All" at bounding box center [785, 84] width 55 height 17
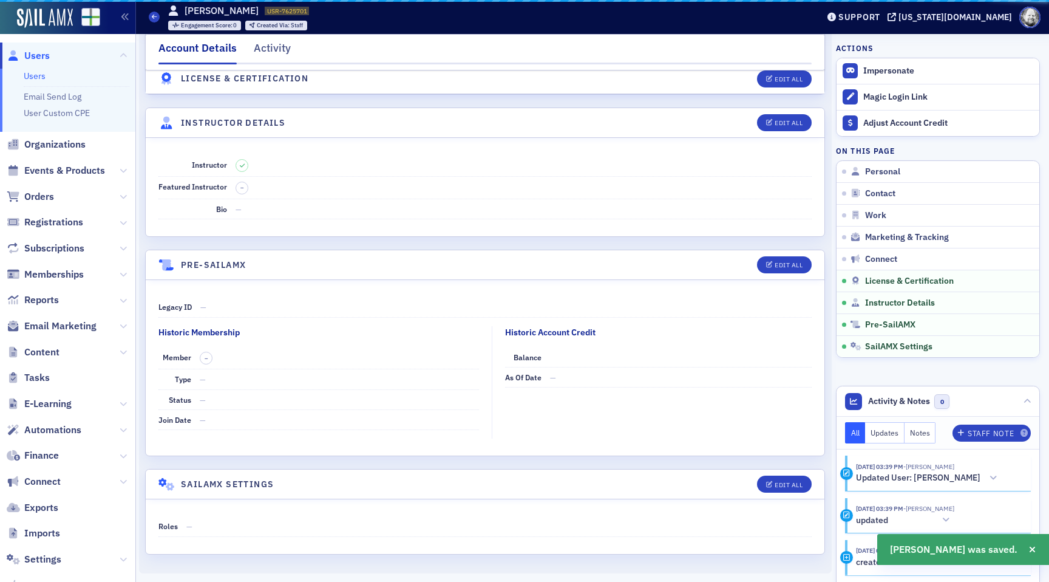
scroll to position [2036, 0]
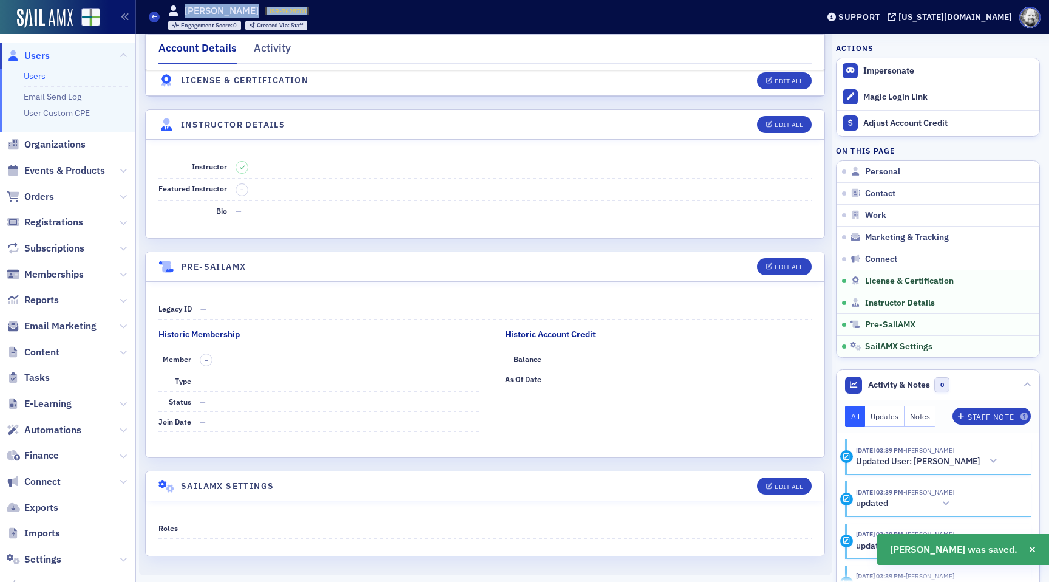
drag, startPoint x: 185, startPoint y: 9, endPoint x: 355, endPoint y: 11, distance: 170.1
click at [356, 10] on div "Users [PERSON_NAME] USR-7625701 7625701 Engagement Score : 0 Created Via : Staff" at bounding box center [474, 16] width 651 height 35
click at [36, 73] on link "Users" at bounding box center [35, 75] width 22 height 11
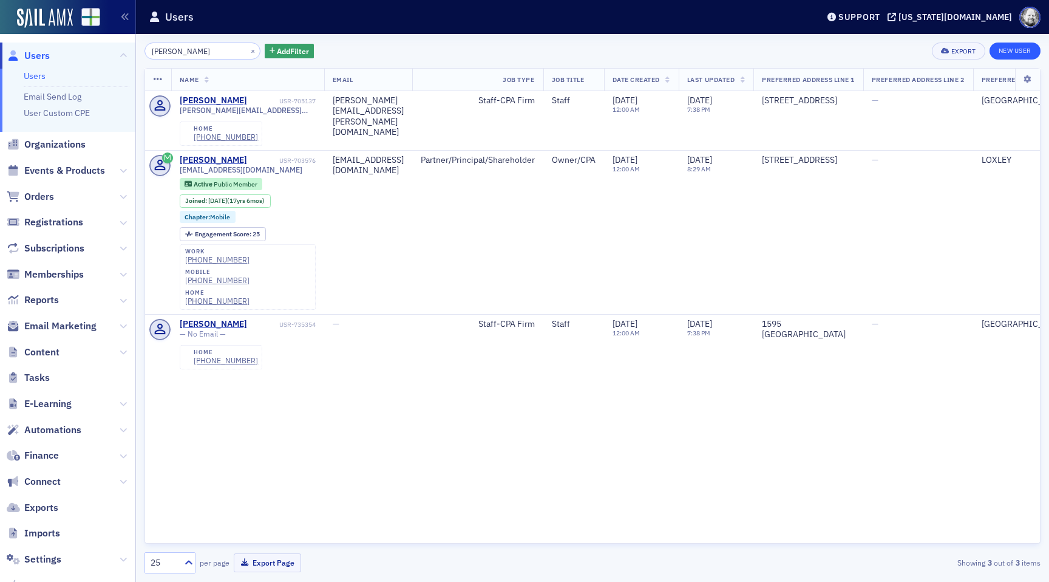
type input "[PERSON_NAME]"
click at [1028, 48] on link "New User" at bounding box center [1015, 51] width 51 height 17
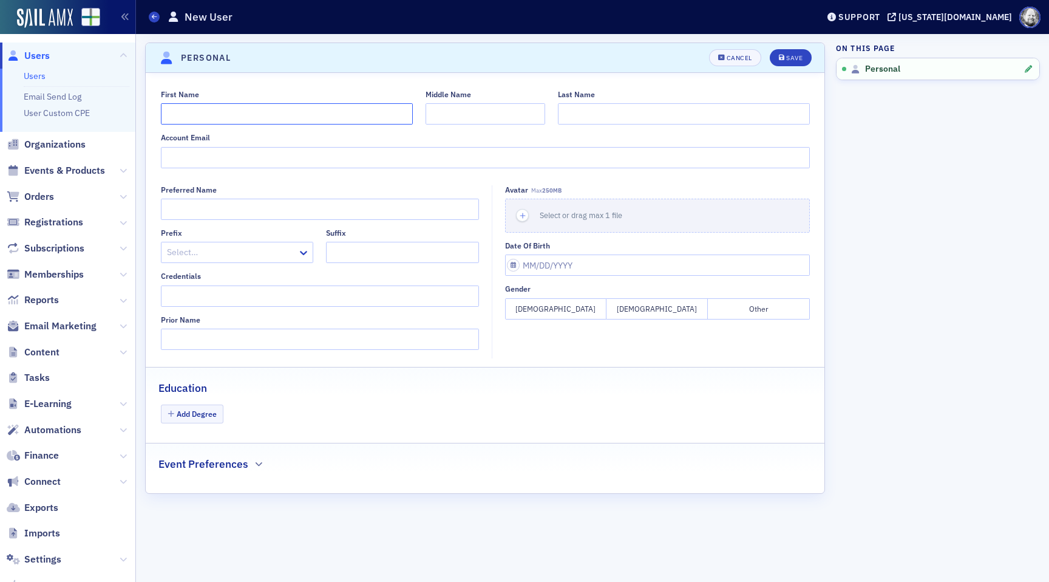
click at [333, 111] on input "First Name" at bounding box center [287, 113] width 252 height 21
type input "[PERSON_NAME]"
paste input "[PERSON_NAME]"
type input "[PERSON_NAME]"
click at [800, 48] on header "Personal Unsaved changes Cancel Save" at bounding box center [485, 58] width 679 height 30
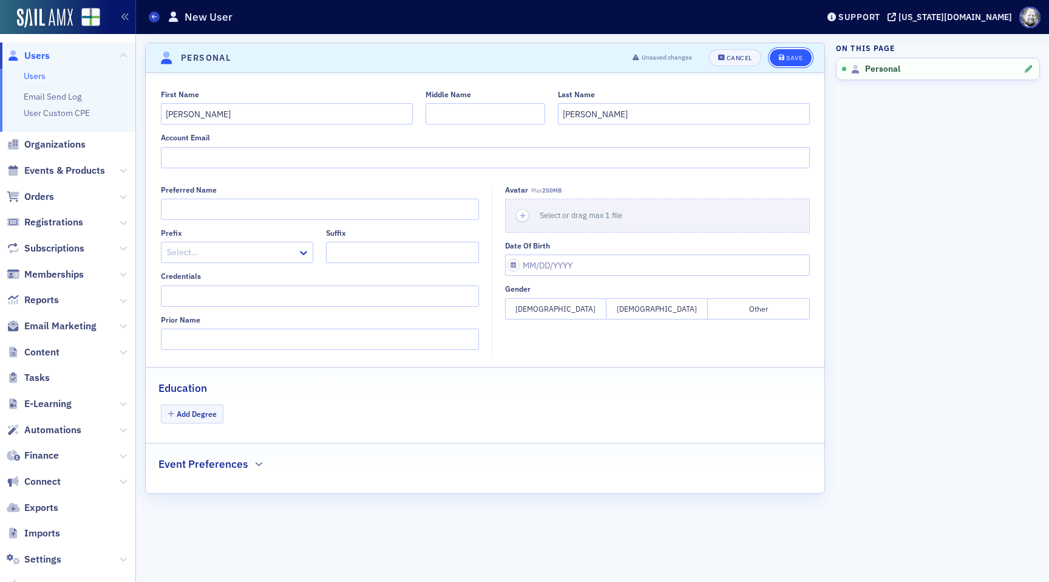
click at [793, 52] on button "Save" at bounding box center [791, 57] width 42 height 17
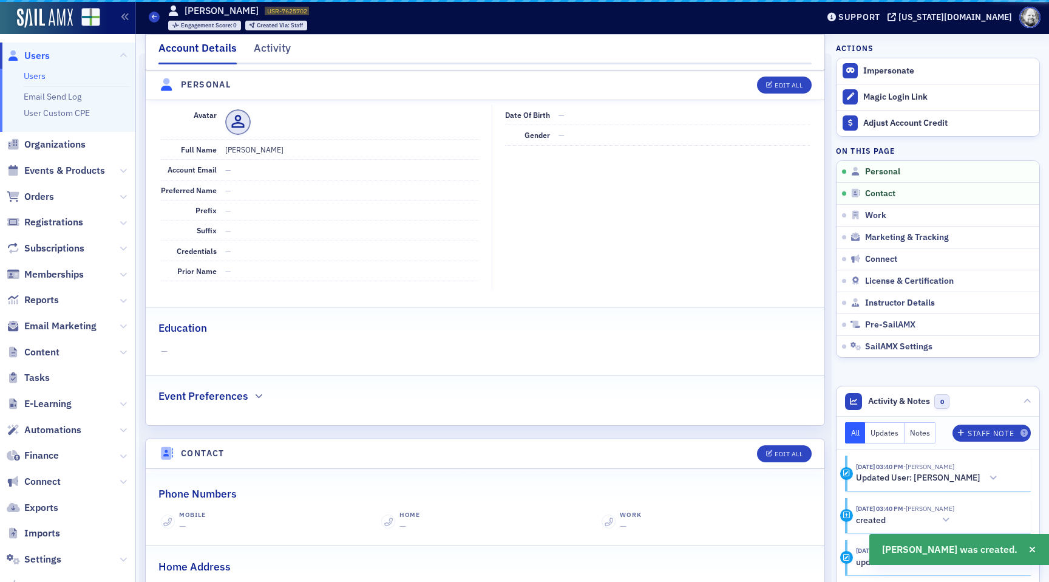
scroll to position [146, 0]
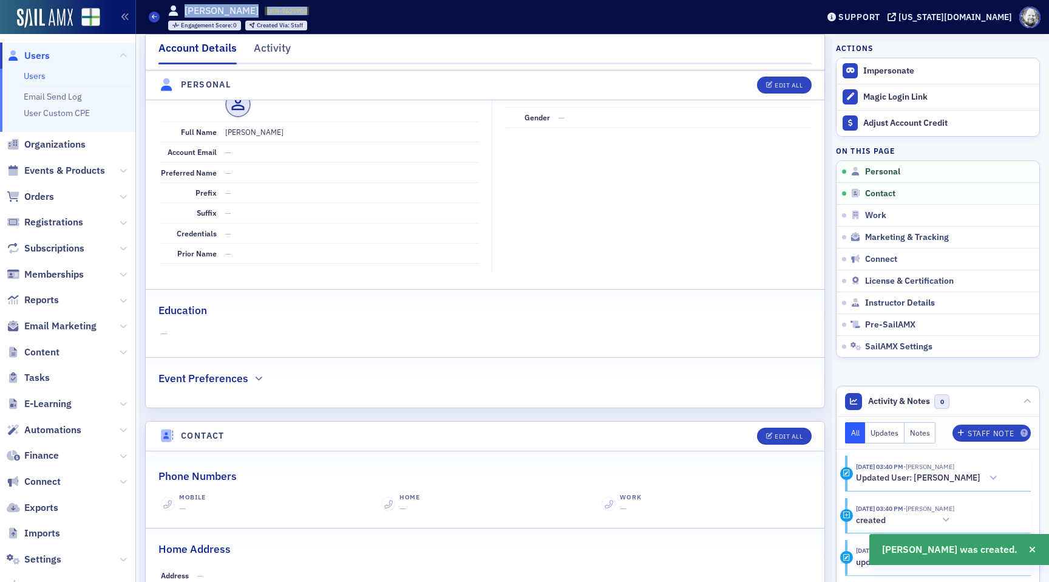
drag, startPoint x: 186, startPoint y: 10, endPoint x: 344, endPoint y: 10, distance: 158.5
click at [345, 10] on div "Users [PERSON_NAME] USR-7625702 7625702 Engagement Score : 0 Created Via : Staff" at bounding box center [474, 16] width 651 height 35
click at [888, 305] on span "Instructor Details" at bounding box center [900, 303] width 70 height 11
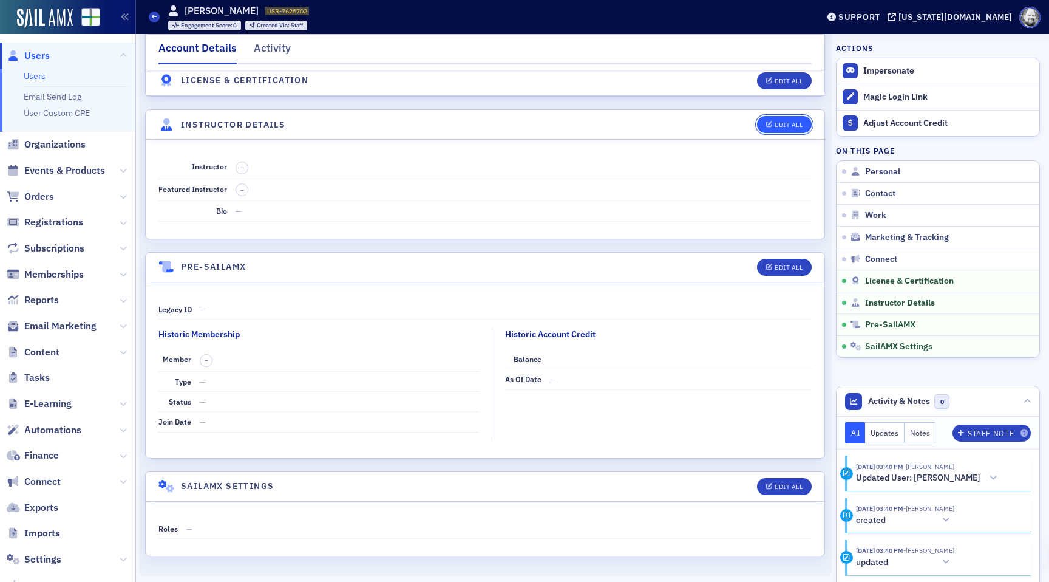
click at [786, 121] on div "Edit All" at bounding box center [789, 124] width 28 height 7
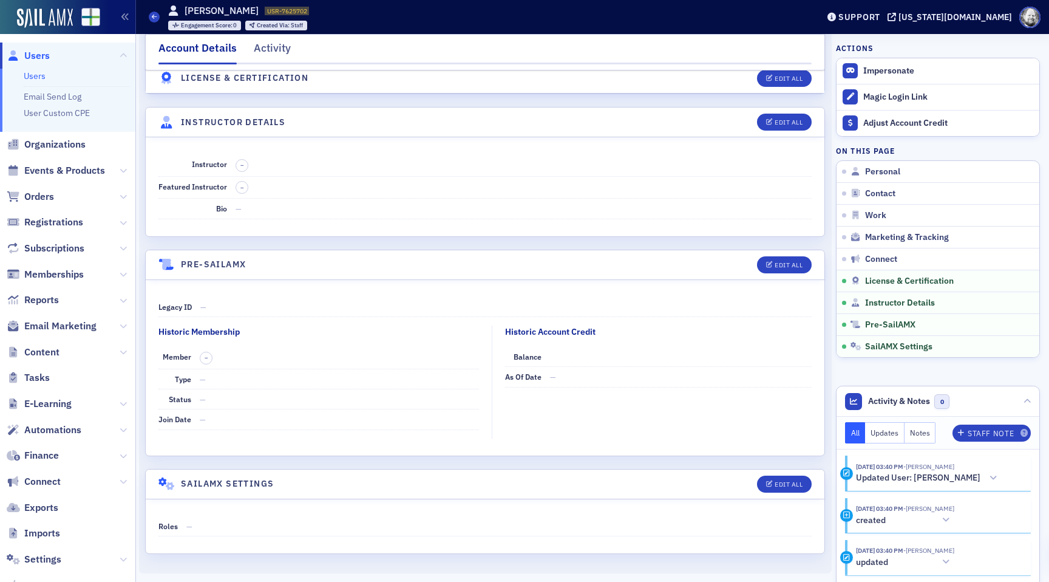
select select "US"
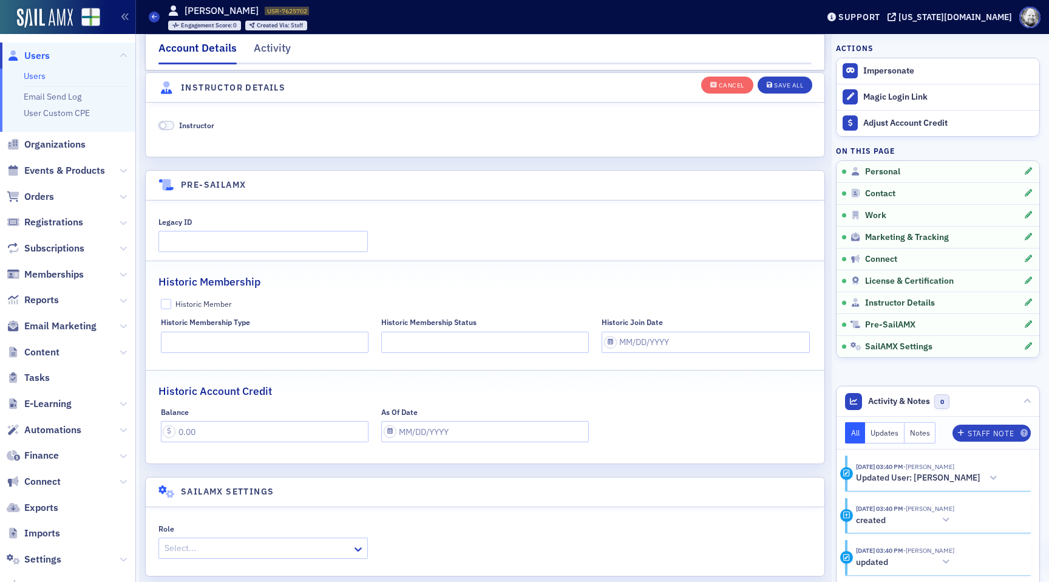
scroll to position [2348, 0]
click at [206, 124] on span "Instructor" at bounding box center [196, 123] width 35 height 10
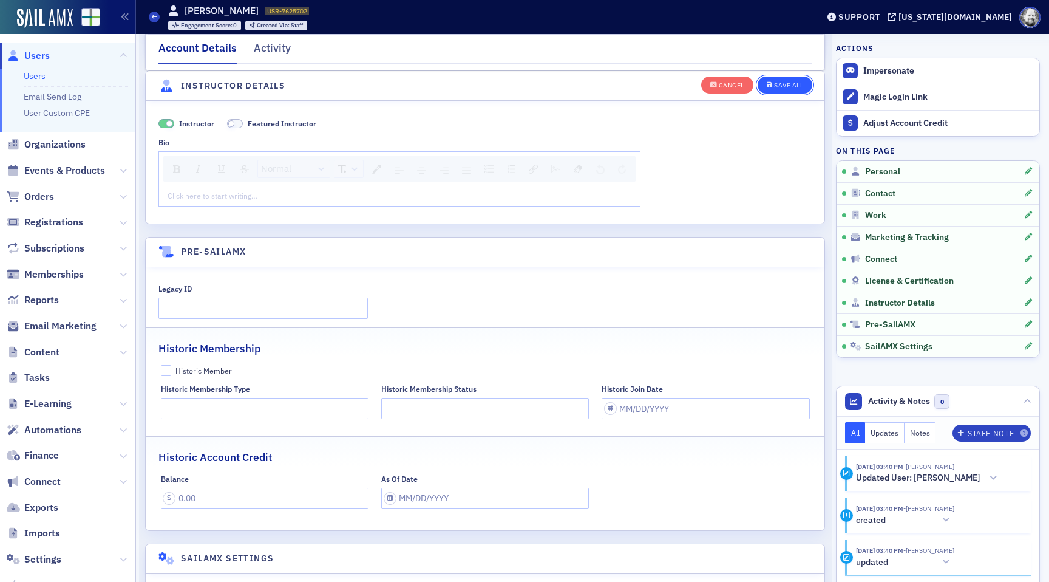
click at [783, 89] on button "Save All" at bounding box center [785, 84] width 55 height 17
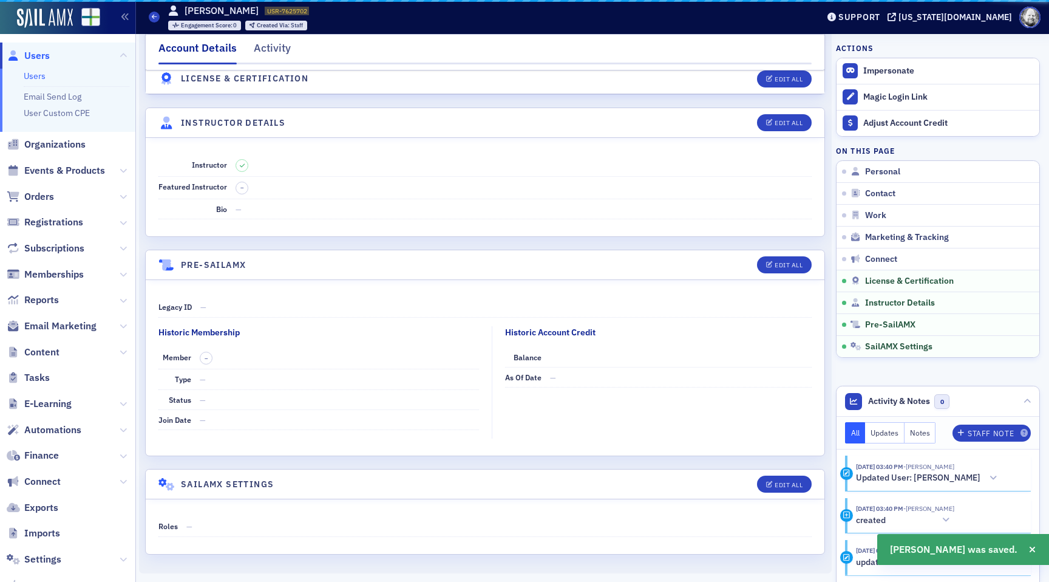
scroll to position [2036, 0]
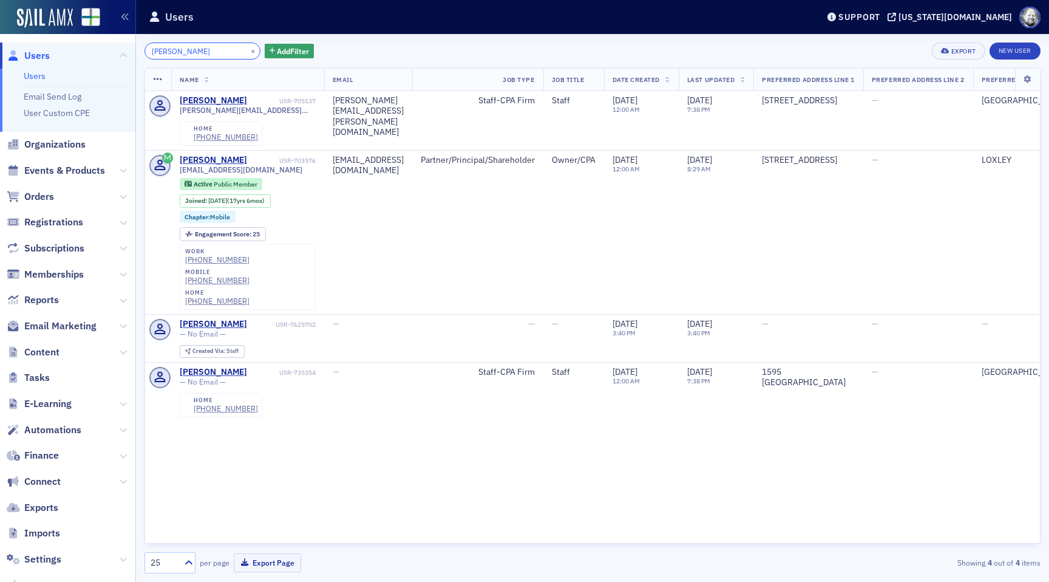
click at [205, 52] on input "[PERSON_NAME]" at bounding box center [203, 51] width 116 height 17
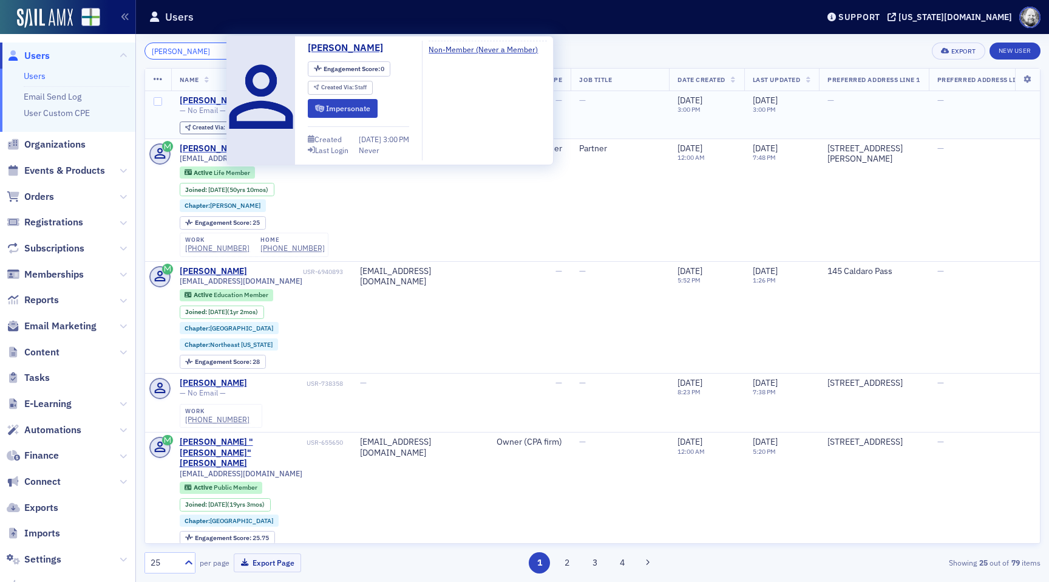
type input "[PERSON_NAME]"
click at [203, 98] on div "[PERSON_NAME]" at bounding box center [213, 100] width 67 height 11
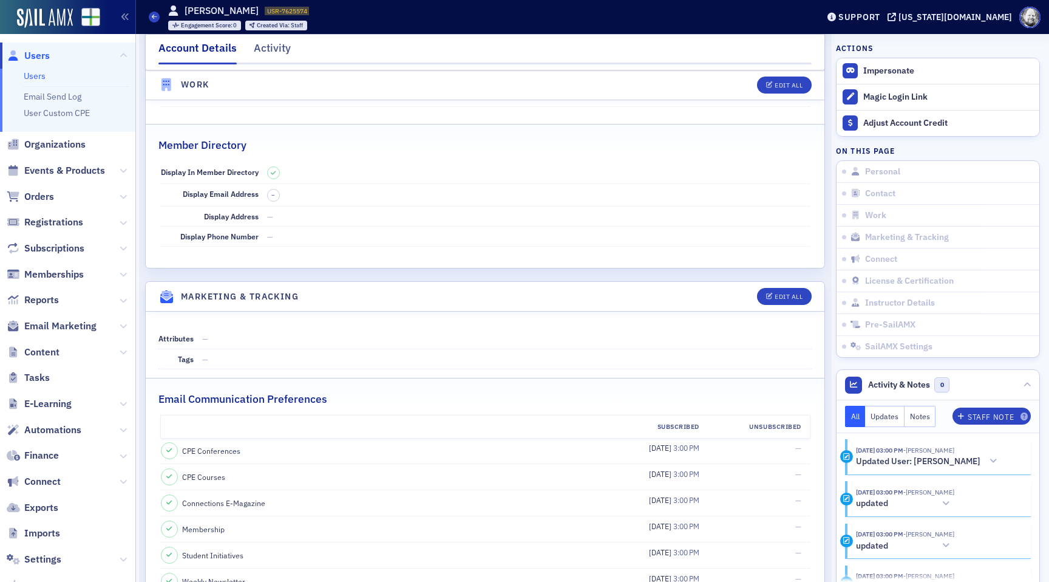
scroll to position [854, 0]
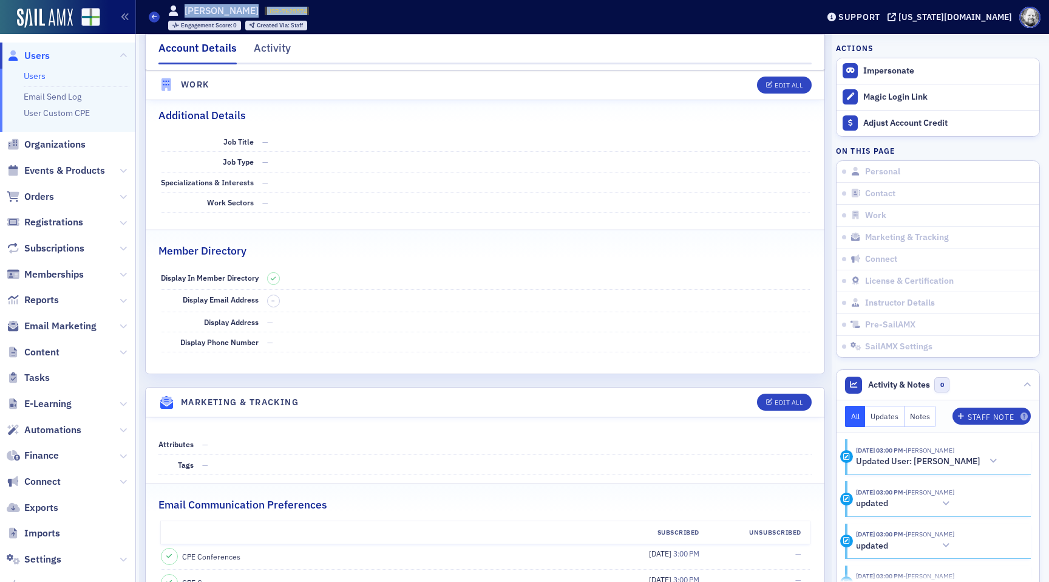
drag, startPoint x: 185, startPoint y: 9, endPoint x: 301, endPoint y: 11, distance: 115.4
click at [301, 11] on div "[PERSON_NAME] USR-7625574 7625574 Engagement Score : 0 Created Via : Staff" at bounding box center [238, 17] width 141 height 27
click at [44, 75] on link "Users" at bounding box center [35, 75] width 22 height 11
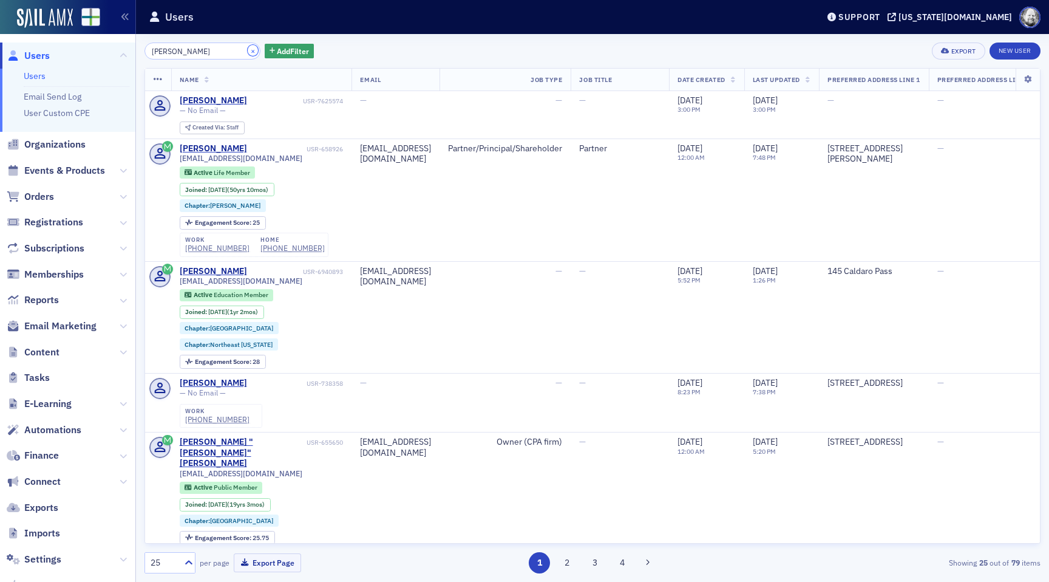
click at [248, 50] on button "×" at bounding box center [253, 50] width 11 height 11
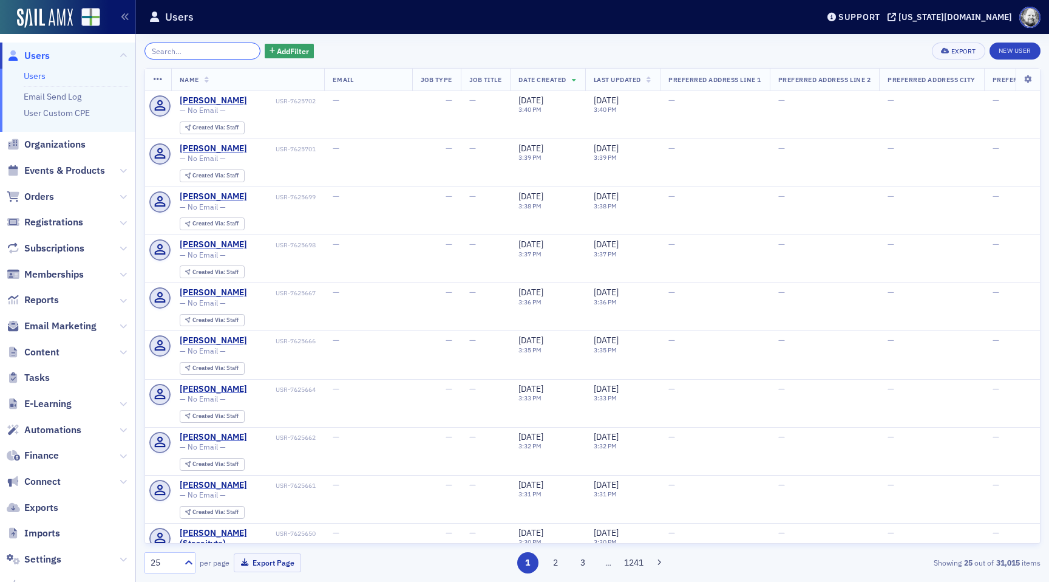
click at [200, 53] on input "search" at bounding box center [203, 51] width 116 height 17
paste input "[PERSON_NAME]"
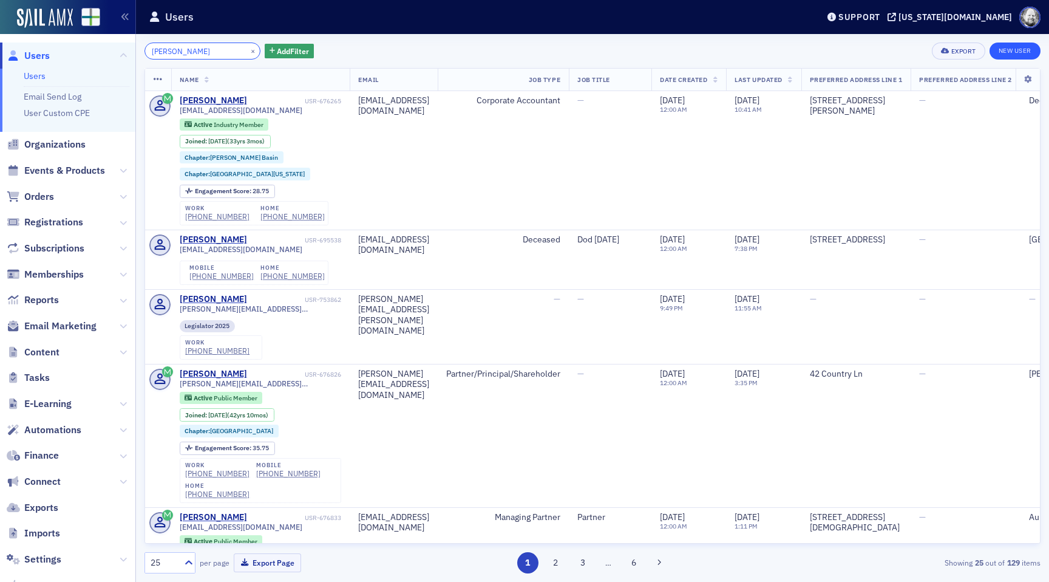
type input "[PERSON_NAME]"
click at [1012, 47] on link "New User" at bounding box center [1015, 51] width 51 height 17
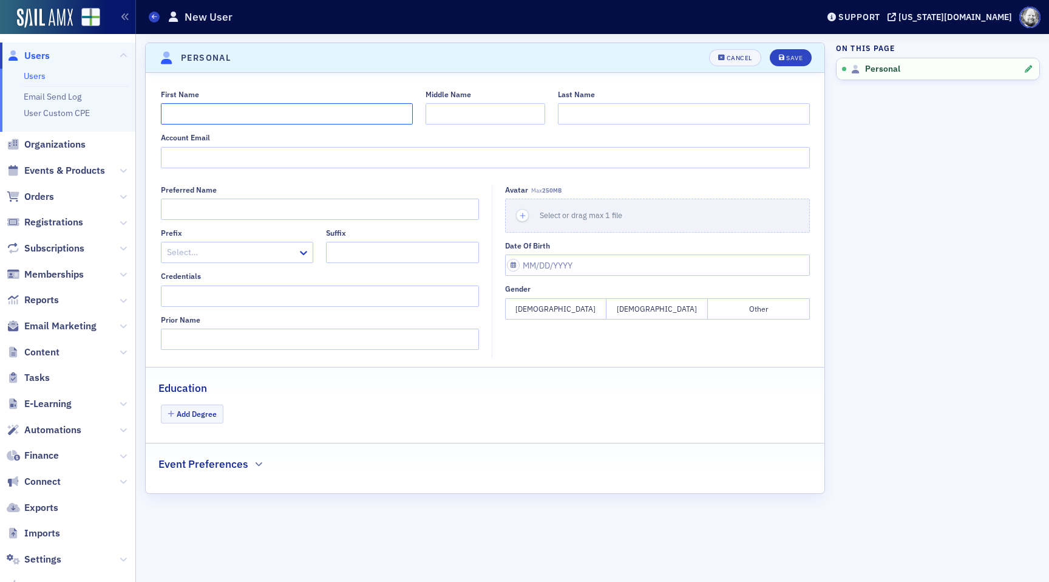
click at [257, 111] on input "First Name" at bounding box center [287, 113] width 252 height 21
paste input "[PERSON_NAME]"
type input "[PERSON_NAME]"
paste input "[PERSON_NAME]"
type input "[PERSON_NAME]"
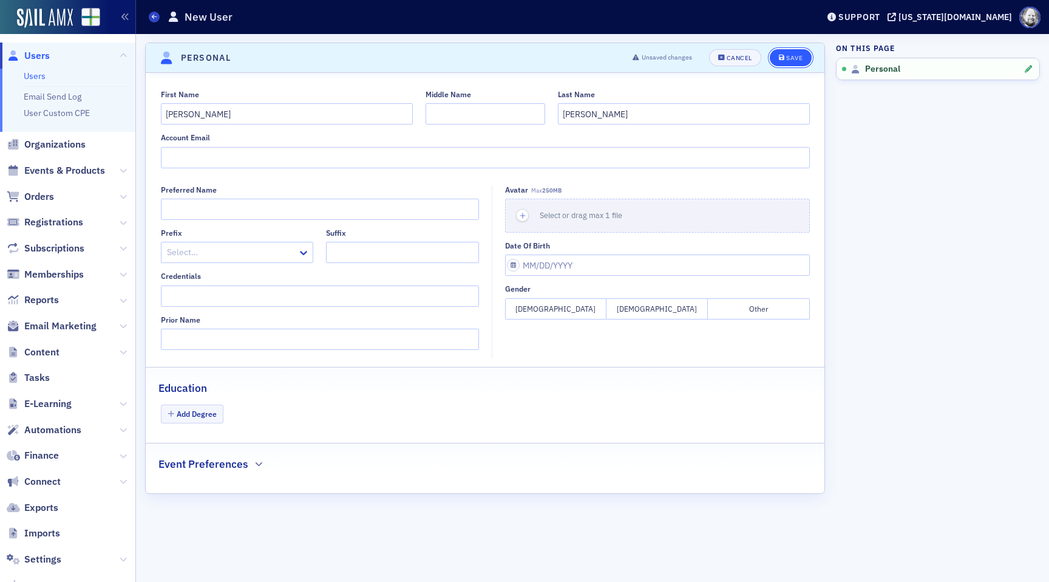
click at [796, 55] on div "Save" at bounding box center [794, 58] width 16 height 7
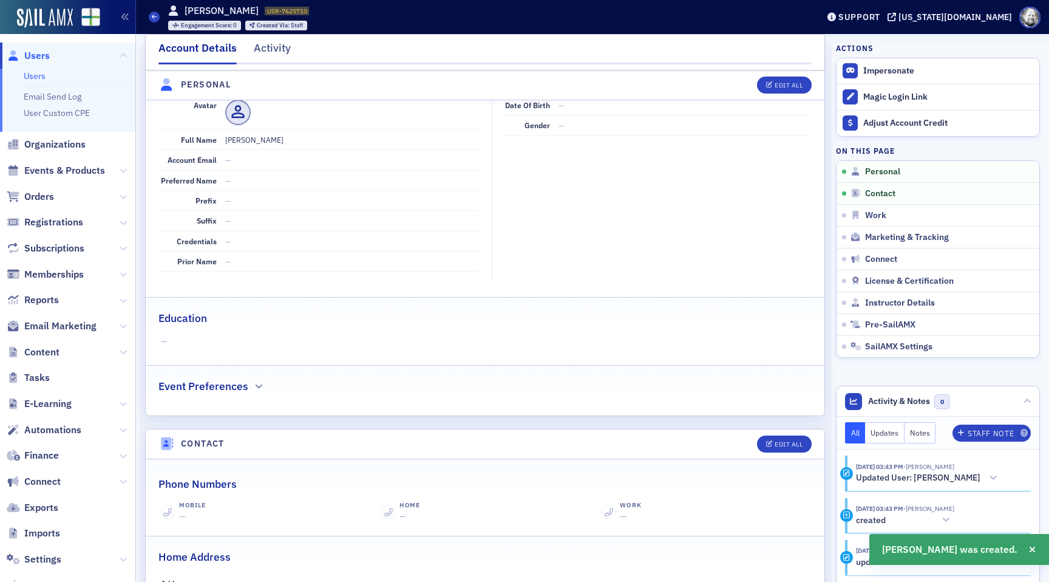
scroll to position [146, 0]
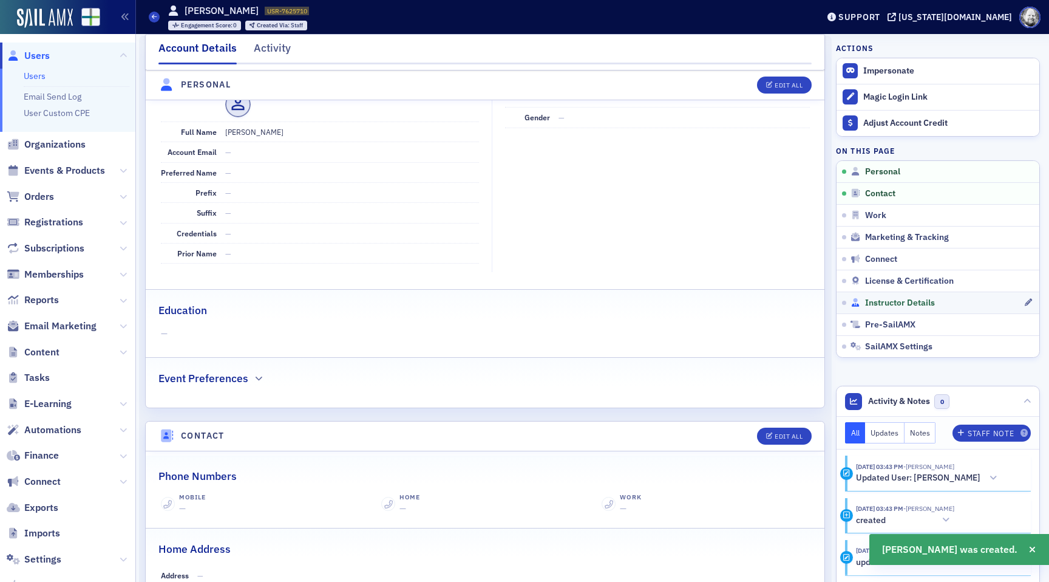
click at [902, 302] on span "Instructor Details" at bounding box center [900, 303] width 70 height 11
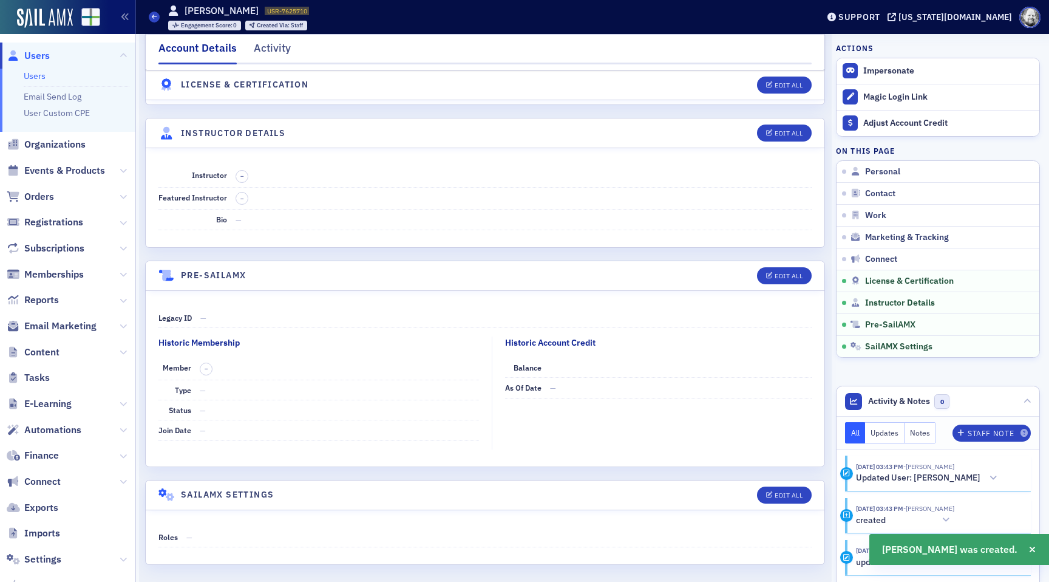
scroll to position [2036, 0]
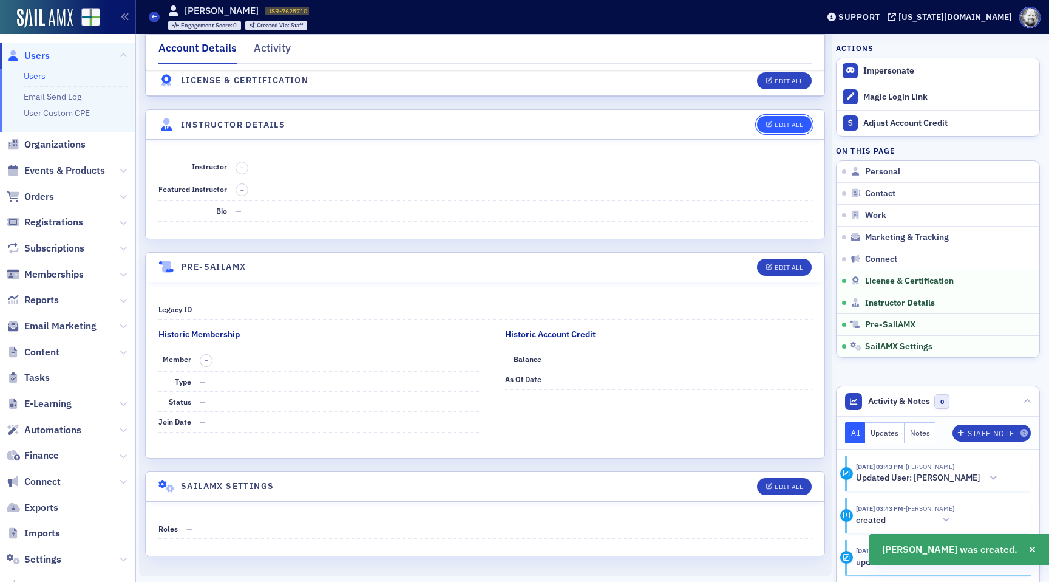
click at [782, 117] on button "Edit All" at bounding box center [784, 124] width 55 height 17
select select "US"
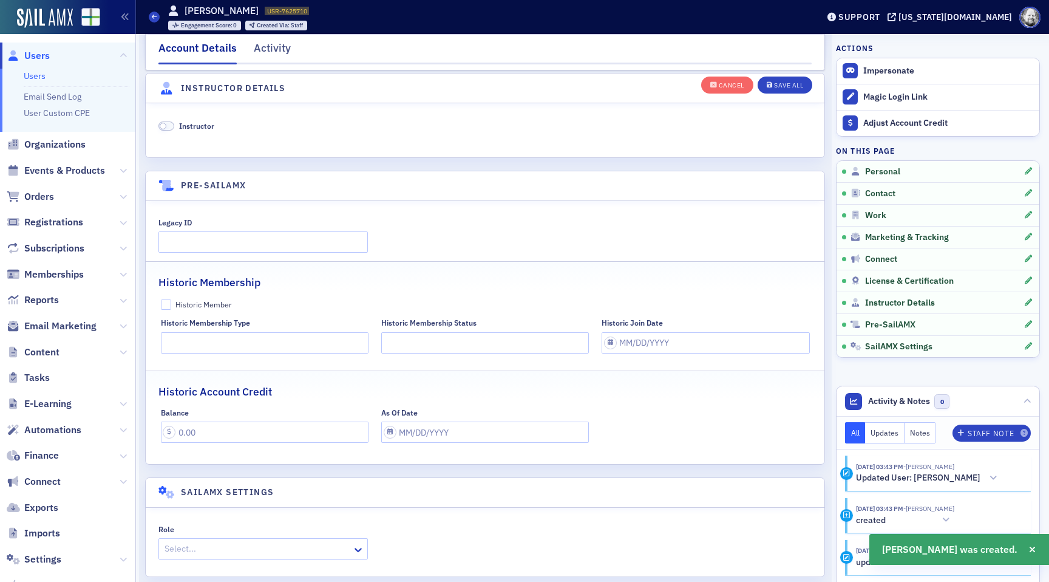
scroll to position [2348, 0]
click at [200, 123] on span "Instructor" at bounding box center [196, 123] width 35 height 10
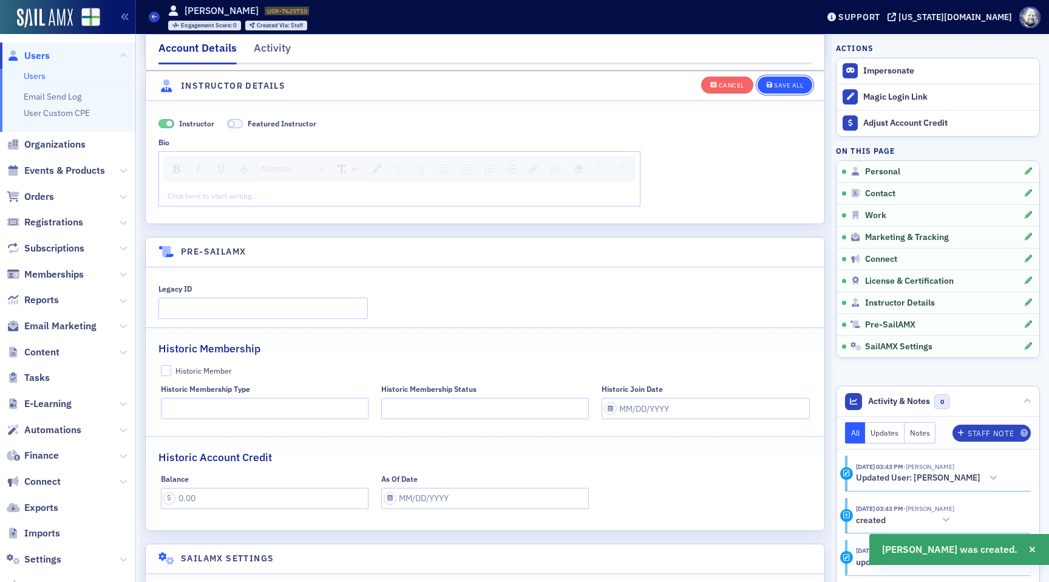
click at [785, 80] on button "Save All" at bounding box center [785, 84] width 55 height 17
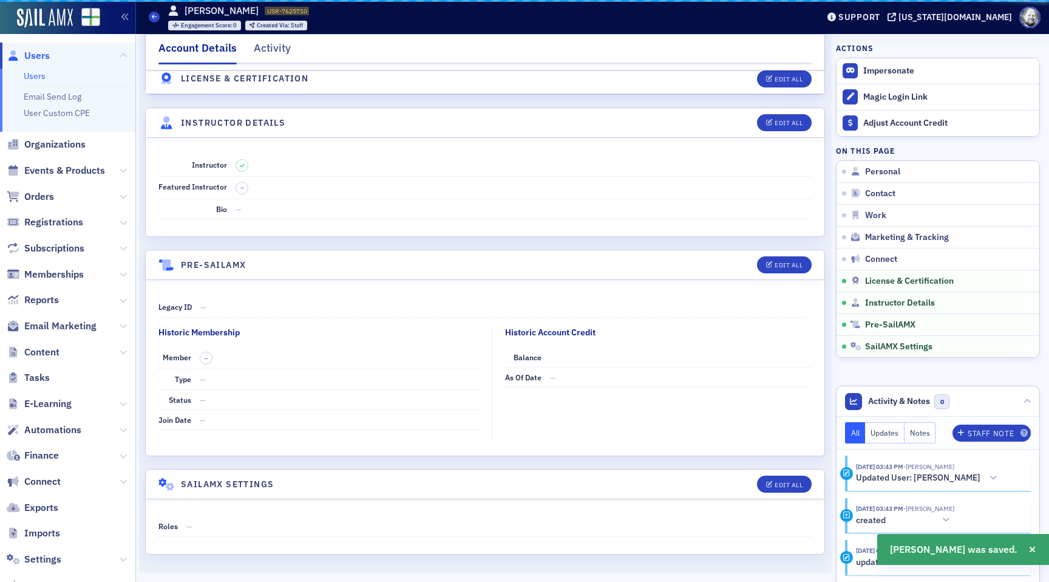
scroll to position [2036, 0]
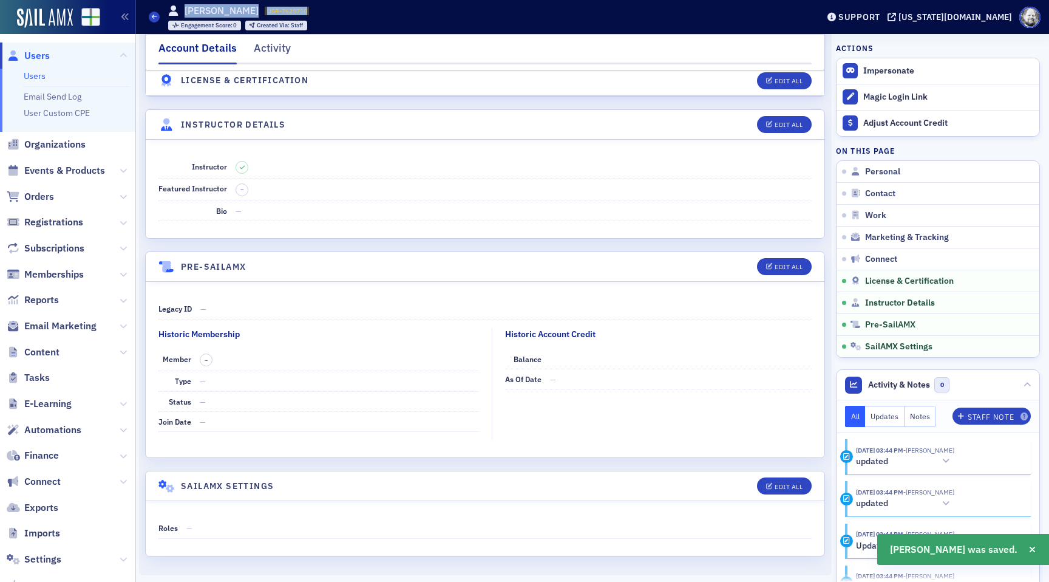
drag, startPoint x: 184, startPoint y: 10, endPoint x: 316, endPoint y: 13, distance: 131.8
click at [317, 13] on div "Users [PERSON_NAME] USR-7625710 7625710 Engagement Score : 0 Created Via : Staff" at bounding box center [474, 16] width 651 height 35
click at [29, 76] on link "Users" at bounding box center [35, 75] width 22 height 11
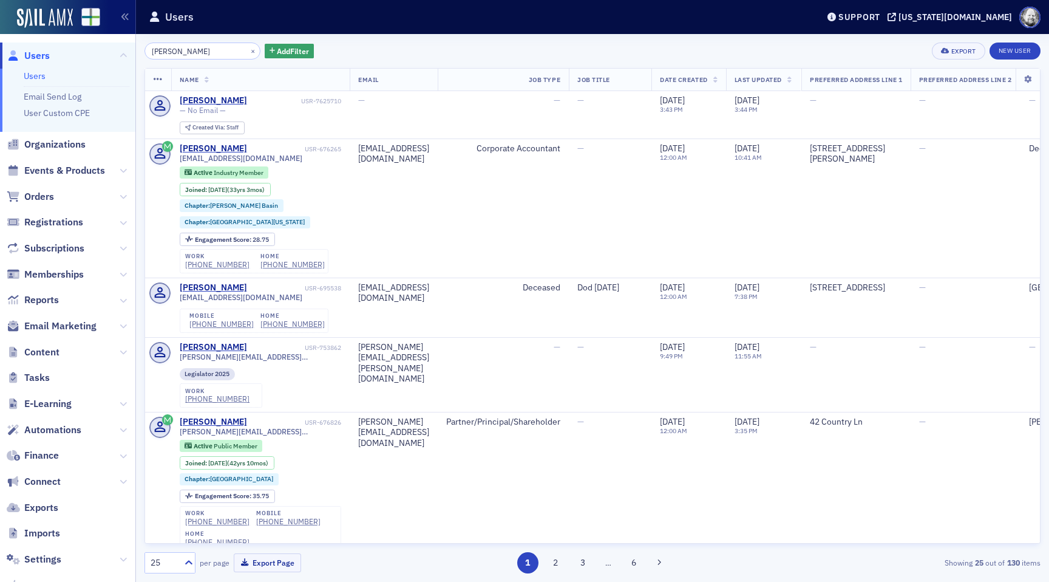
drag, startPoint x: 199, startPoint y: 48, endPoint x: 129, endPoint y: 47, distance: 70.4
click at [129, 47] on div "Prod Users Users Email Send Log User Custom CPE Organizations Events & Products…" at bounding box center [524, 291] width 1049 height 582
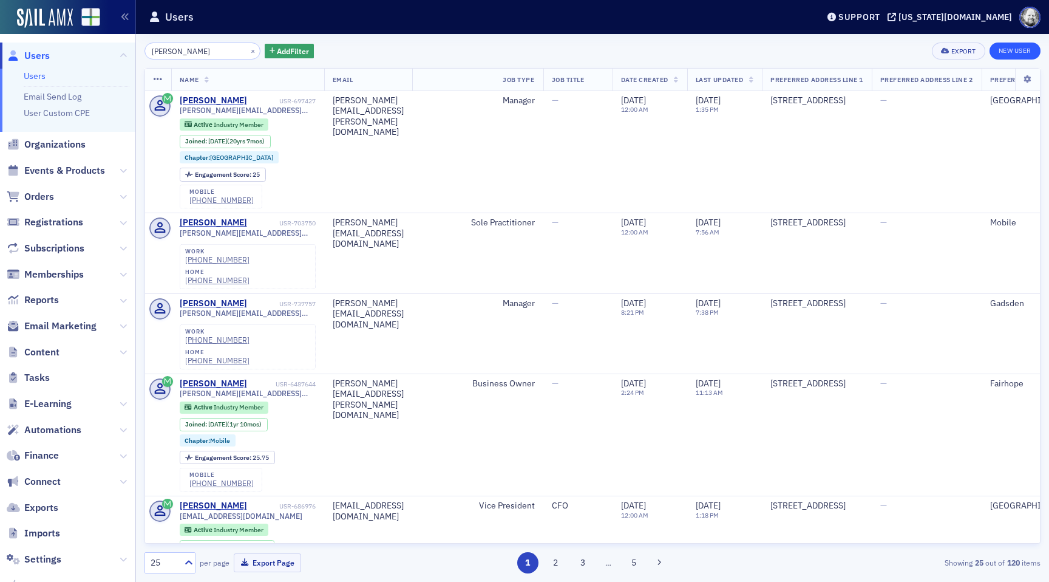
type input "[PERSON_NAME]"
click at [1017, 50] on link "New User" at bounding box center [1015, 51] width 51 height 17
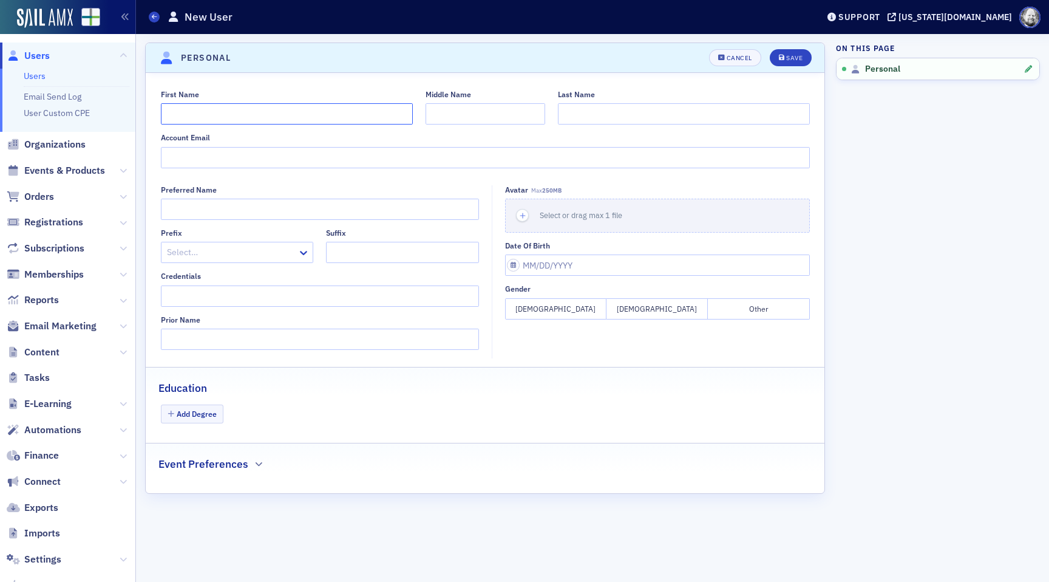
click at [262, 110] on input "First Name" at bounding box center [287, 113] width 252 height 21
paste input "[PERSON_NAME]"
type input "[PERSON_NAME]"
paste input "Cornell"
type input "Cornell"
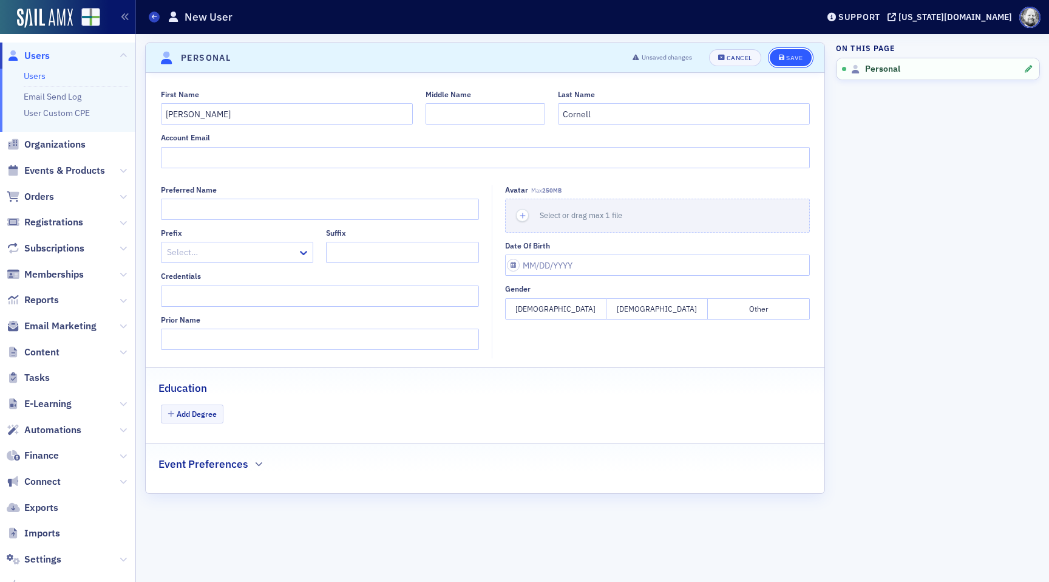
click at [779, 60] on icon "submit" at bounding box center [782, 58] width 6 height 7
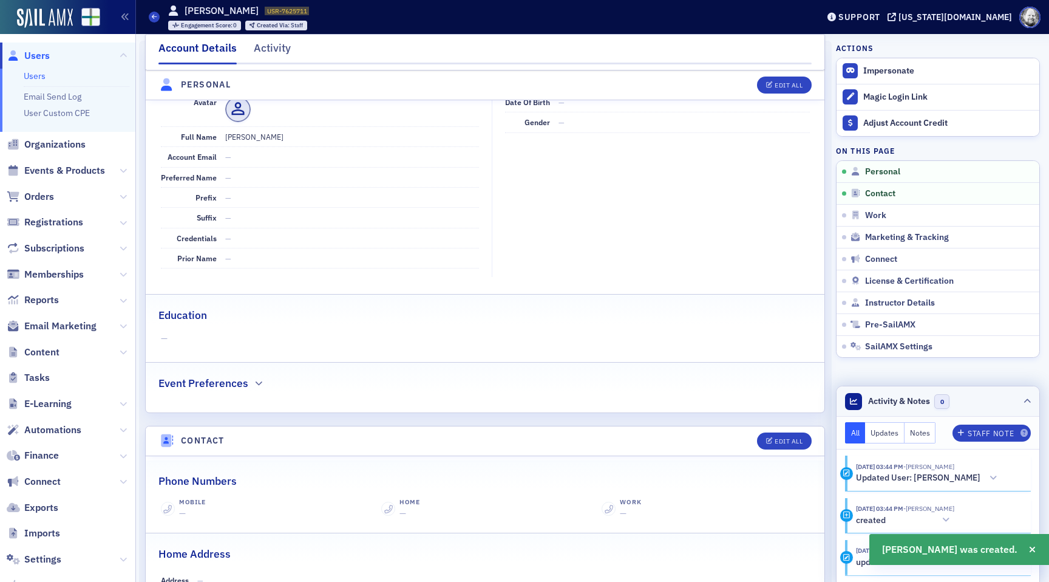
scroll to position [146, 0]
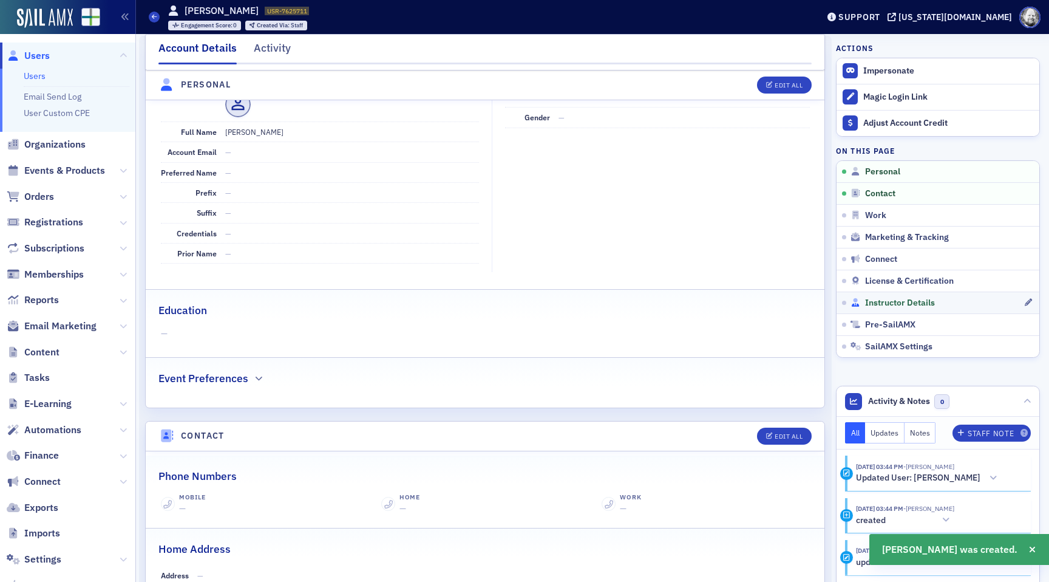
click at [890, 298] on span "Instructor Details" at bounding box center [900, 303] width 70 height 11
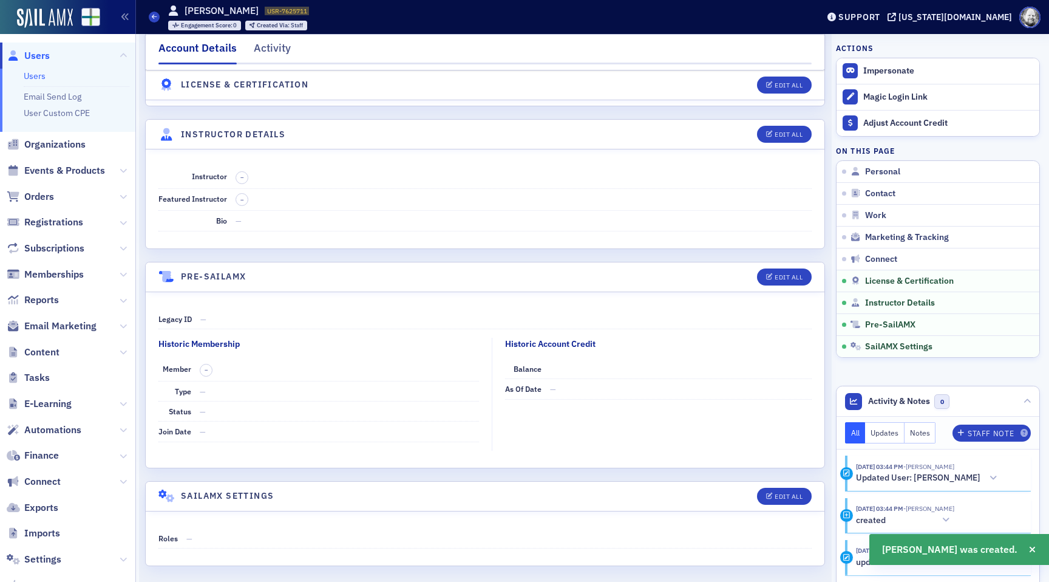
scroll to position [2036, 0]
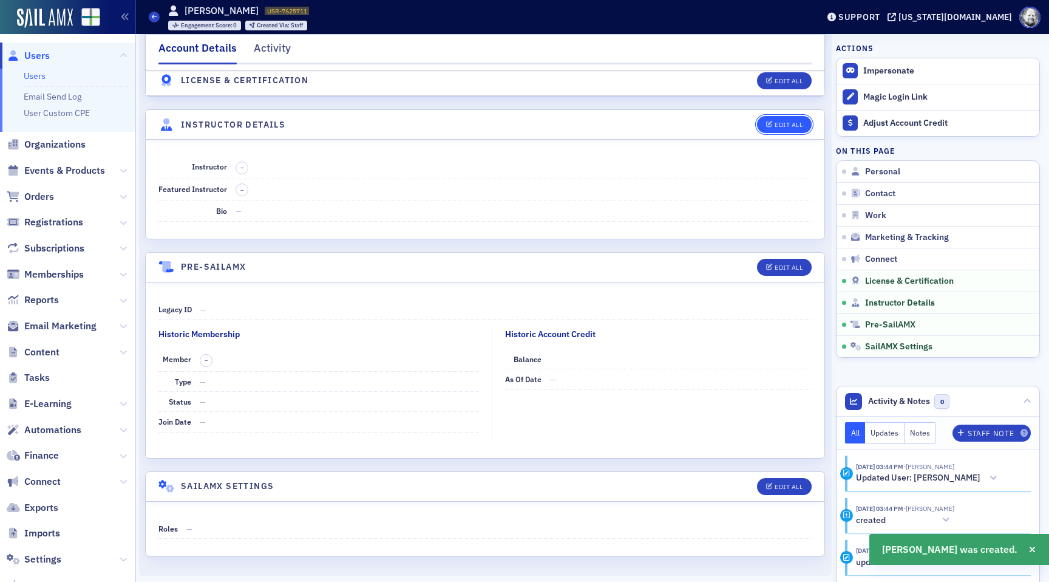
click at [780, 118] on button "Edit All" at bounding box center [784, 124] width 55 height 17
select select "US"
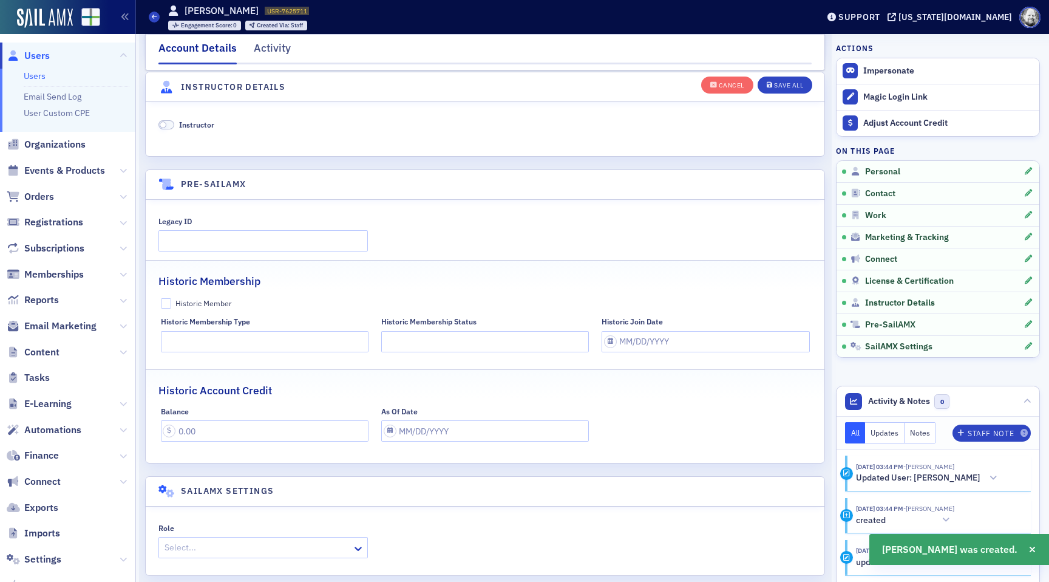
scroll to position [2348, 0]
click at [188, 124] on span "Instructor" at bounding box center [196, 123] width 35 height 10
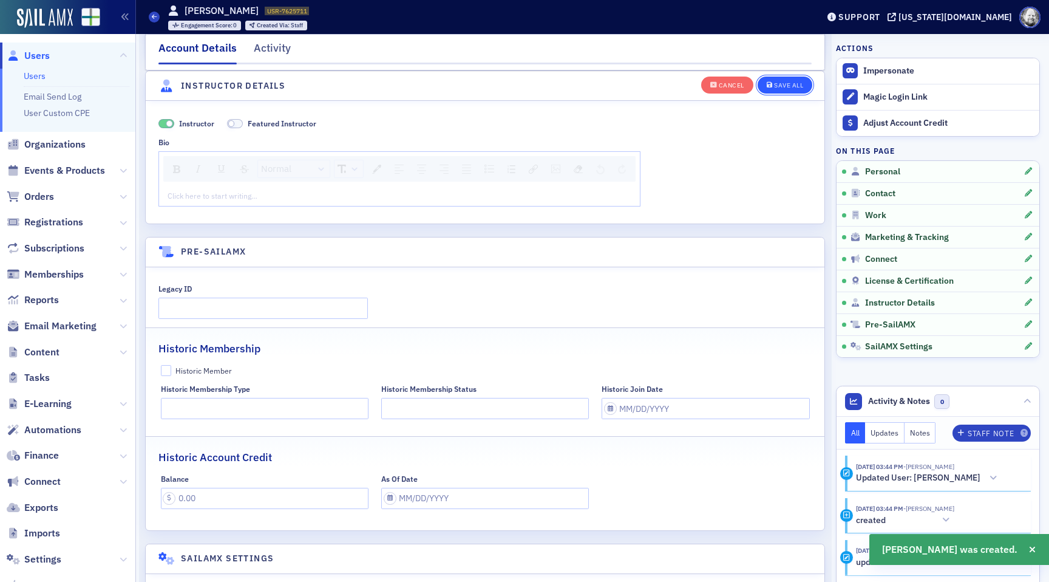
click at [800, 84] on div "Save All" at bounding box center [788, 85] width 29 height 7
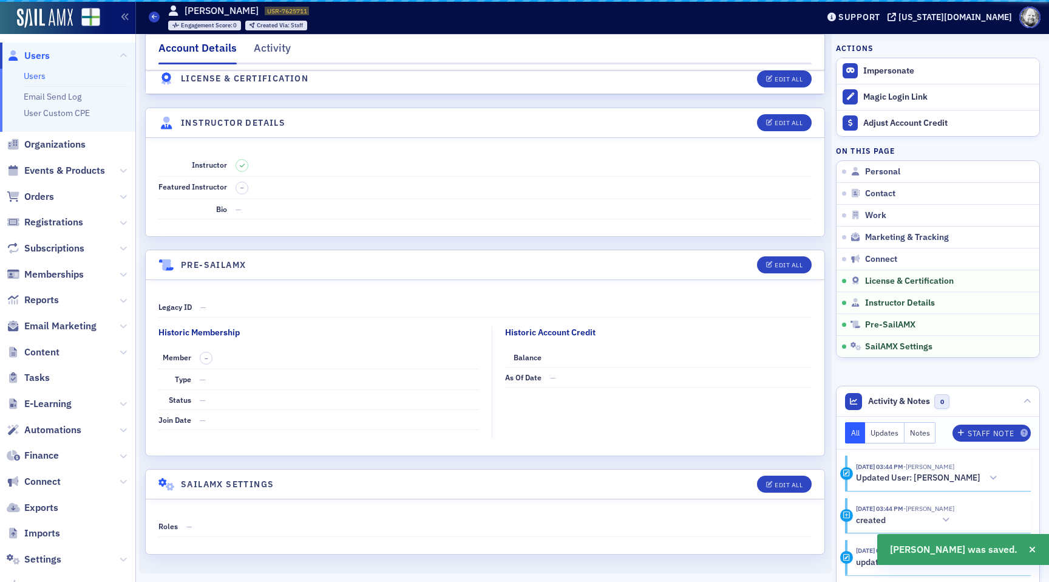
scroll to position [2036, 0]
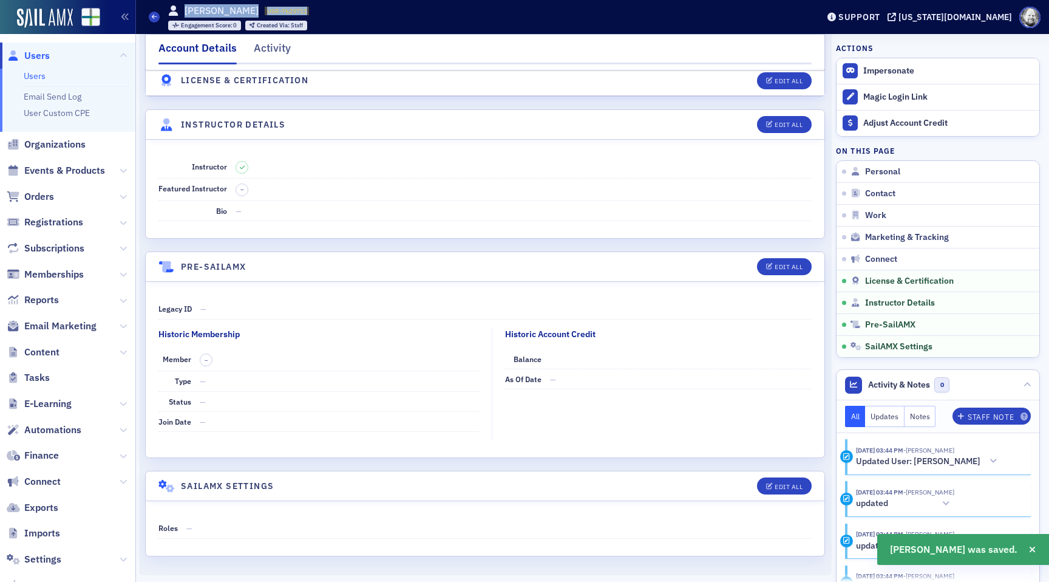
drag, startPoint x: 186, startPoint y: 9, endPoint x: 302, endPoint y: 10, distance: 116.6
click at [303, 10] on div "[PERSON_NAME] USR-7625711 7625711 Engagement Score : 0 Created Via : Staff" at bounding box center [238, 17] width 141 height 27
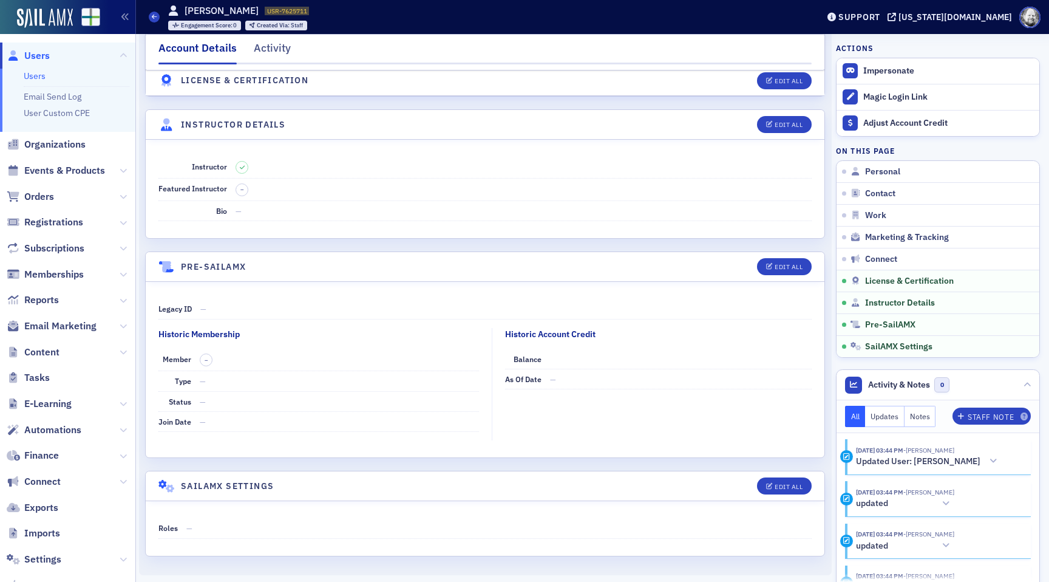
click at [251, 287] on div "Legacy ID — Historic Membership Member – Type — Status — Join Date — Historic A…" at bounding box center [485, 370] width 679 height 176
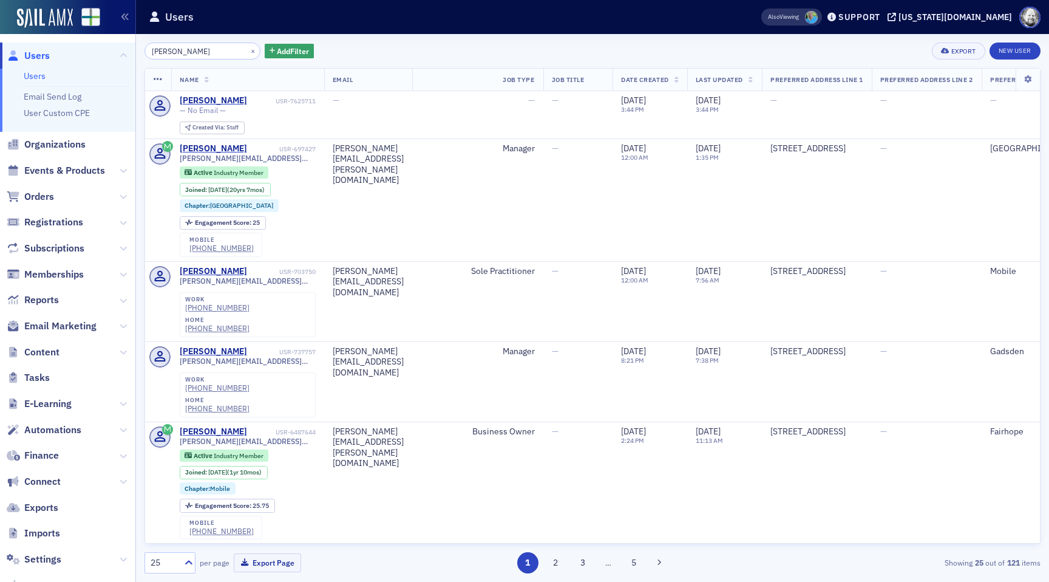
drag, startPoint x: 149, startPoint y: 52, endPoint x: 115, endPoint y: 52, distance: 34.0
click at [115, 52] on div "Prod Users Users Email Send Log User Custom CPE Organizations Events & Products…" at bounding box center [524, 291] width 1049 height 582
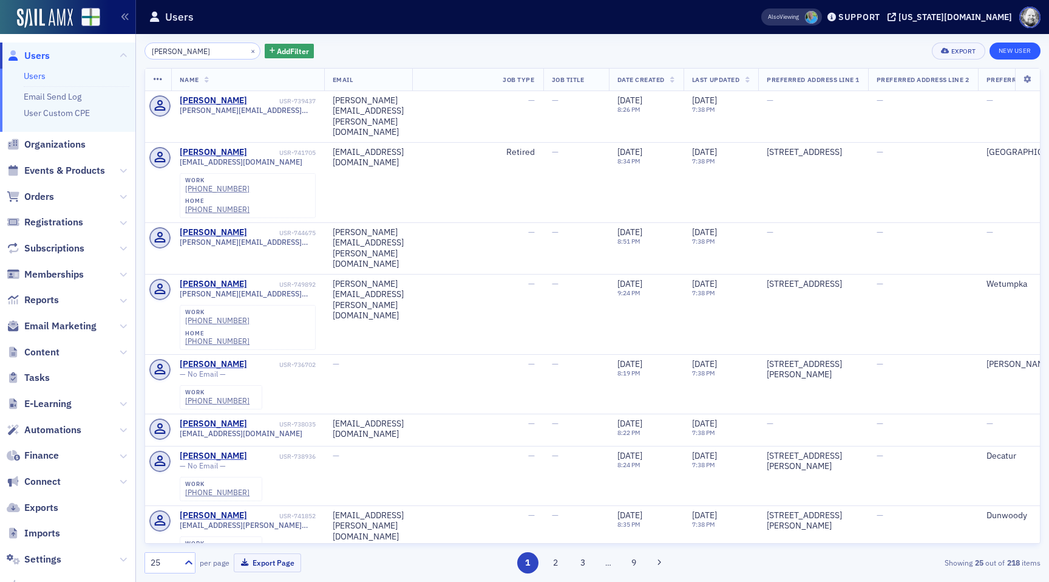
type input "[PERSON_NAME]"
click at [1018, 50] on link "New User" at bounding box center [1015, 51] width 51 height 17
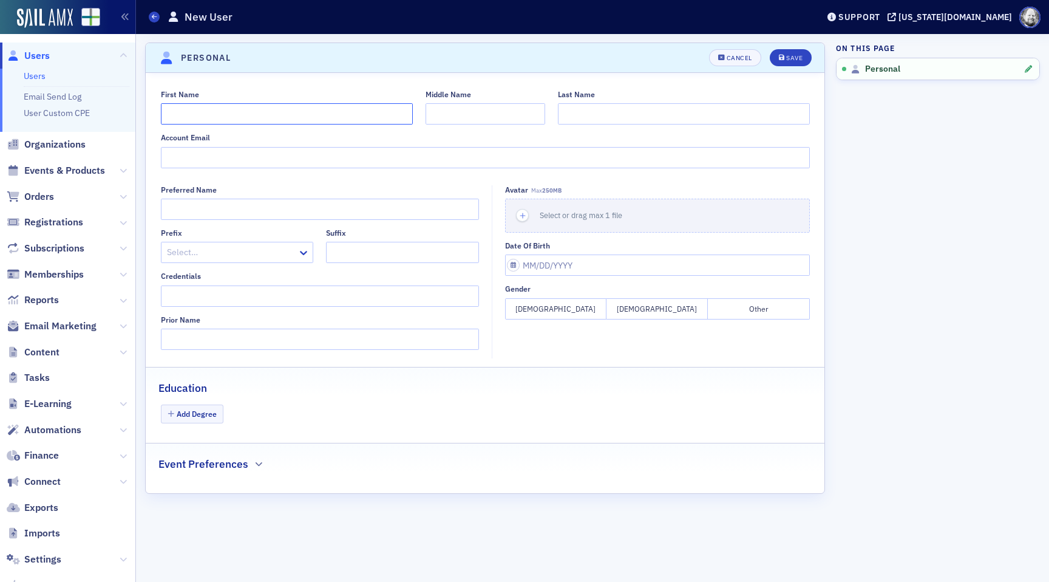
click at [195, 103] on input "First Name" at bounding box center [287, 113] width 252 height 21
paste input "[PERSON_NAME]"
type input "[PERSON_NAME]"
paste input "[PERSON_NAME]"
type input "[PERSON_NAME]"
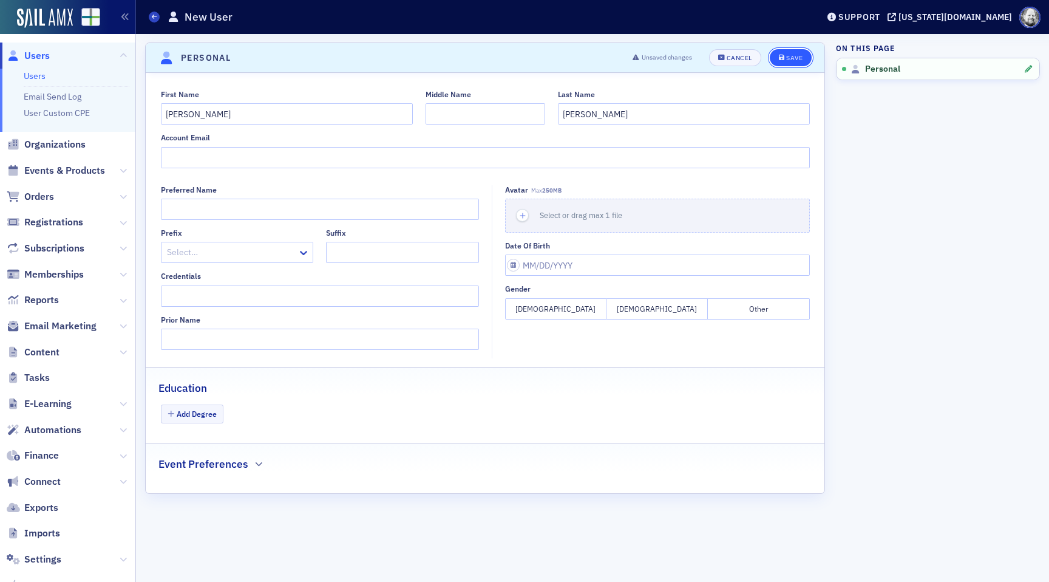
click at [783, 52] on button "Save" at bounding box center [791, 57] width 42 height 17
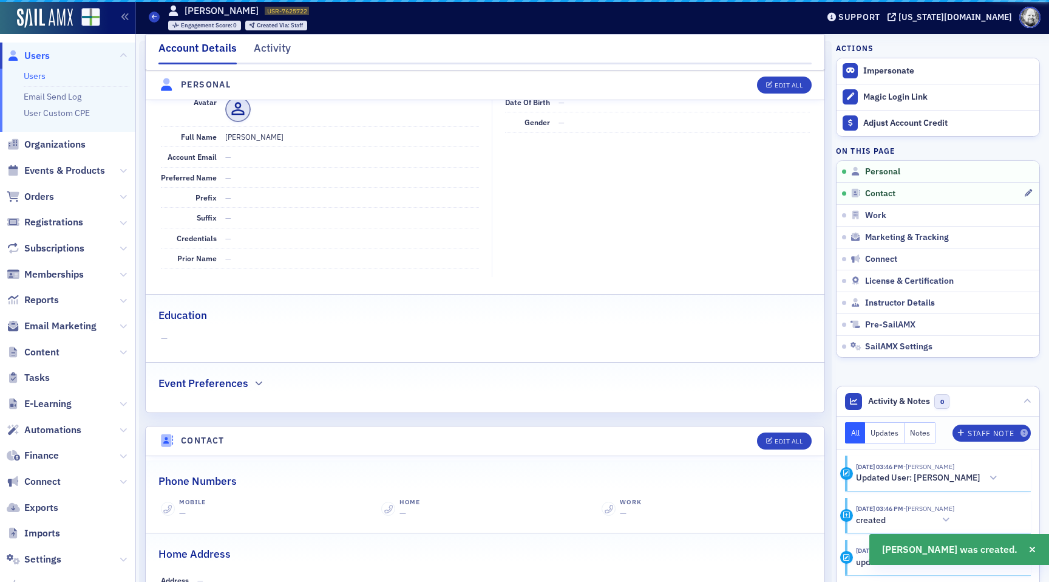
scroll to position [146, 0]
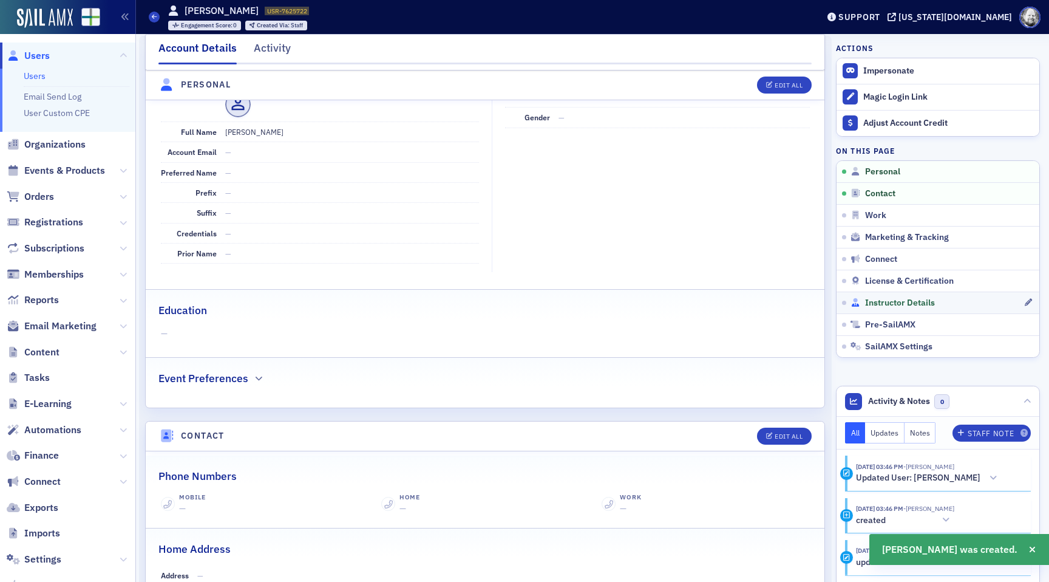
click at [924, 298] on span "Instructor Details" at bounding box center [900, 303] width 70 height 11
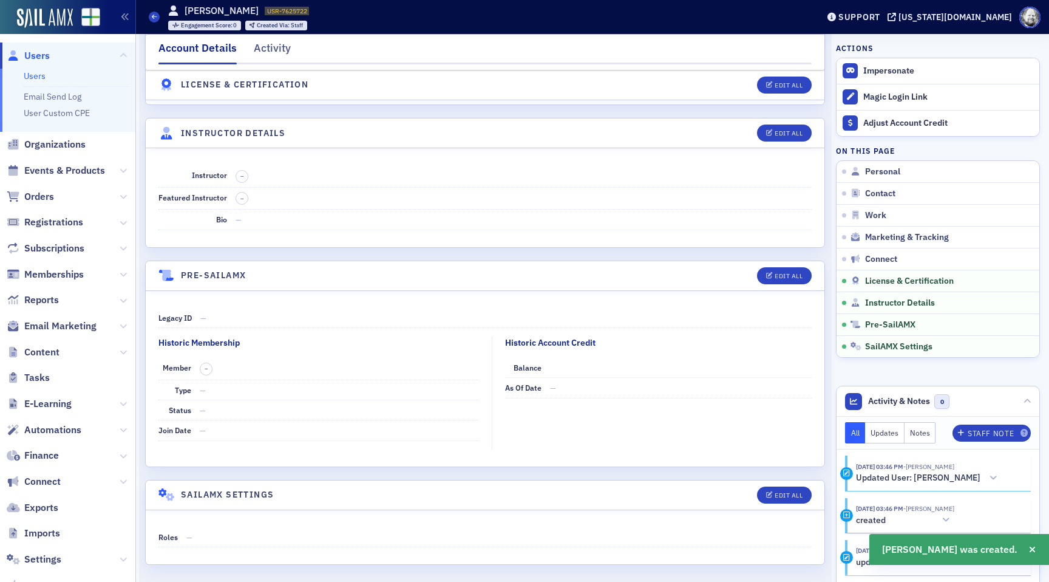
scroll to position [2036, 0]
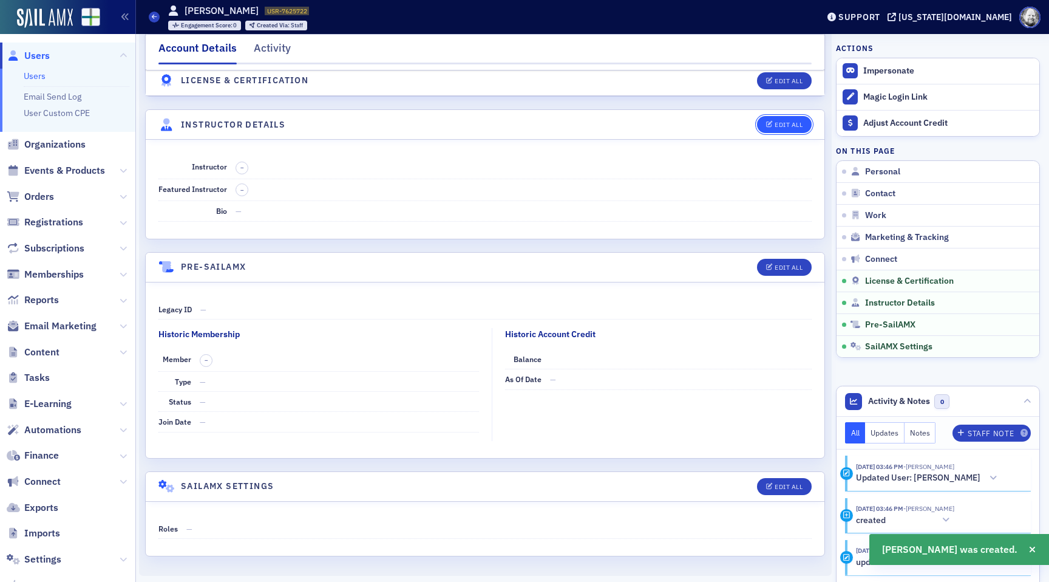
click at [797, 116] on button "Edit All" at bounding box center [784, 124] width 55 height 17
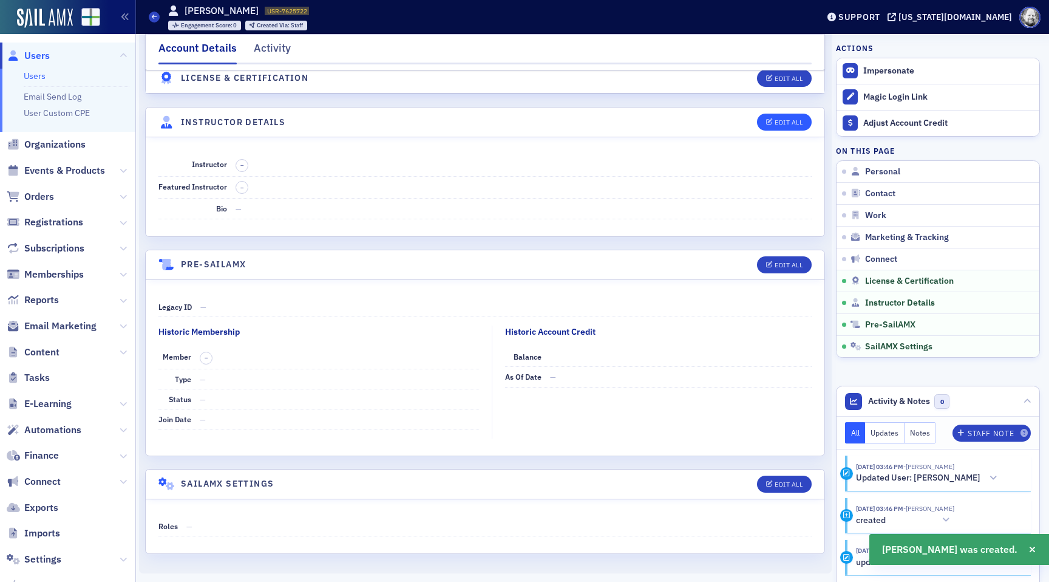
select select "US"
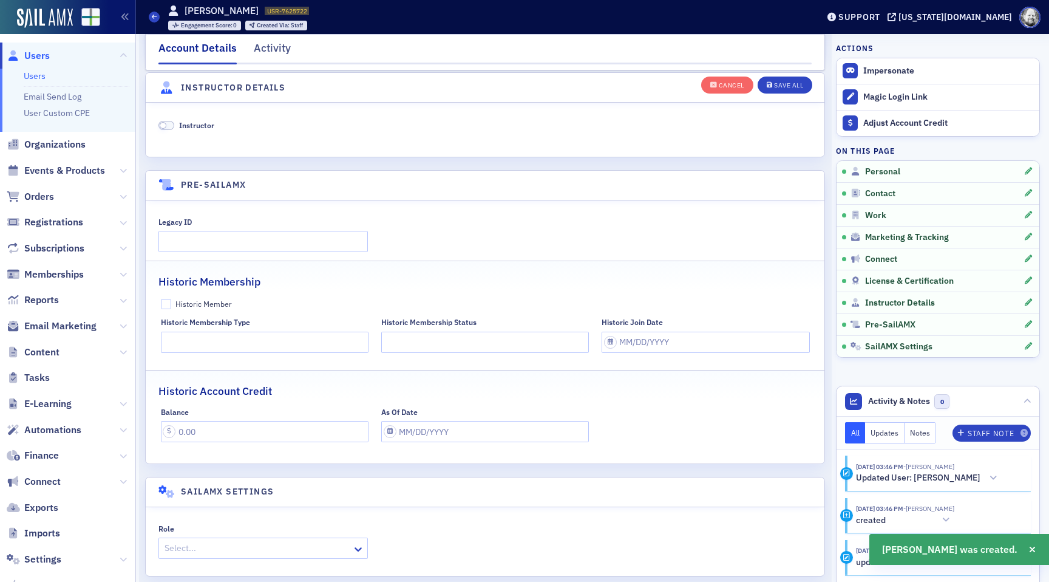
scroll to position [2348, 0]
click at [184, 118] on span "Instructor" at bounding box center [196, 123] width 35 height 10
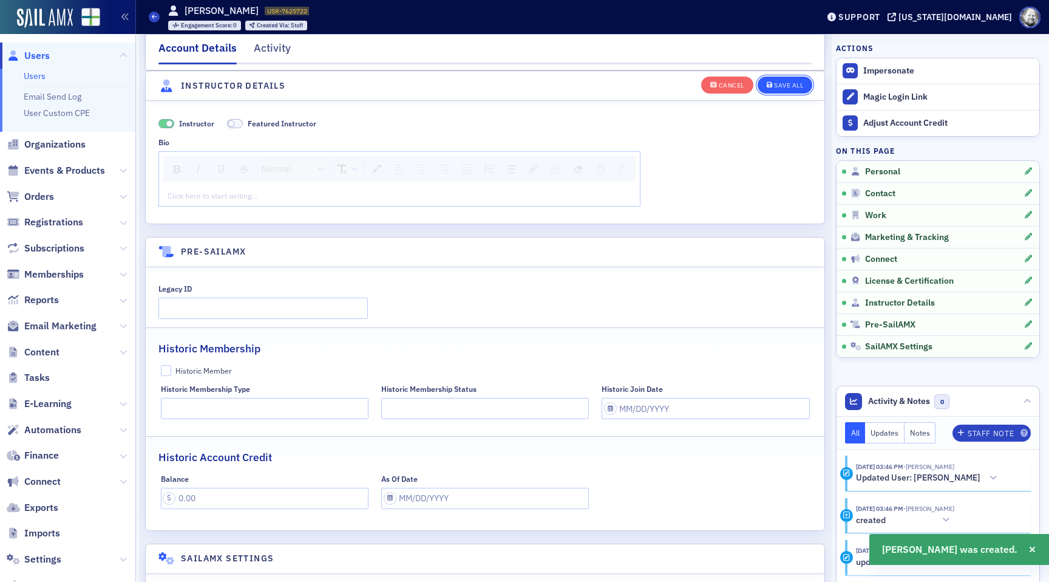
click at [772, 84] on span "Save All" at bounding box center [785, 85] width 36 height 7
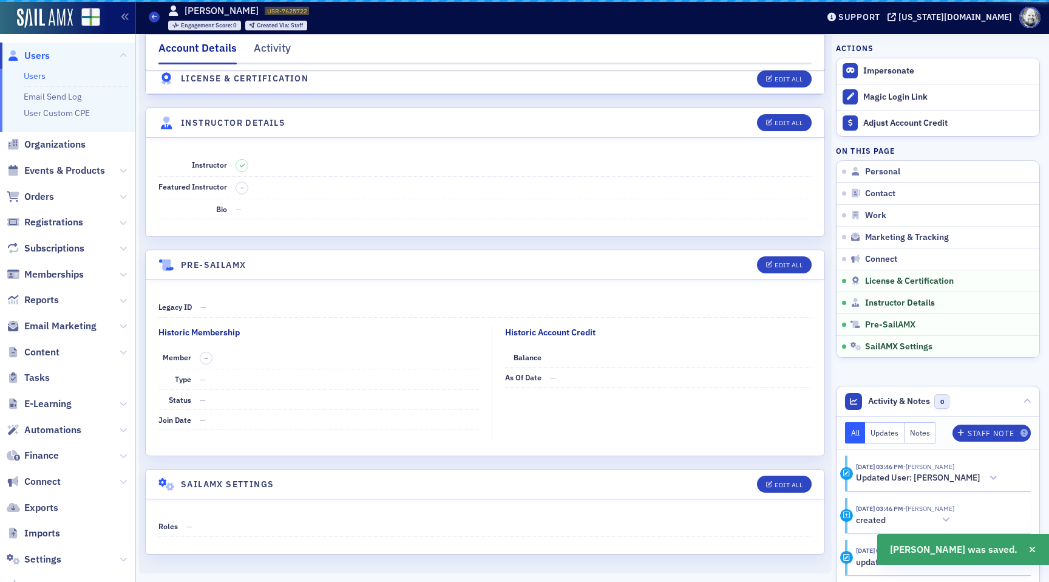
scroll to position [2036, 0]
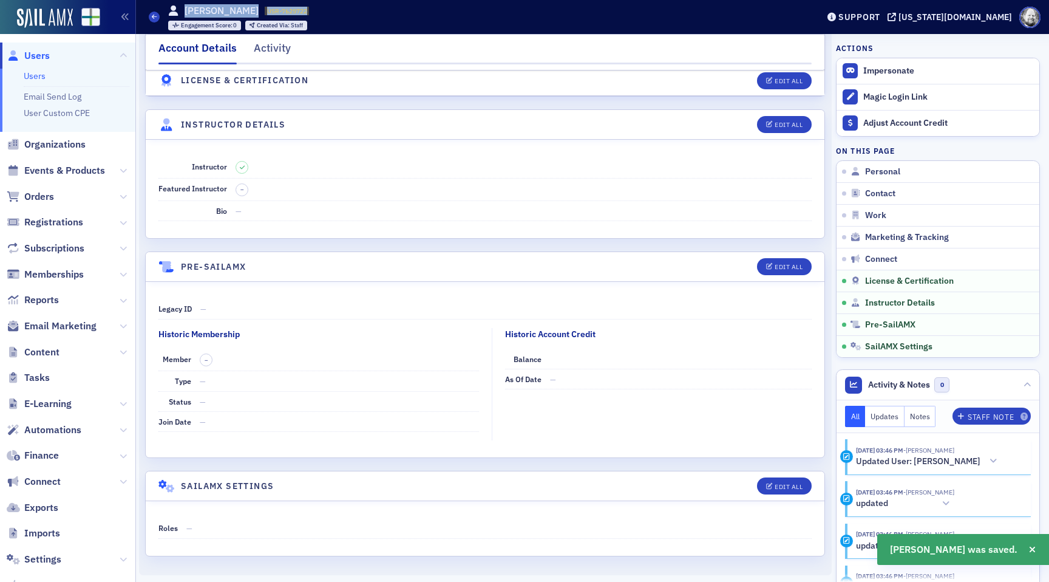
drag, startPoint x: 186, startPoint y: 10, endPoint x: 304, endPoint y: 10, distance: 117.2
click at [304, 10] on div "[PERSON_NAME] USR-7625722 7625722 Engagement Score : 0 Created Via : Staff" at bounding box center [238, 17] width 141 height 27
click at [195, 8] on h1 "[PERSON_NAME]" at bounding box center [222, 10] width 74 height 13
drag, startPoint x: 185, startPoint y: 8, endPoint x: 304, endPoint y: 9, distance: 119.0
click at [305, 8] on div "[PERSON_NAME] USR-7625722 7625722 Engagement Score : 0 Created Via : Staff" at bounding box center [238, 17] width 141 height 27
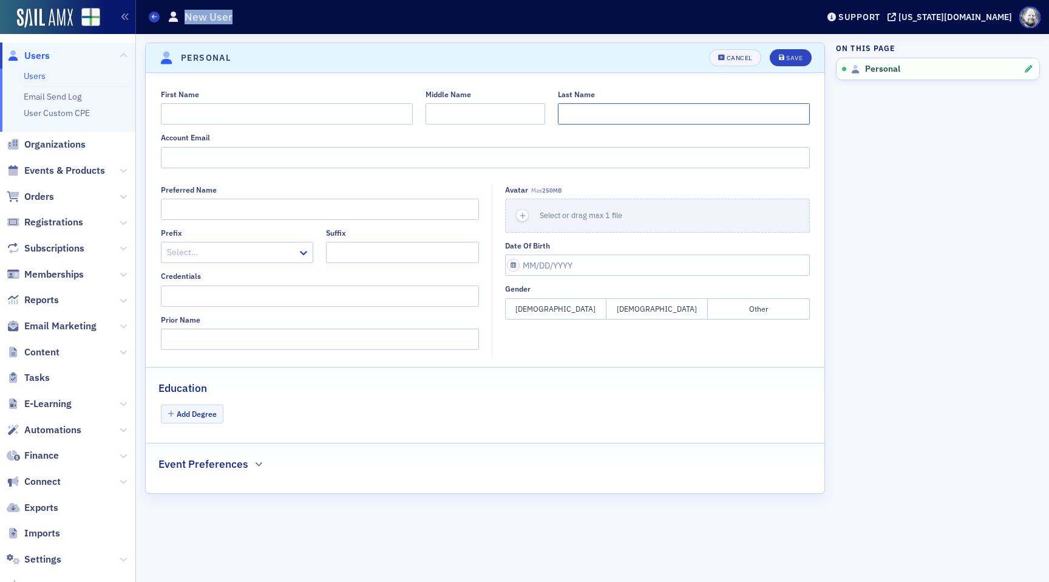
click at [609, 121] on input "Last Name" at bounding box center [684, 113] width 252 height 21
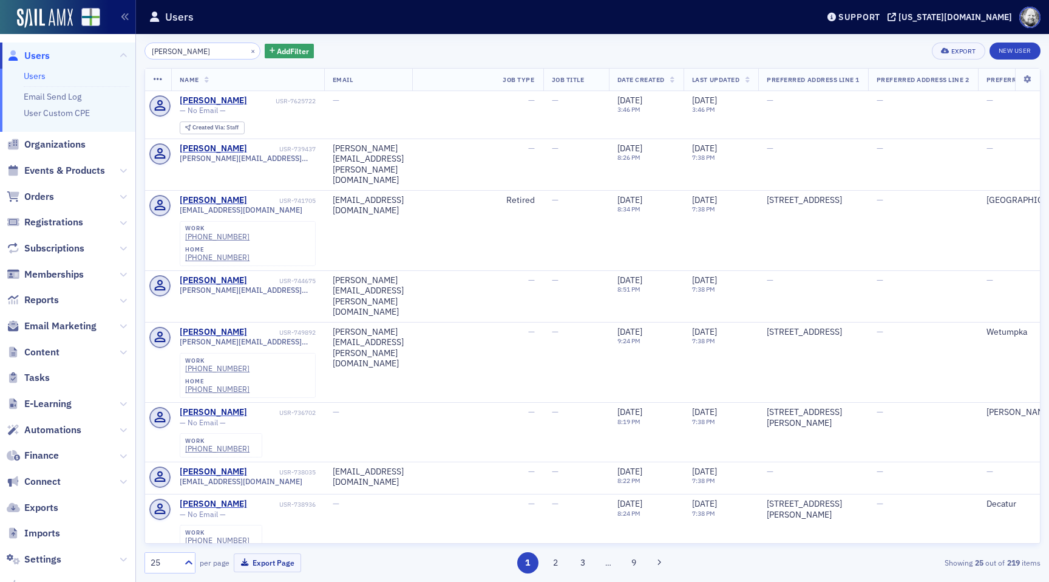
click at [248, 56] on div "×" at bounding box center [254, 50] width 13 height 15
click at [248, 53] on button "×" at bounding box center [253, 50] width 11 height 11
